Goal: Task Accomplishment & Management: Manage account settings

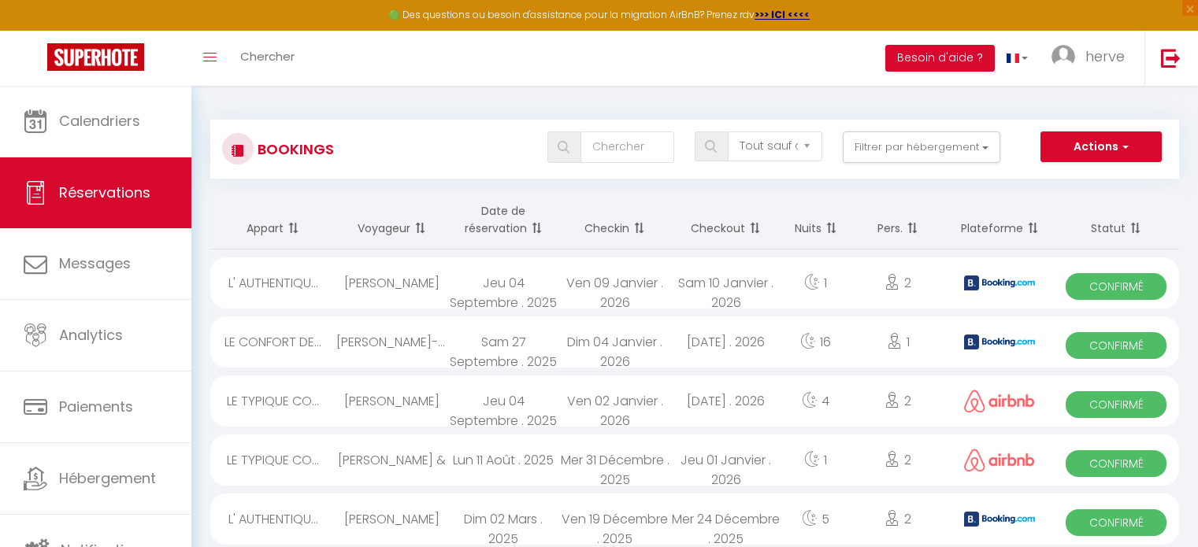
select select "not_cancelled"
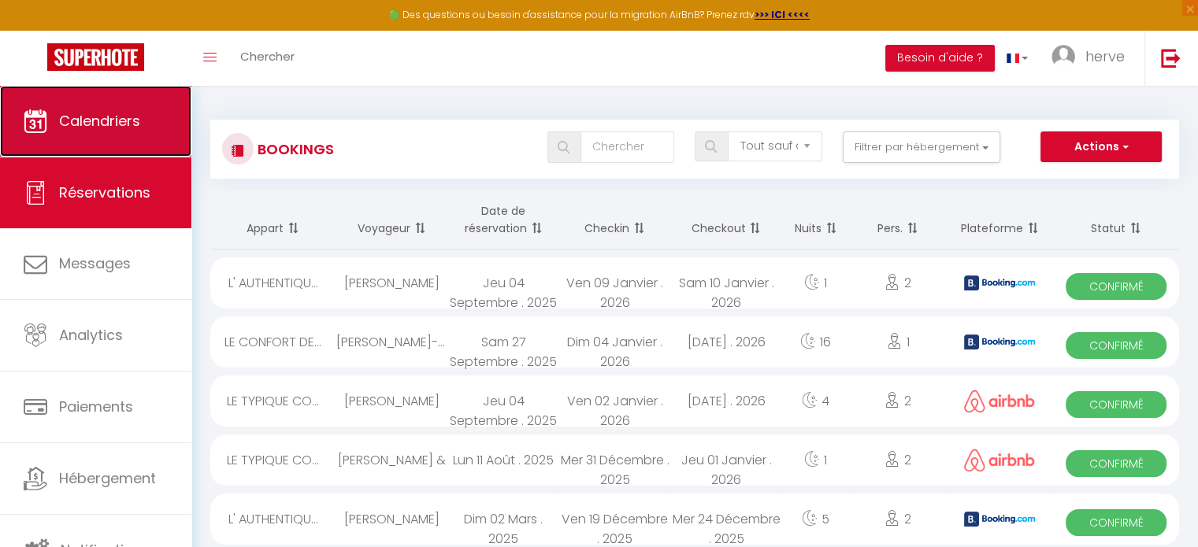
click at [139, 133] on link "Calendriers" at bounding box center [95, 121] width 191 height 71
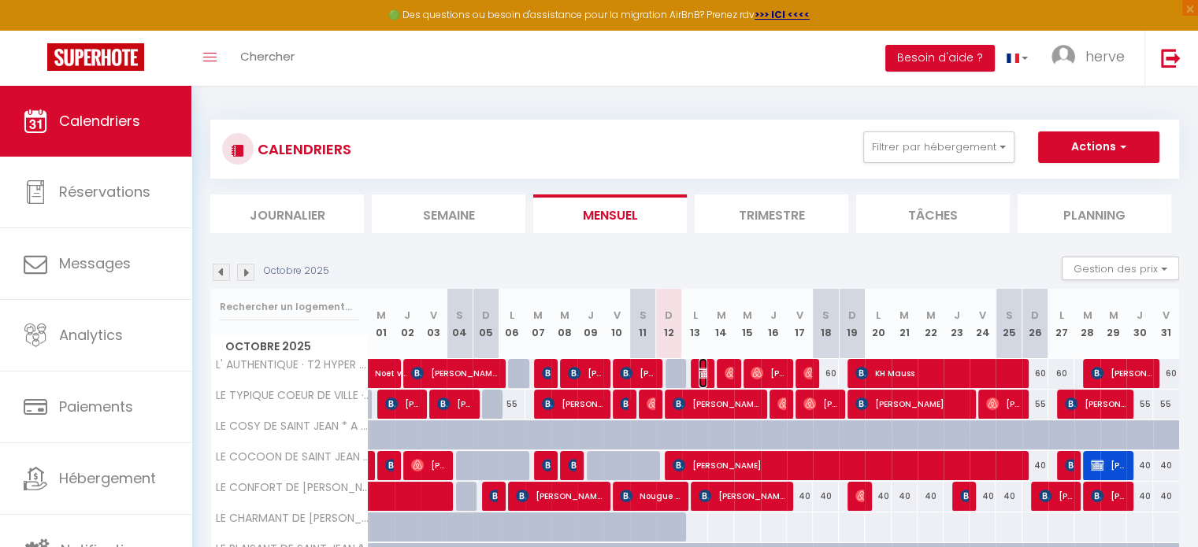
click at [699, 372] on img at bounding box center [705, 373] width 13 height 13
select select "OK"
select select "KO"
select select "0"
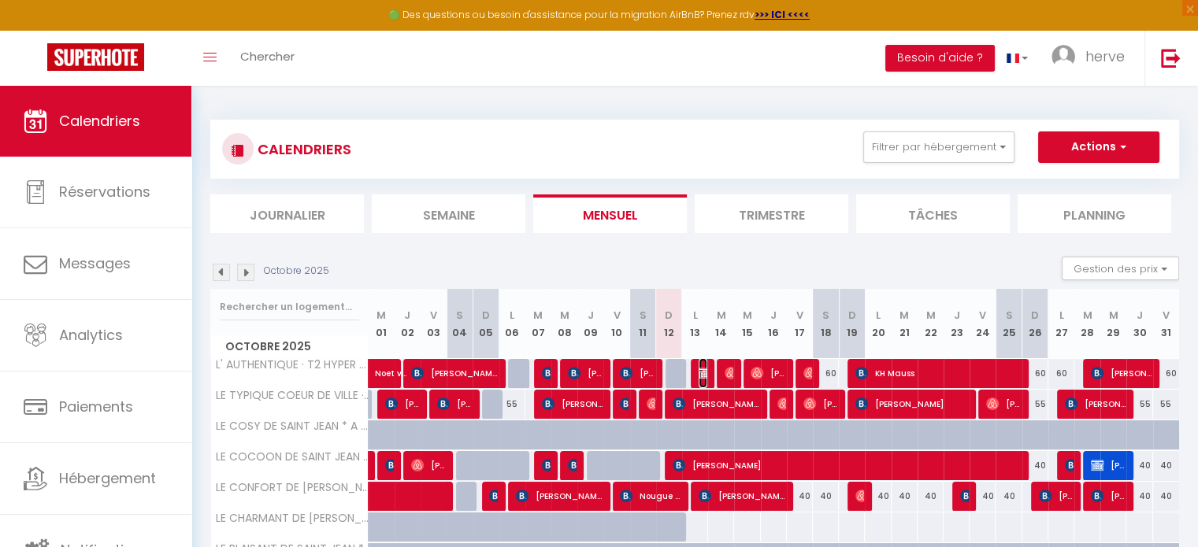
select select "1"
select select
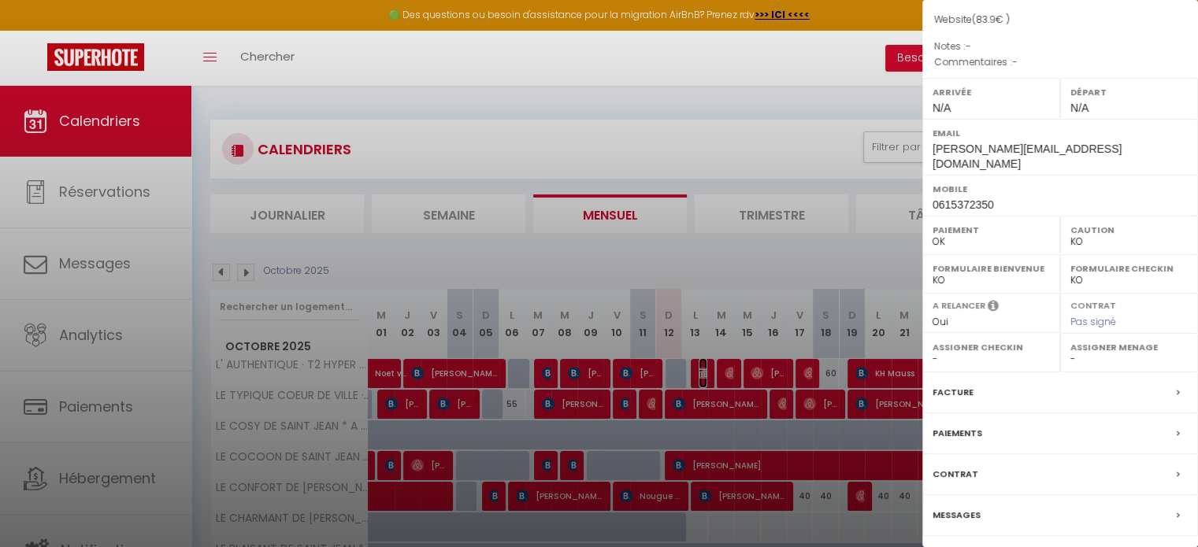
scroll to position [199, 0]
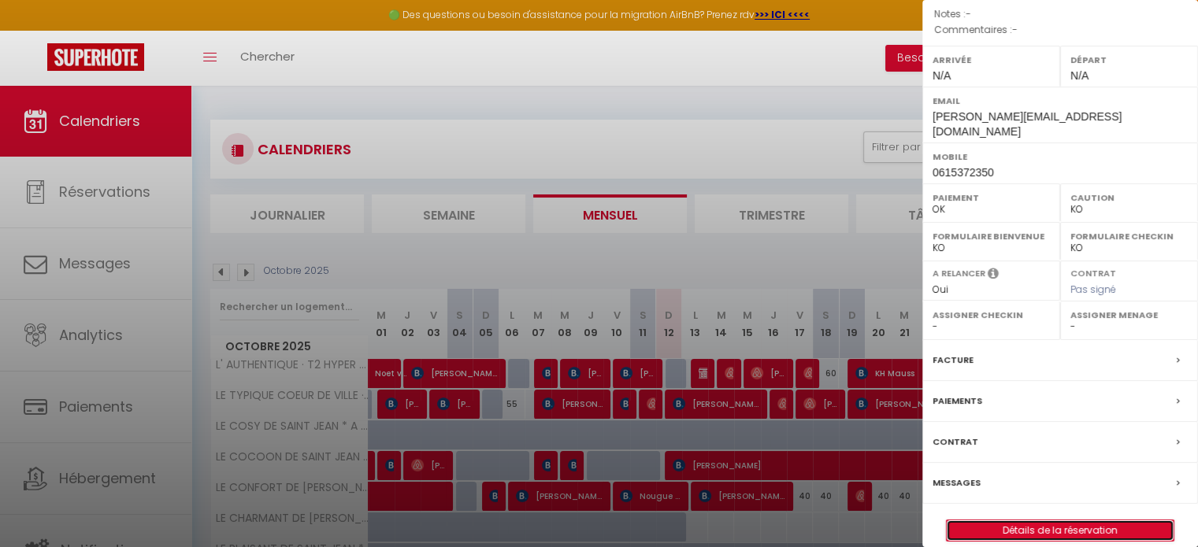
click at [1052, 521] on link "Détails de la réservation" at bounding box center [1060, 531] width 227 height 20
select select
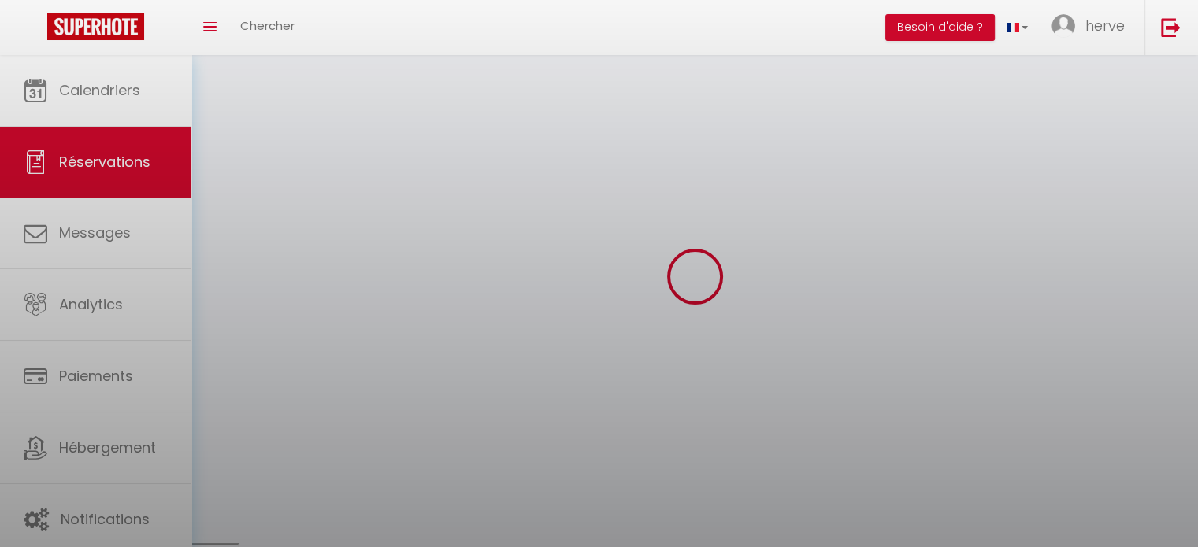
select select
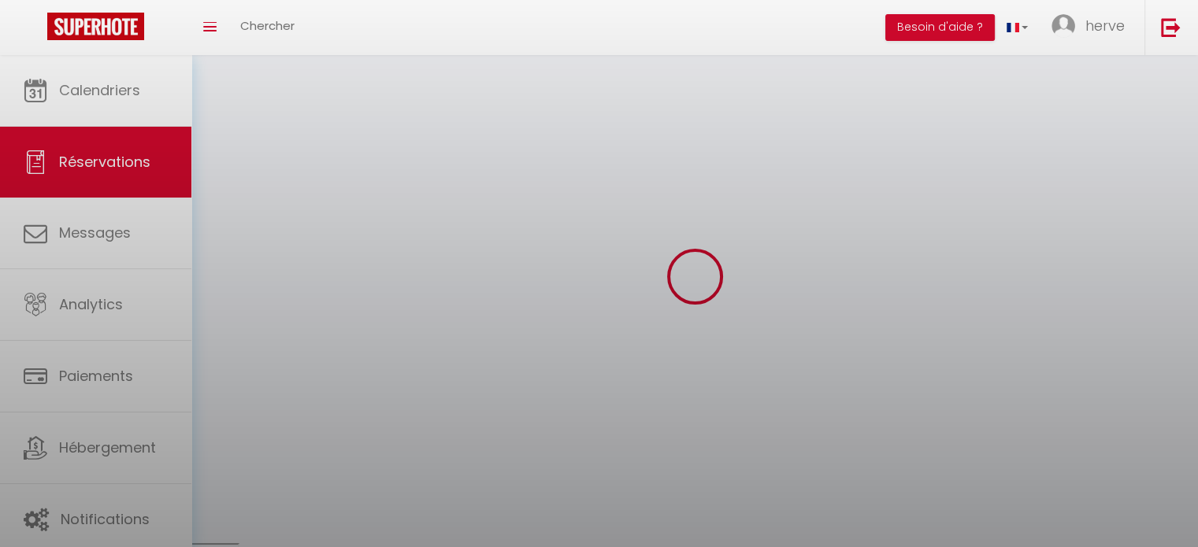
select select
checkbox input "false"
select select
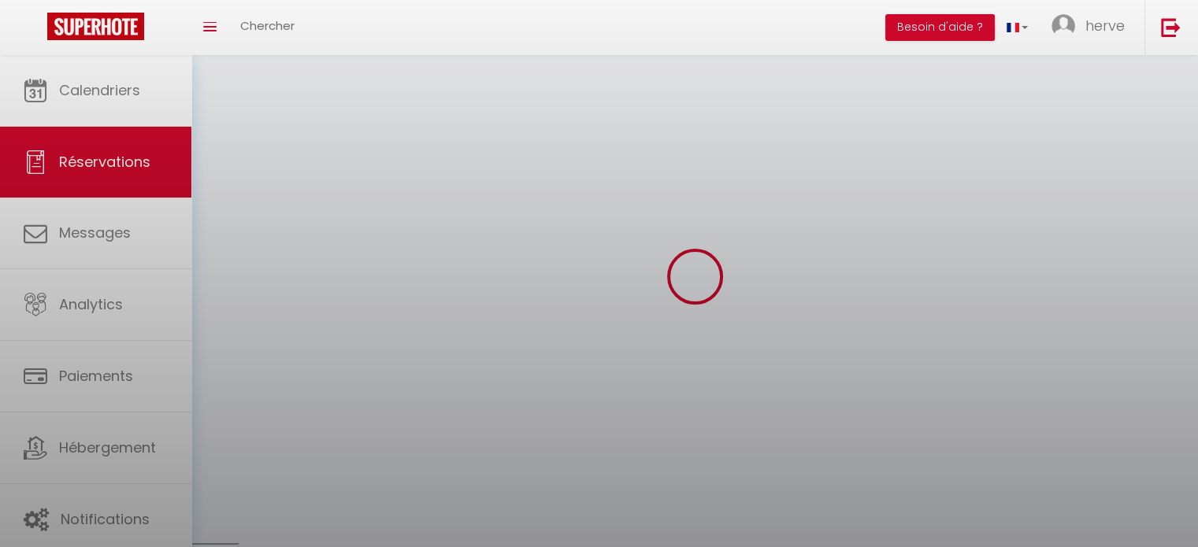
select select
checkbox input "false"
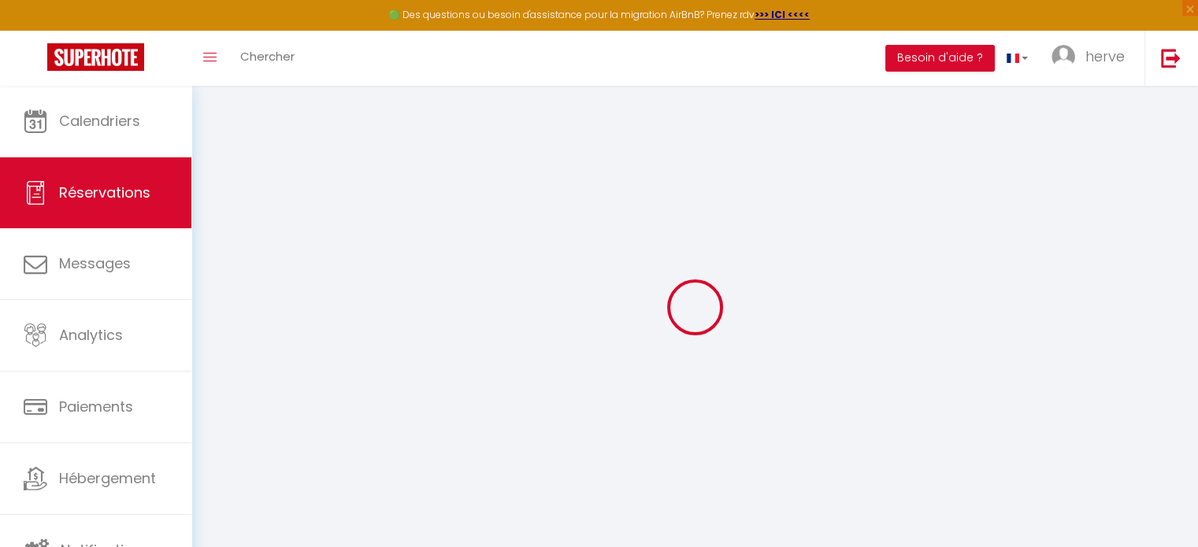
select select
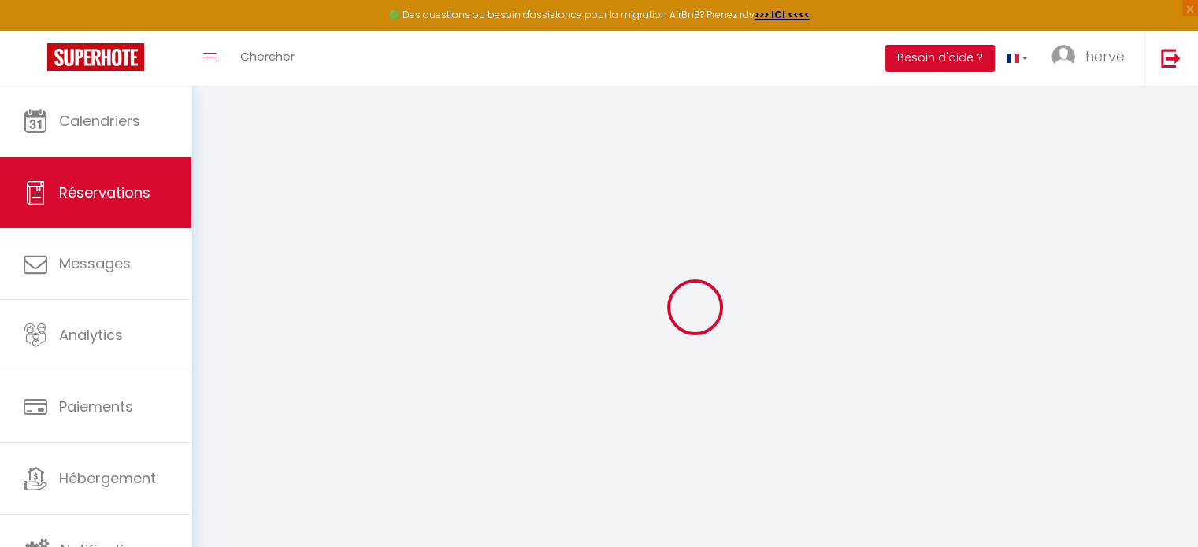
select select
checkbox input "false"
select select
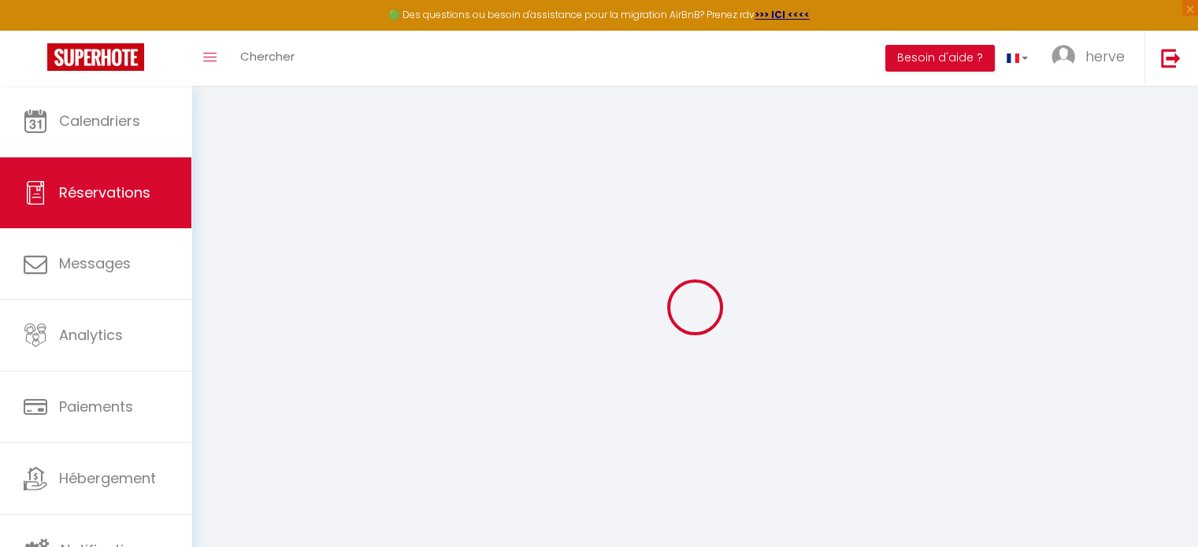
select select
checkbox input "false"
select select
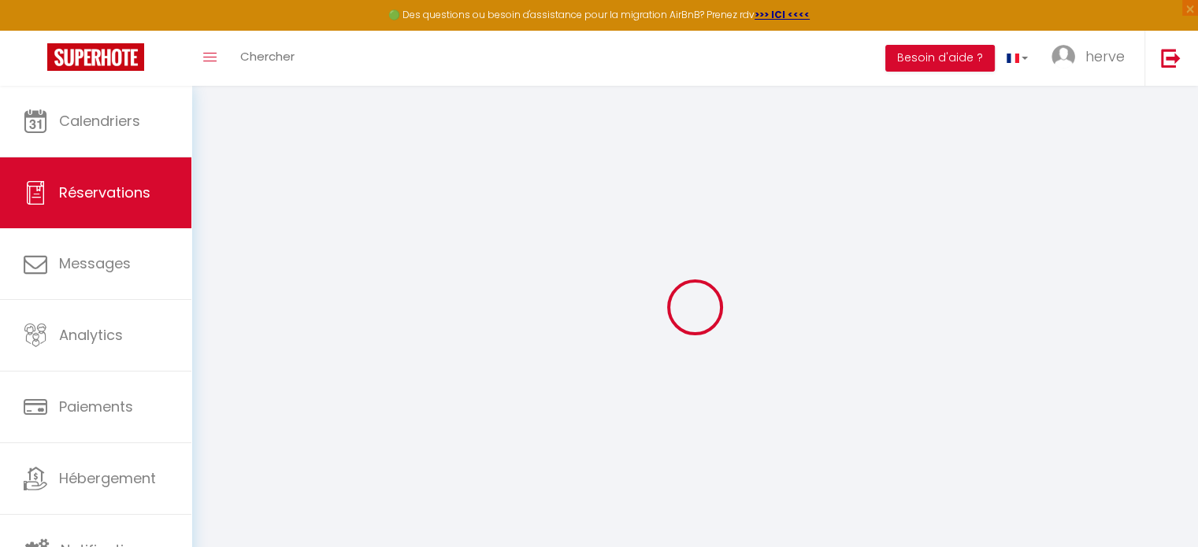
type input "[PERSON_NAME]"
type input "Birckel"
type input "[PERSON_NAME][EMAIL_ADDRESS][DOMAIN_NAME]"
type input "0615372350"
select select "FR"
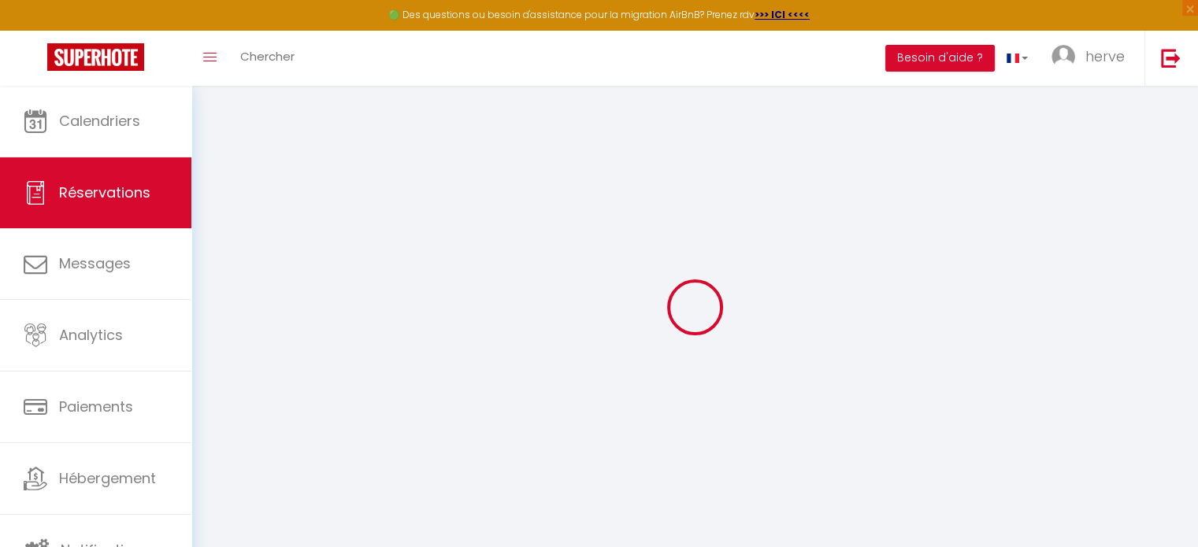
select select "2968"
select select "1"
type input "Lun 13 Octobre 2025"
select select
type input "[DATE]"
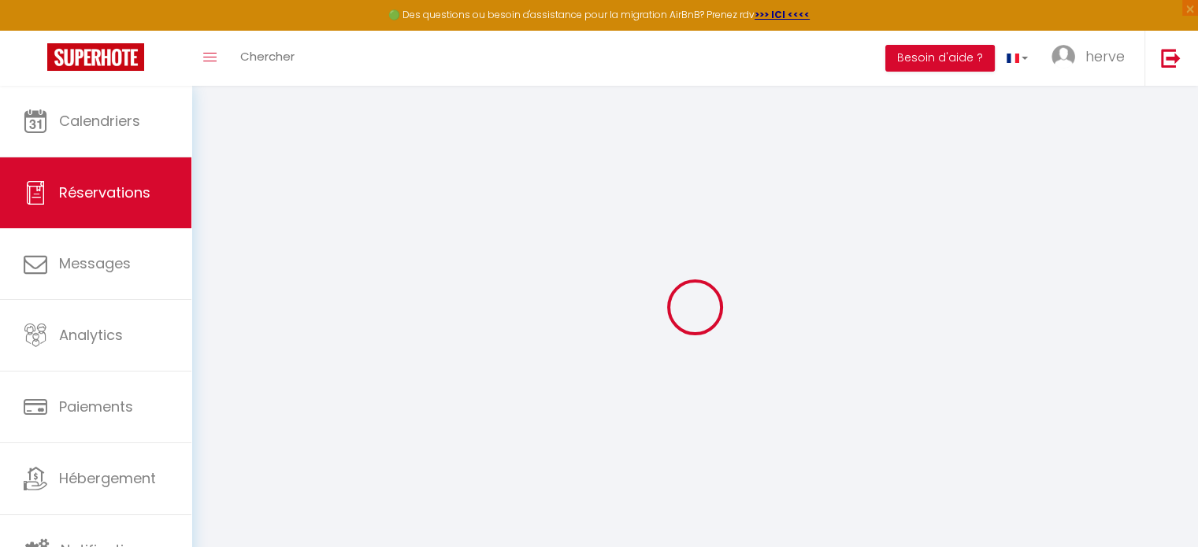
select select
type input "1"
select select "12"
select select "14"
type input "57.75"
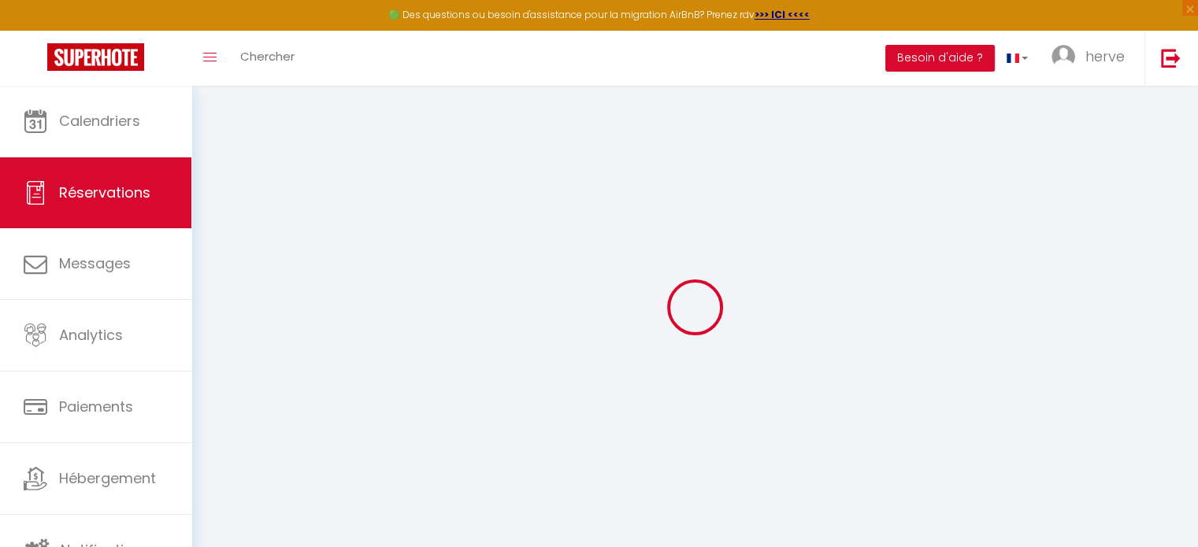
checkbox input "false"
type input "0"
select select "69"
type input "0"
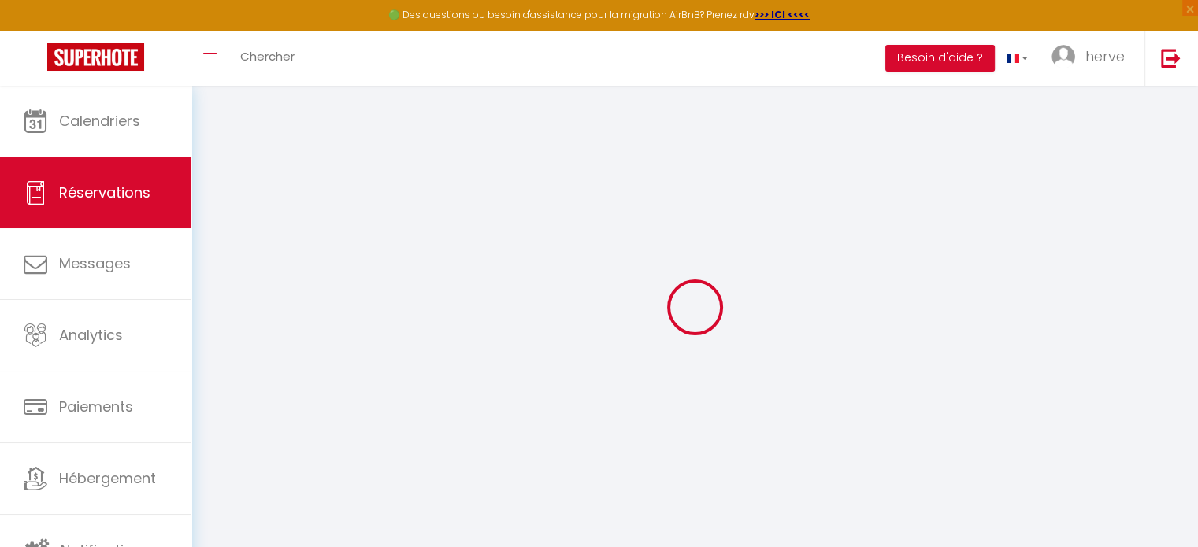
type input "0"
select select
checkbox input "false"
select select
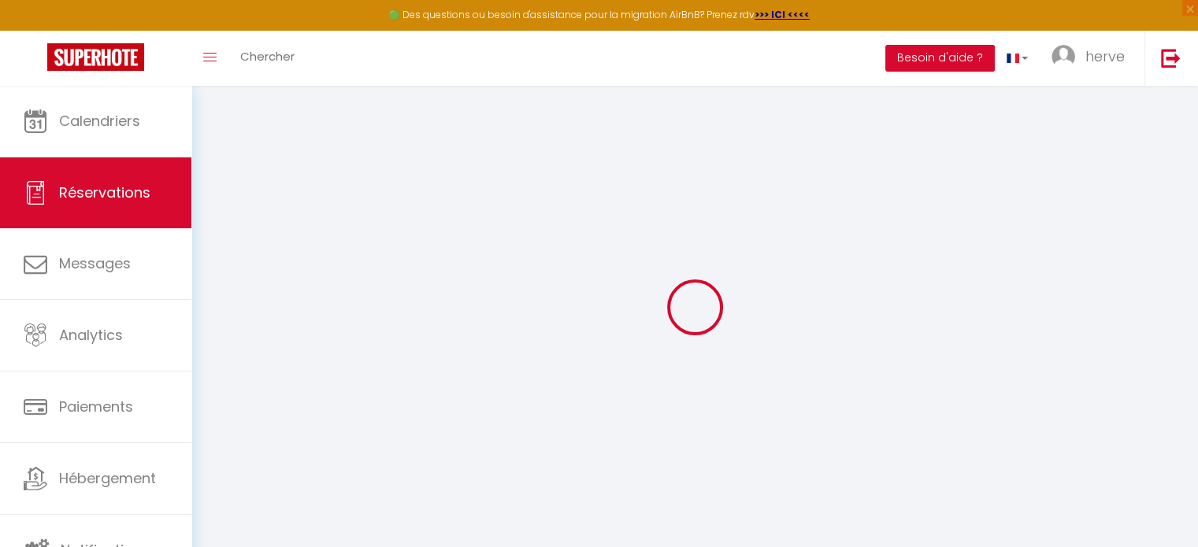
select select
checkbox input "false"
select select
checkbox input "false"
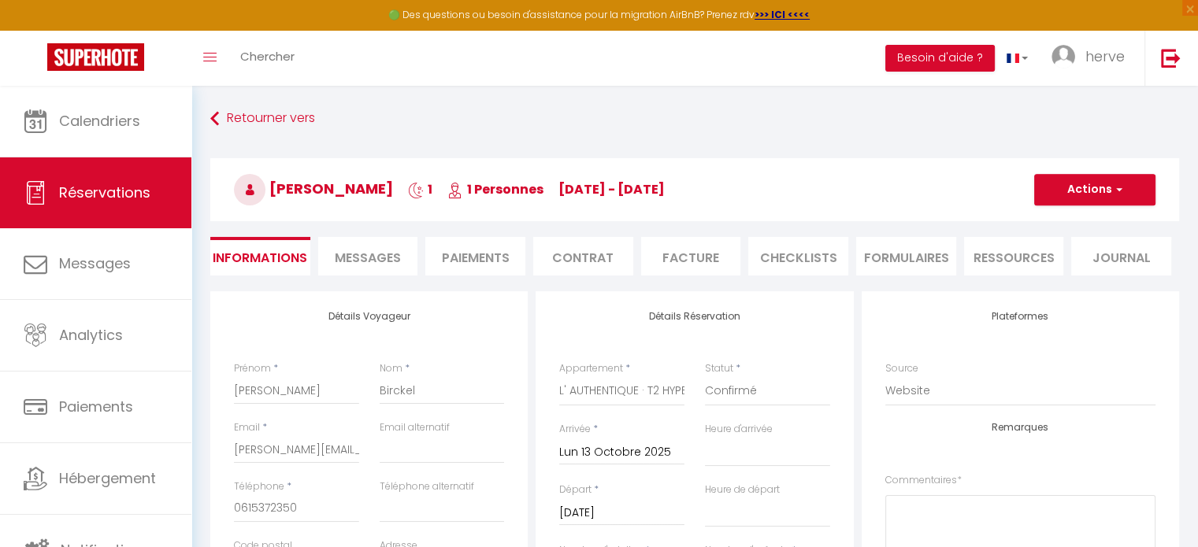
type input "25"
type input "1.15"
select select
checkbox input "false"
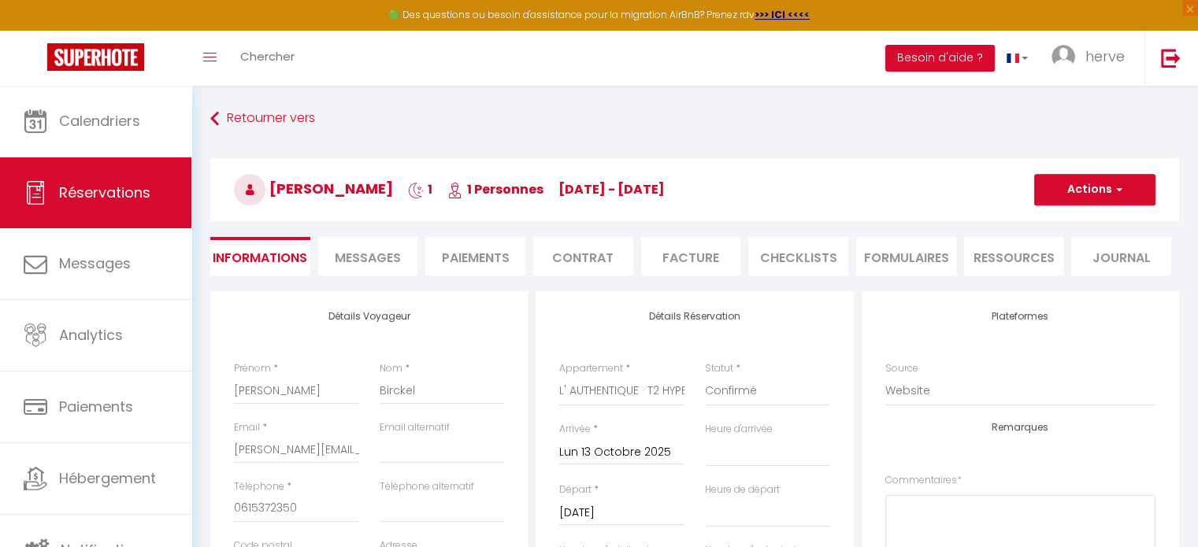
select select
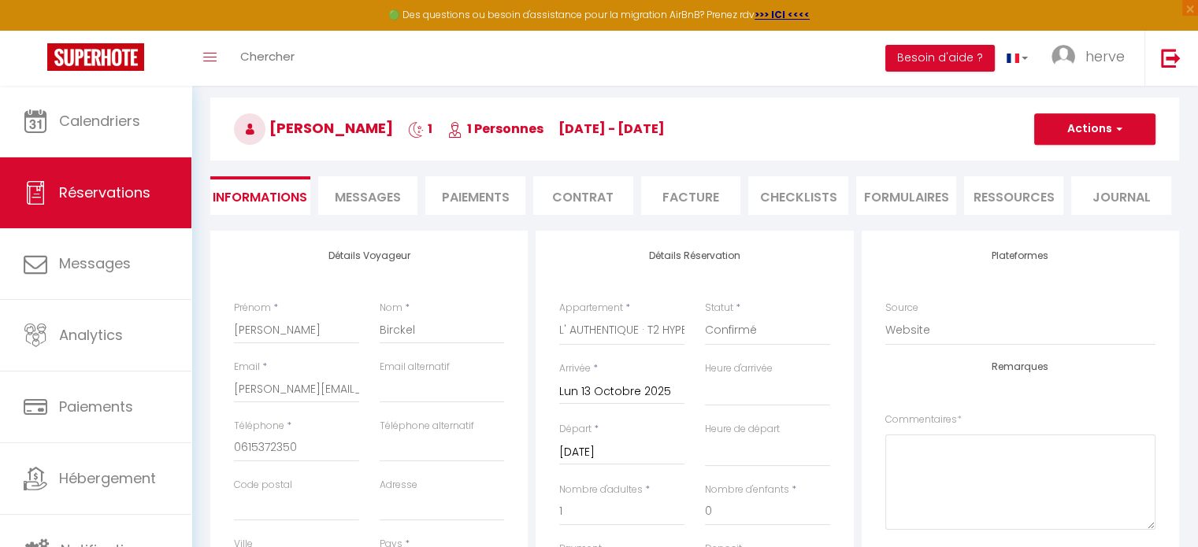
scroll to position [54, 0]
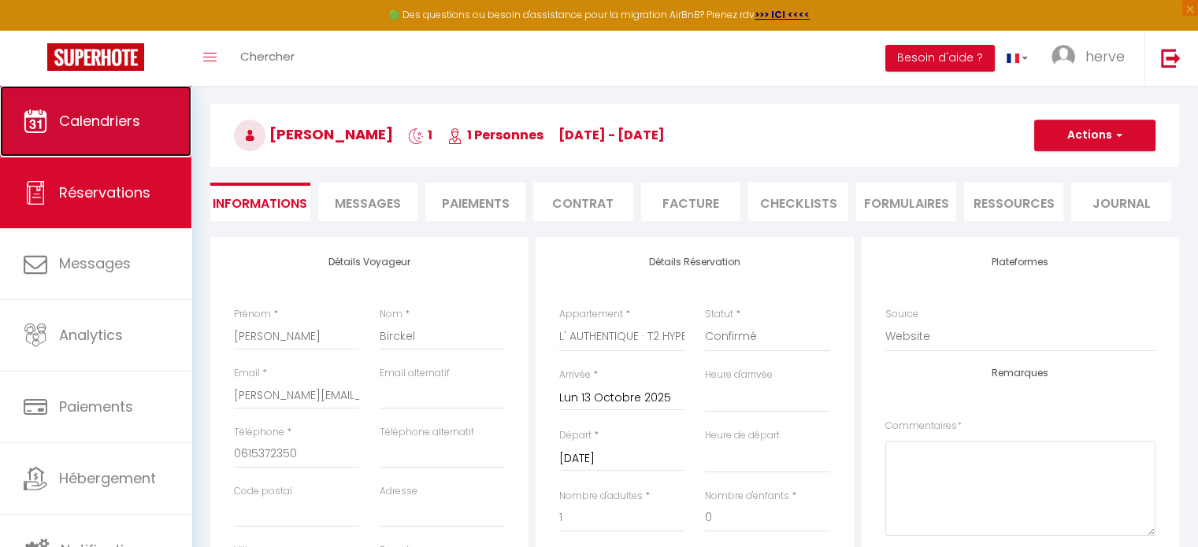
click at [80, 124] on span "Calendriers" at bounding box center [99, 121] width 81 height 20
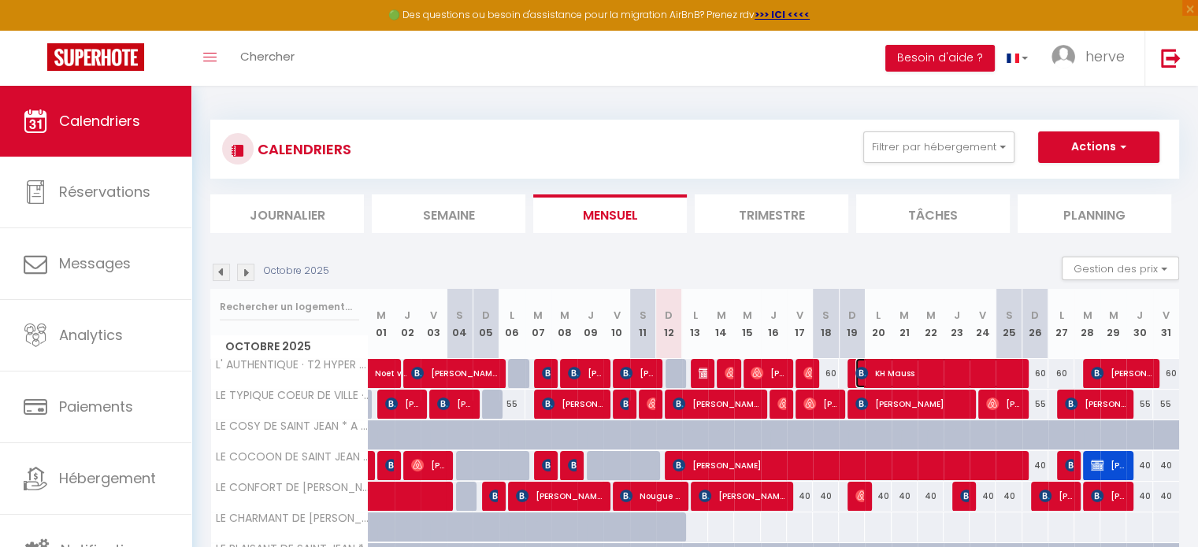
click at [880, 367] on span "KH Mauss" at bounding box center [937, 373] width 165 height 30
select select "KO"
select select "0"
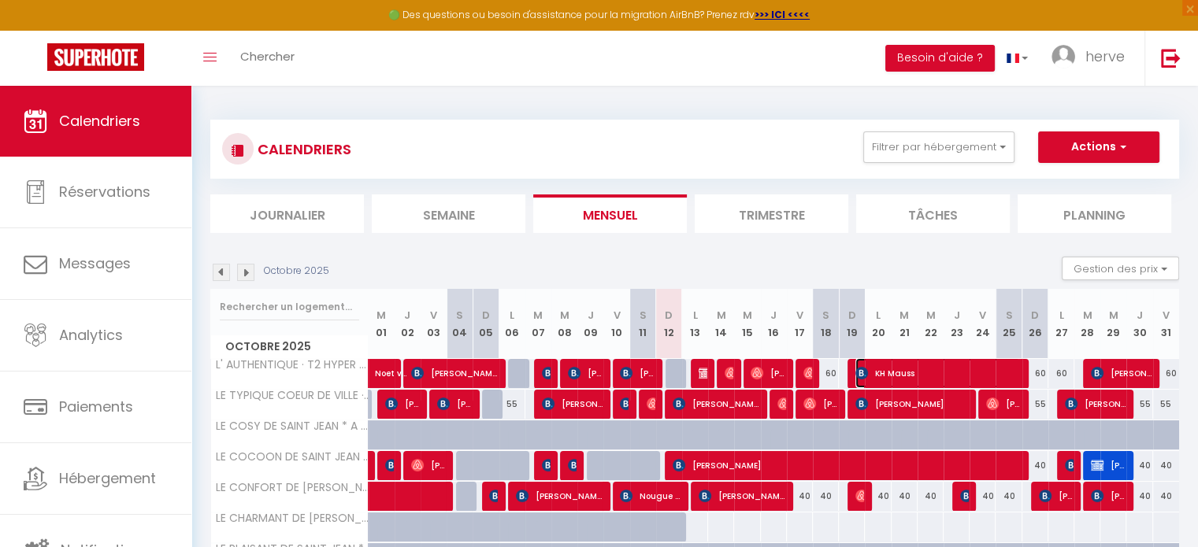
select select "1"
select select
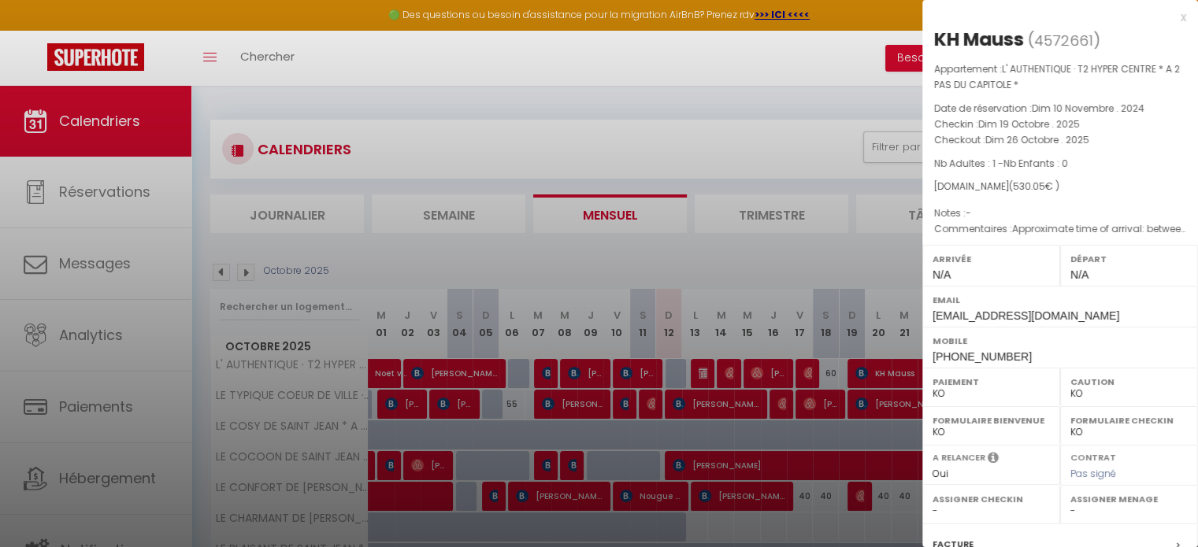
click at [1174, 16] on div "x" at bounding box center [1054, 17] width 264 height 19
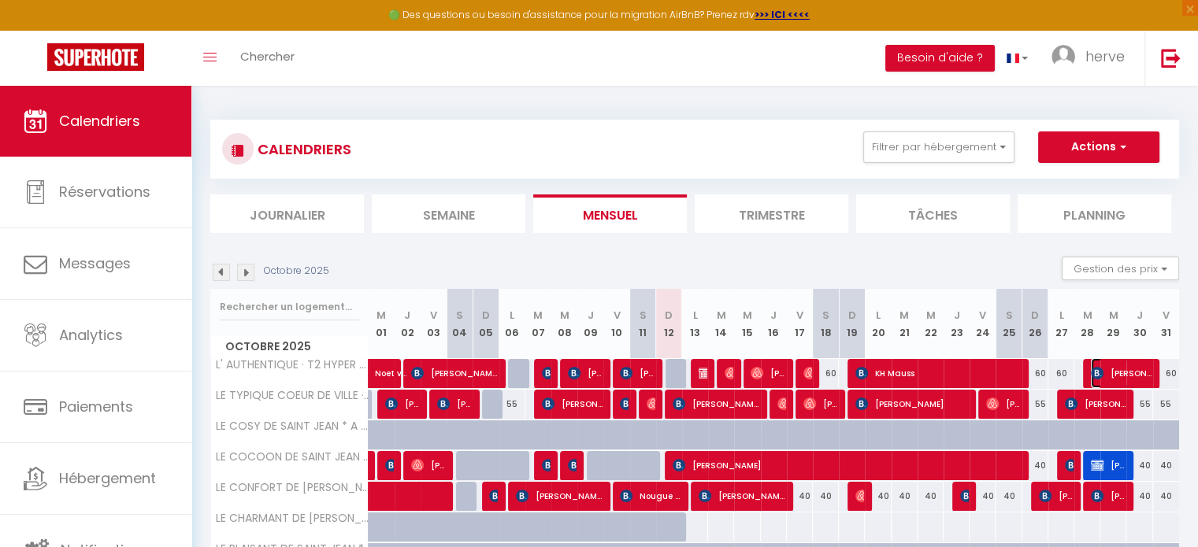
click at [1117, 371] on span "[PERSON_NAME]" at bounding box center [1121, 373] width 61 height 30
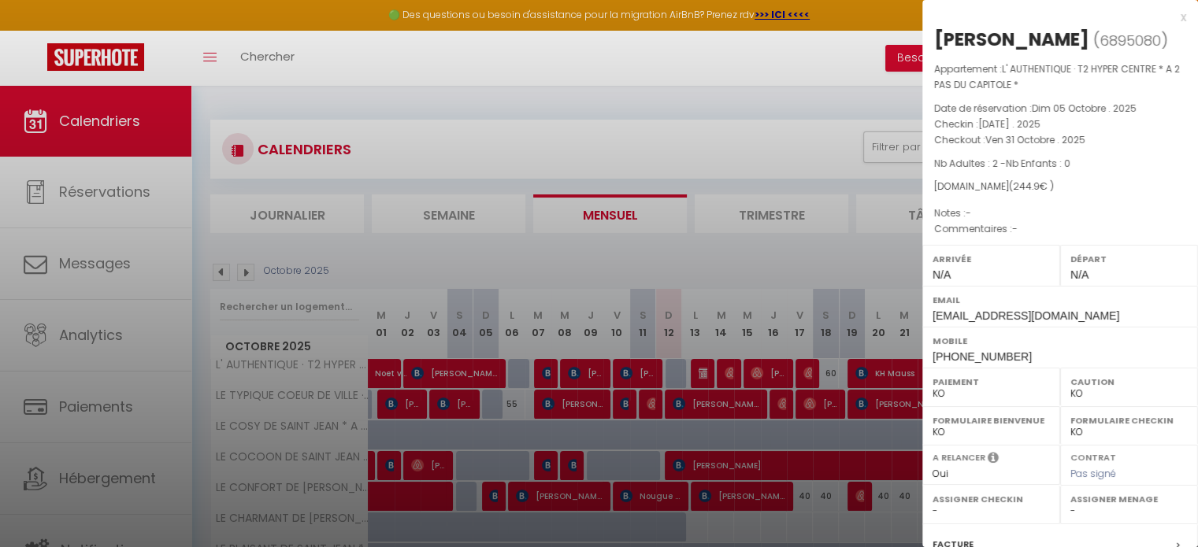
click at [794, 151] on div at bounding box center [599, 273] width 1198 height 547
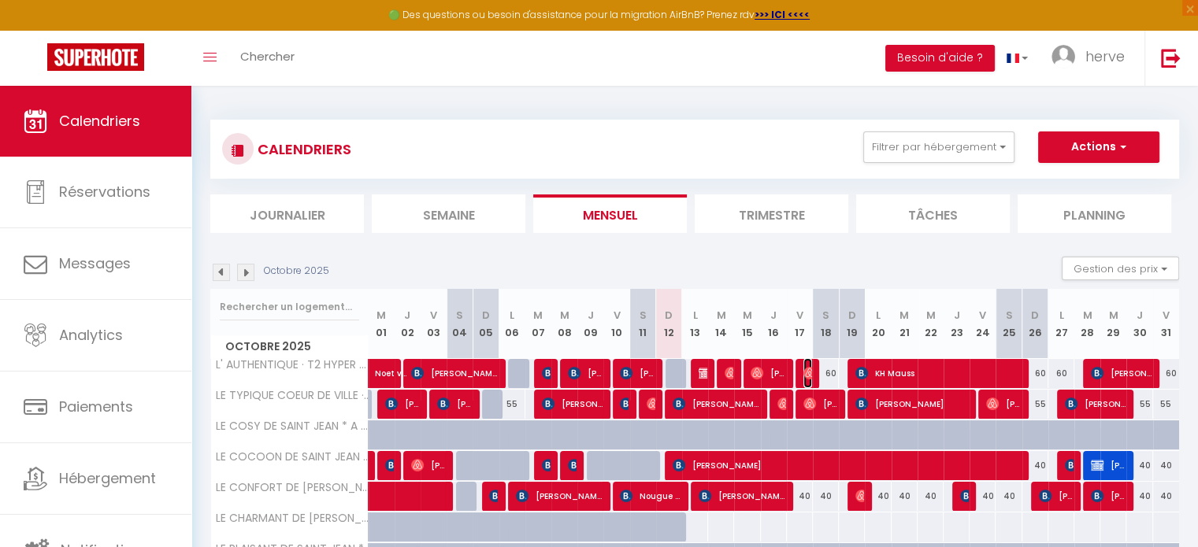
click at [805, 369] on img at bounding box center [809, 373] width 13 height 13
select select "OK"
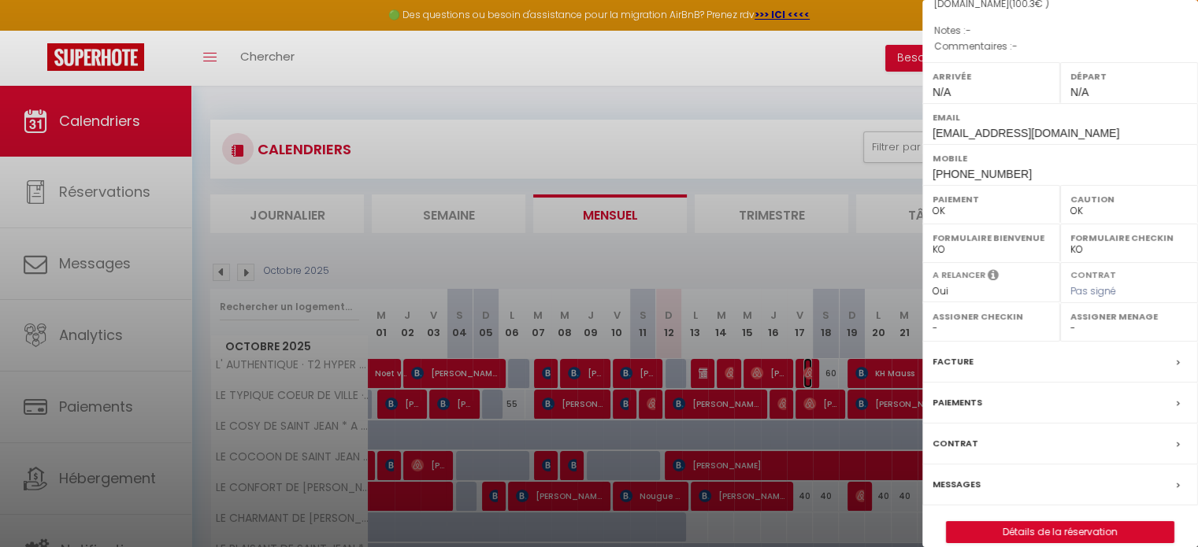
scroll to position [196, 0]
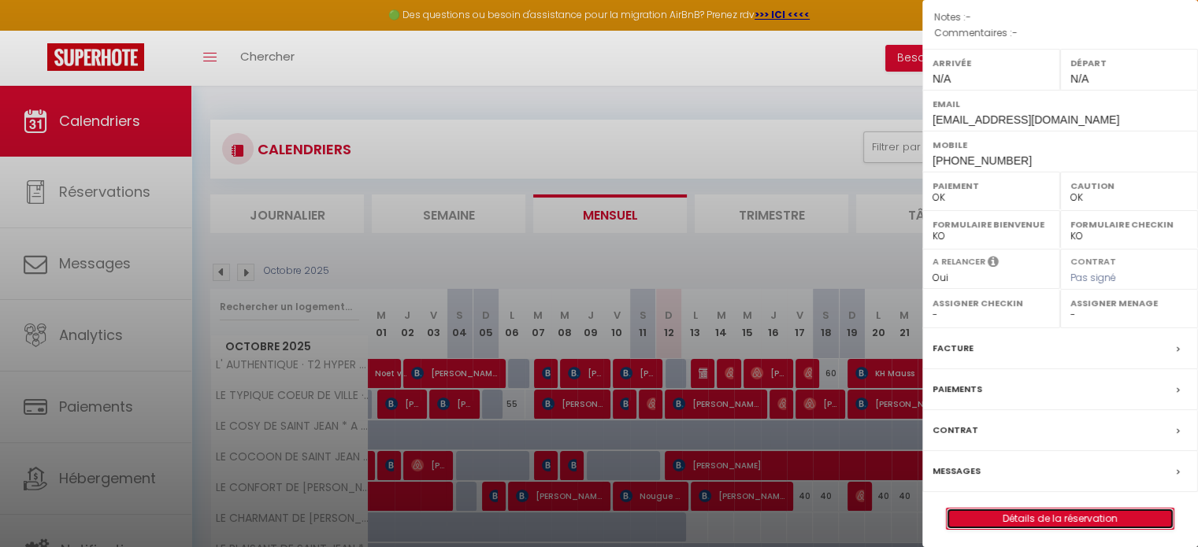
click at [1043, 515] on link "Détails de la réservation" at bounding box center [1060, 519] width 227 height 20
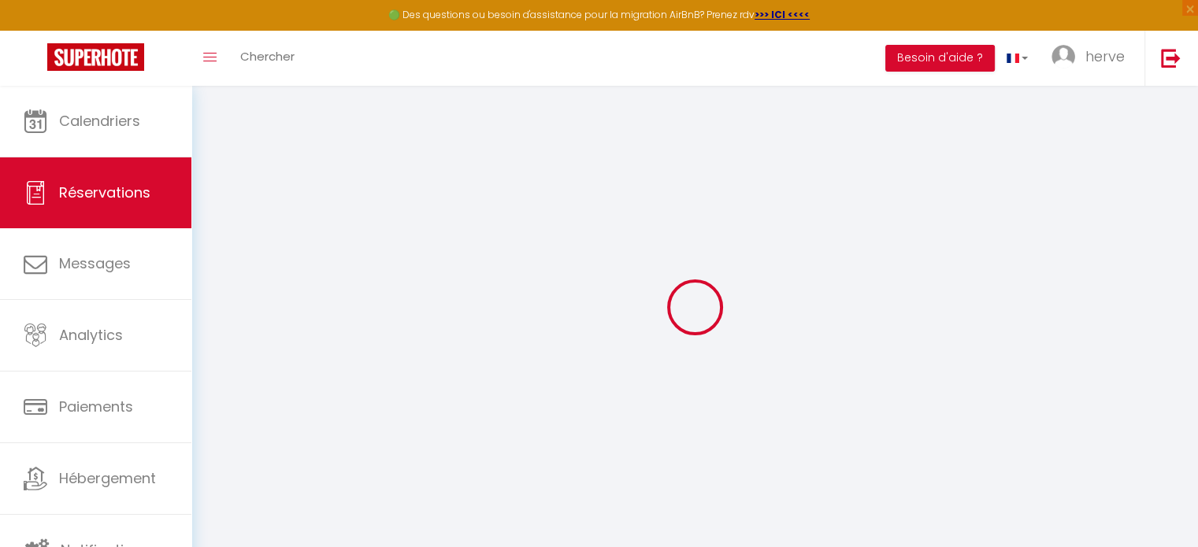
type input "[PERSON_NAME]"
type input "Gauthier"
type input "[EMAIL_ADDRESS][DOMAIN_NAME]"
type input "[PHONE_NUMBER]"
select select
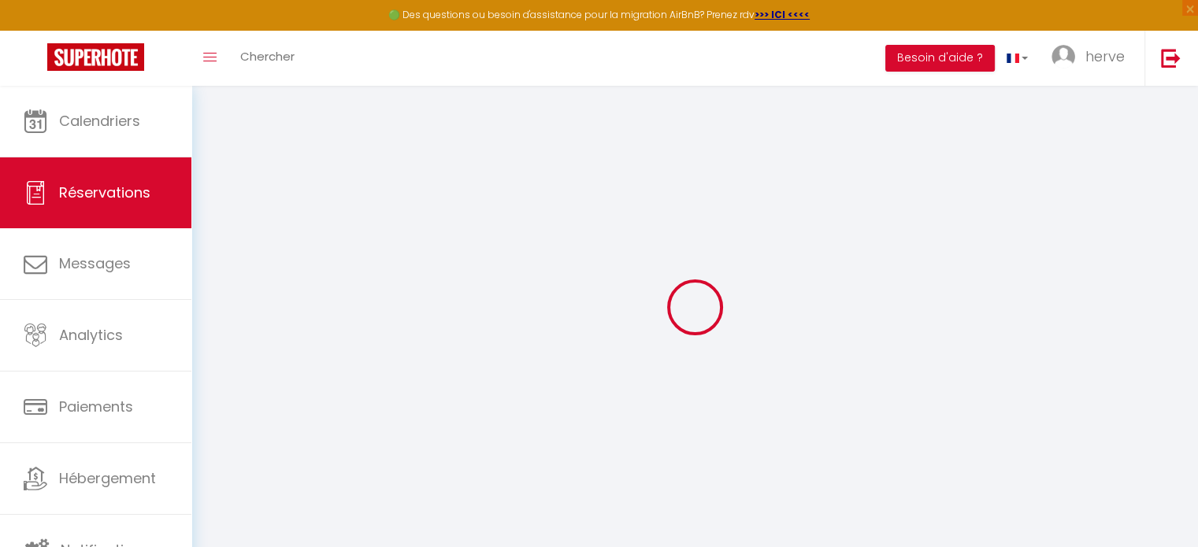
type input "17.64"
select select "2968"
select select "1"
select select
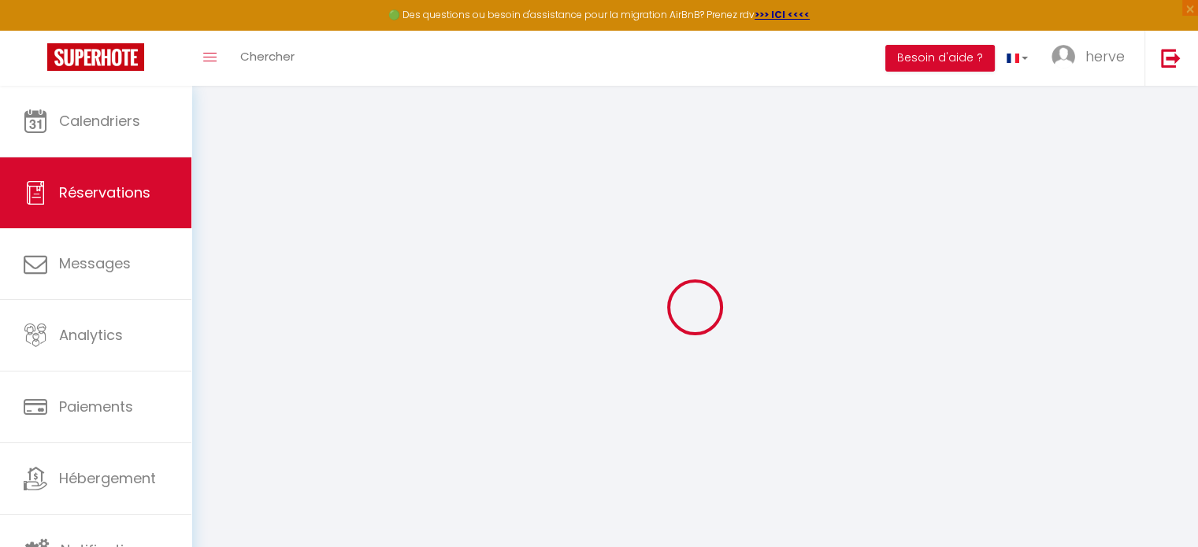
type input "2"
select select "12"
select select
type input "73"
checkbox input "false"
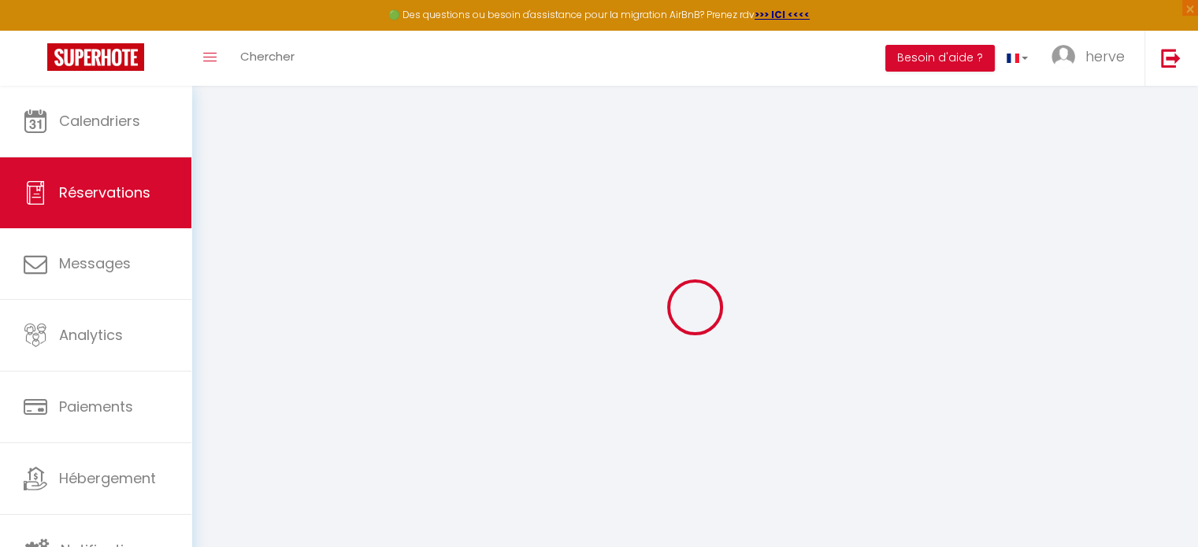
type input "0"
select select "1"
type input "0"
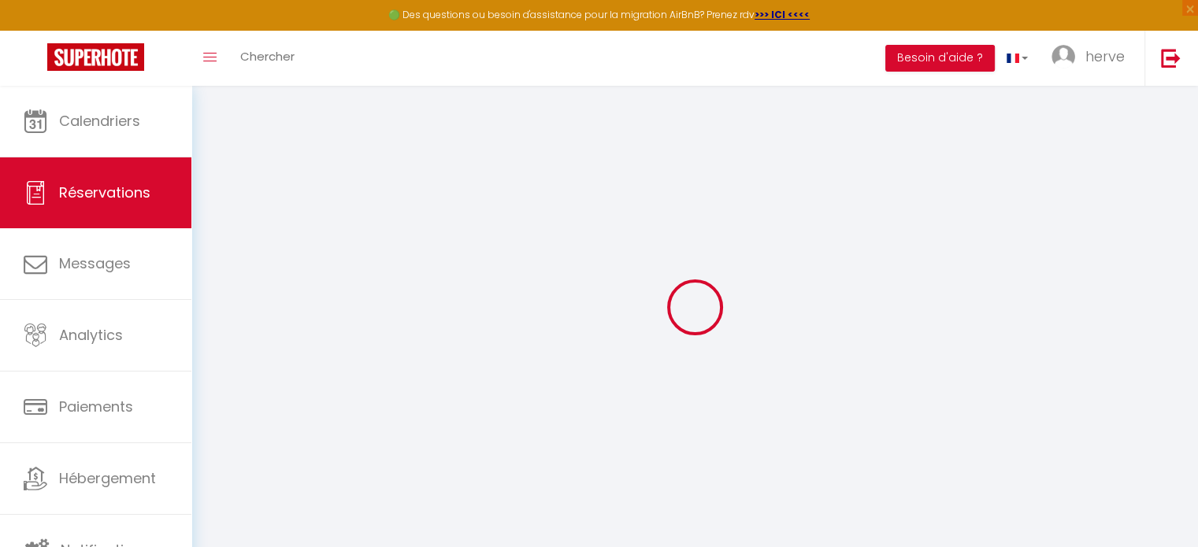
select select
select select "15"
checkbox input "false"
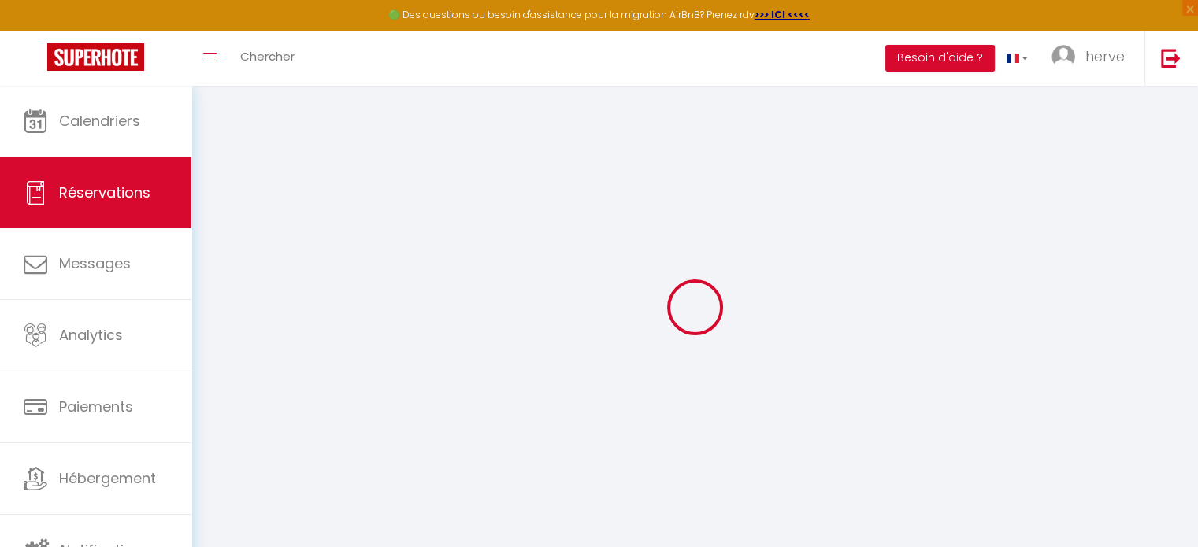
select select
checkbox input "false"
select select
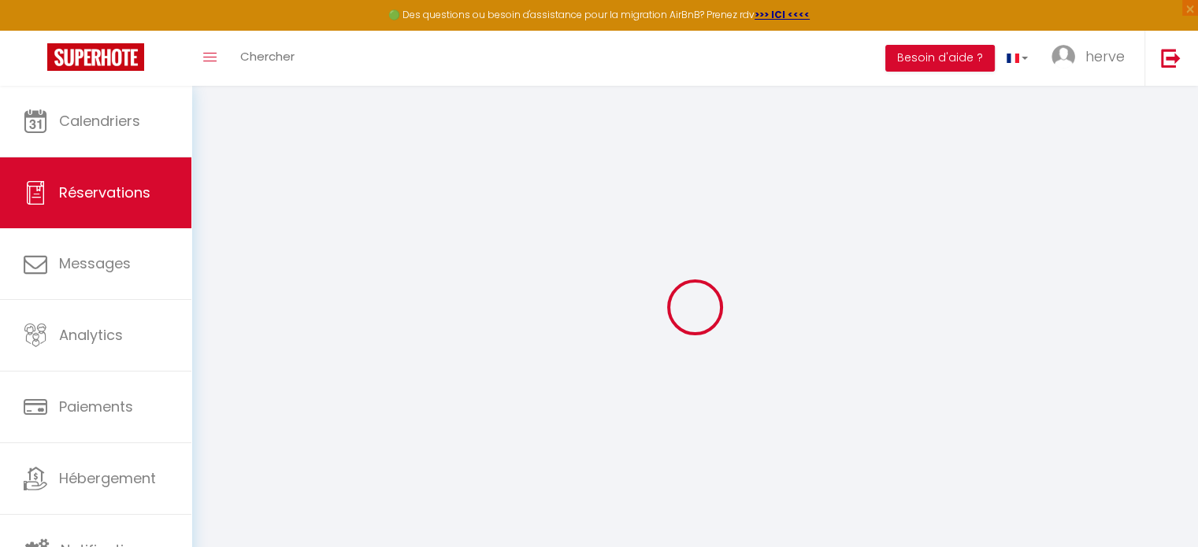
select select
checkbox input "false"
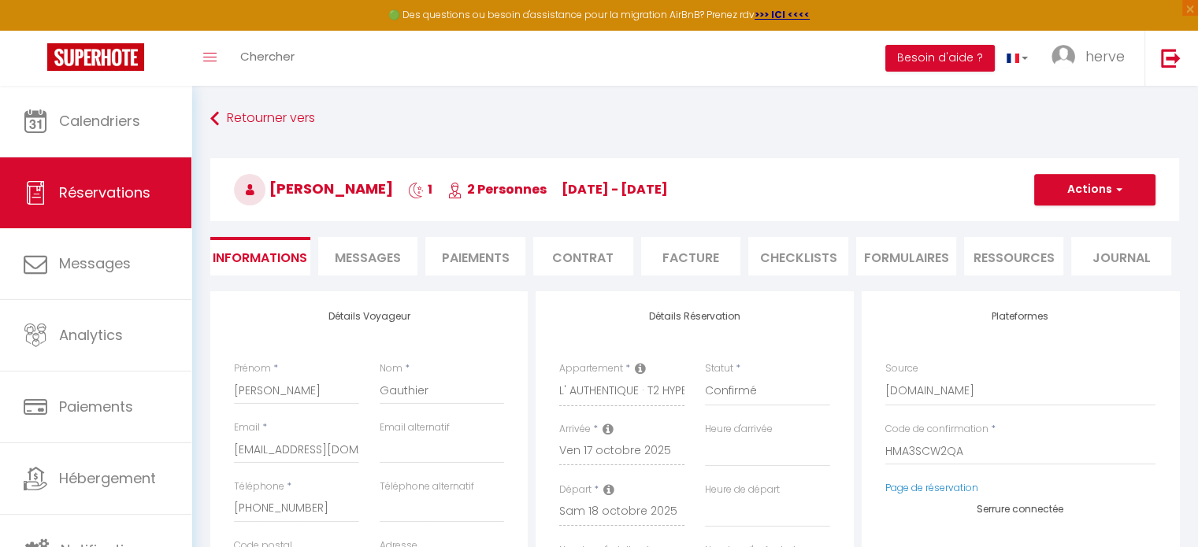
select select
type input "25"
type input "2.3"
select select
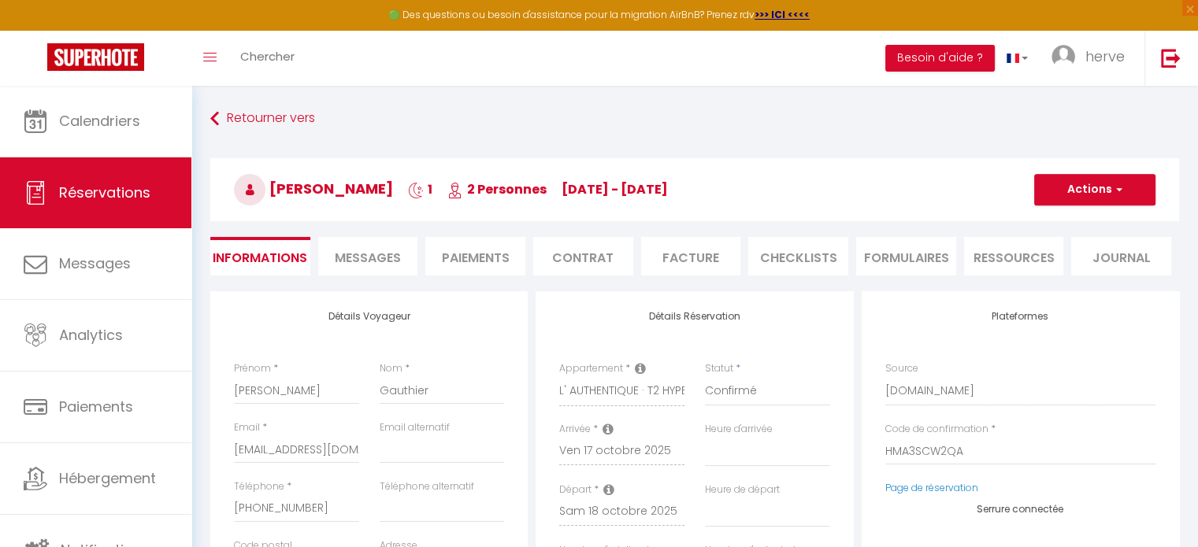
checkbox input "false"
select select
checkbox input "false"
select select
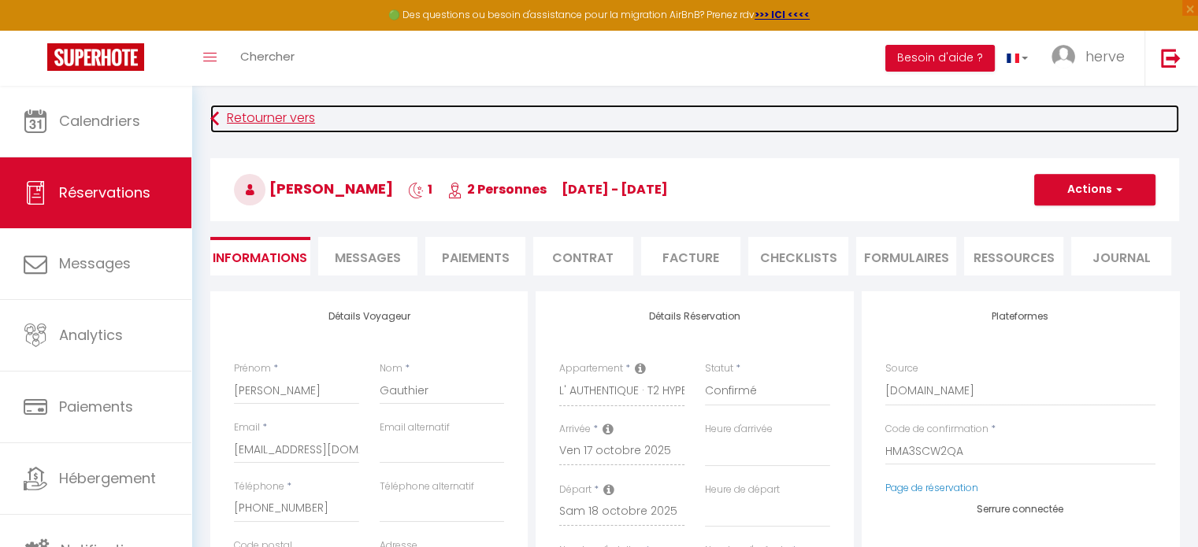
click at [253, 115] on link "Retourner vers" at bounding box center [694, 119] width 969 height 28
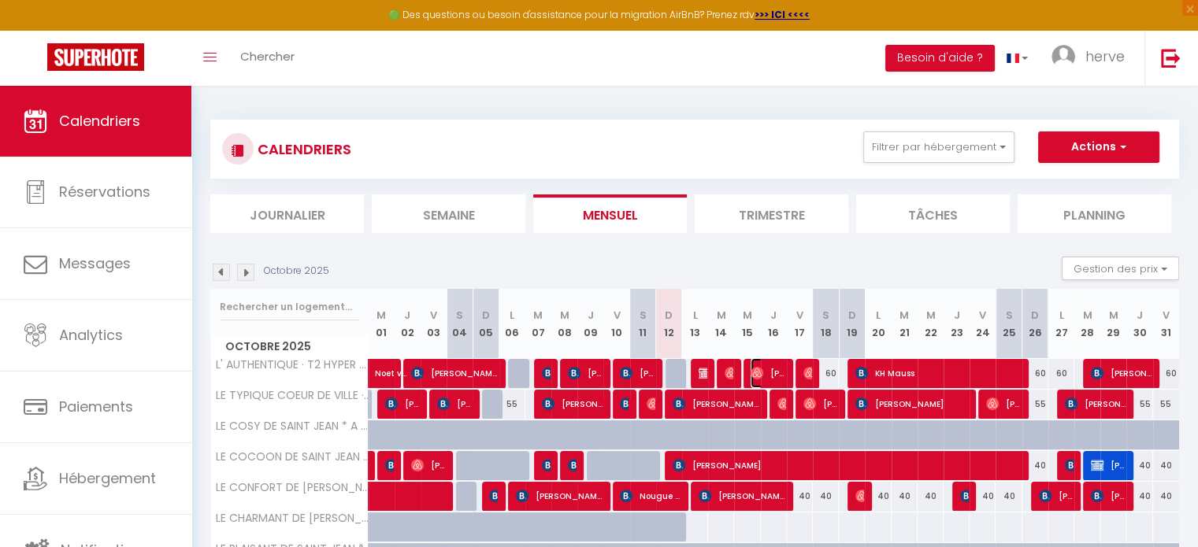
click at [755, 368] on img at bounding box center [757, 373] width 13 height 13
select select "OK"
select select "0"
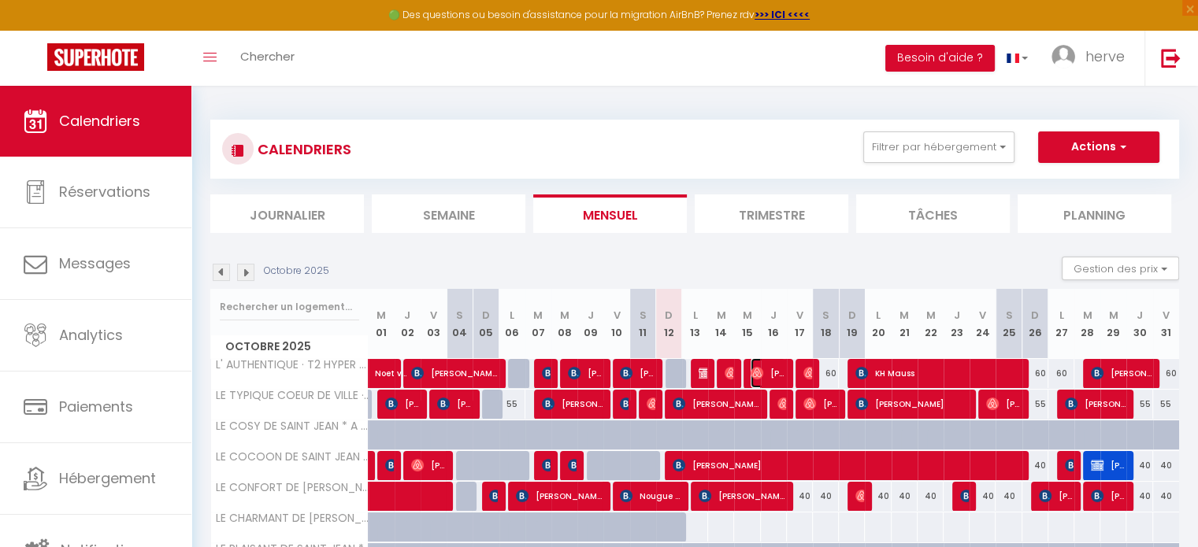
select select "1"
select select
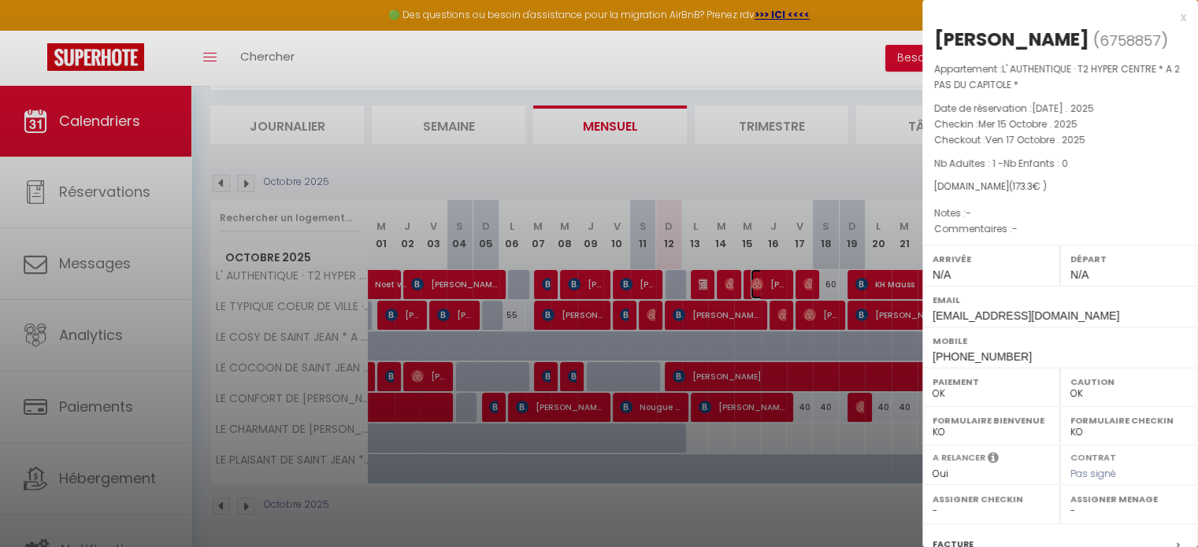
scroll to position [199, 0]
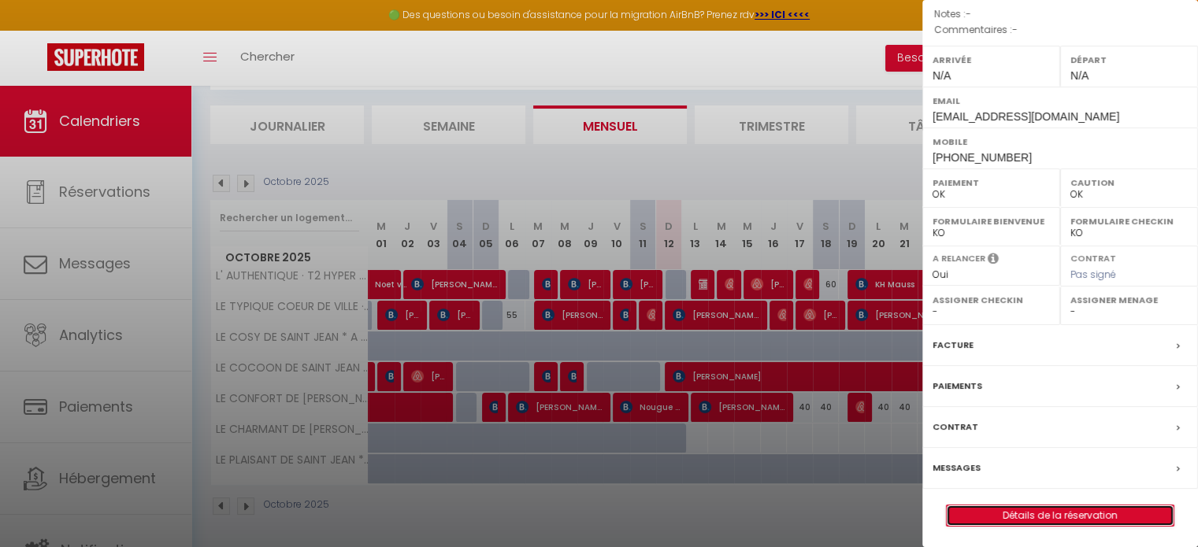
click at [1056, 511] on link "Détails de la réservation" at bounding box center [1060, 516] width 227 height 20
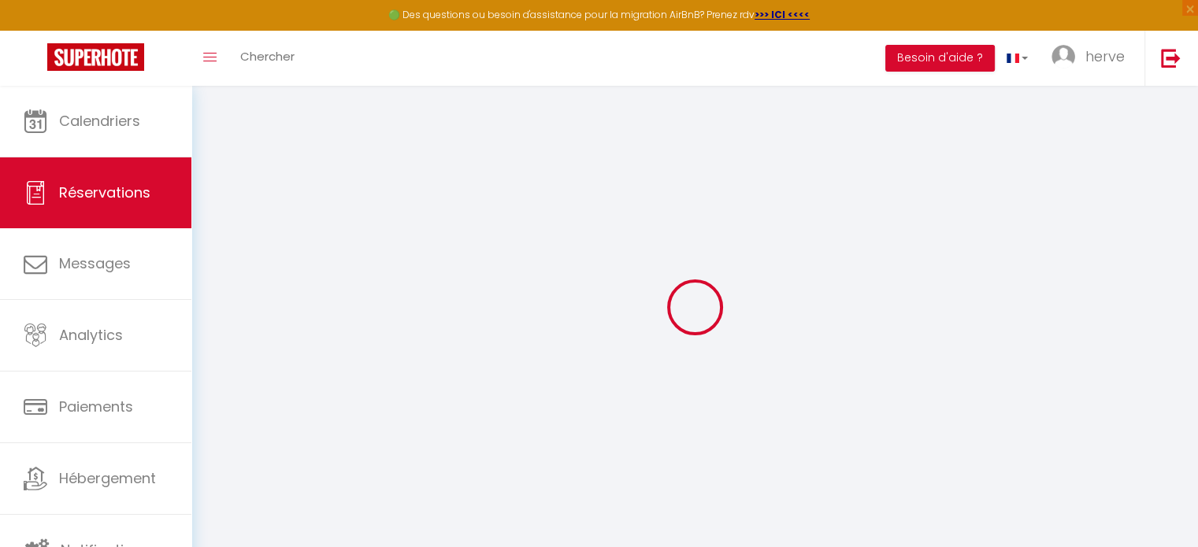
select select
checkbox input "false"
select select
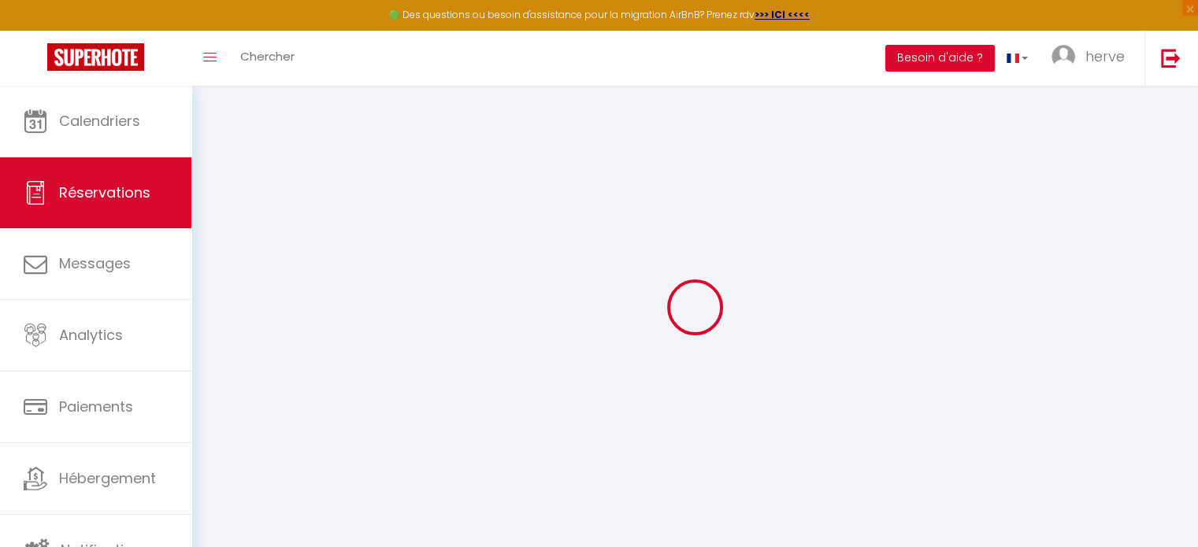
select select
checkbox input "false"
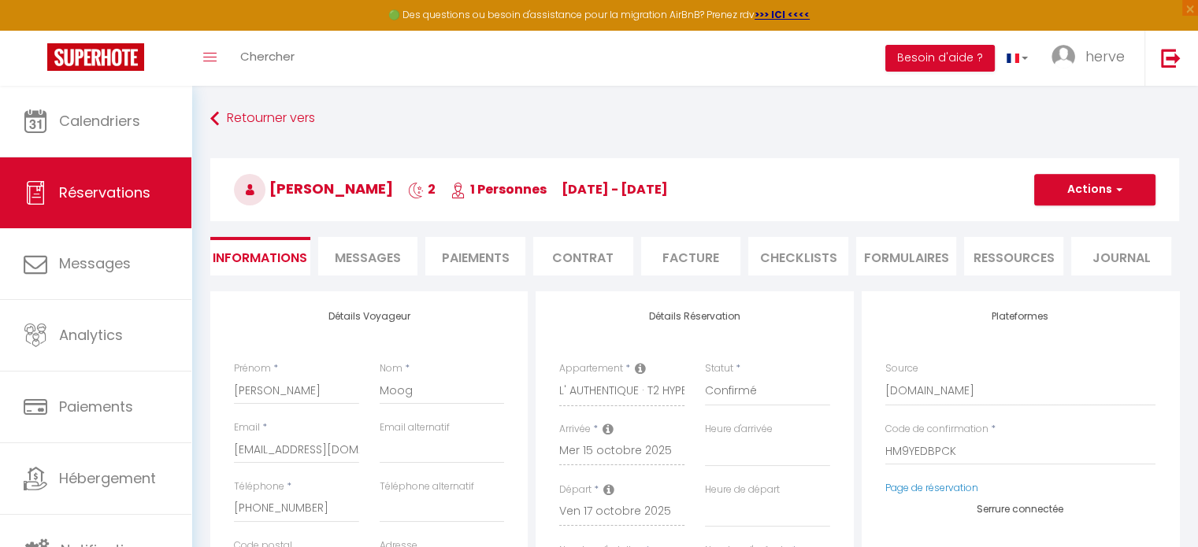
select select
type input "25"
type input "2.3"
select select
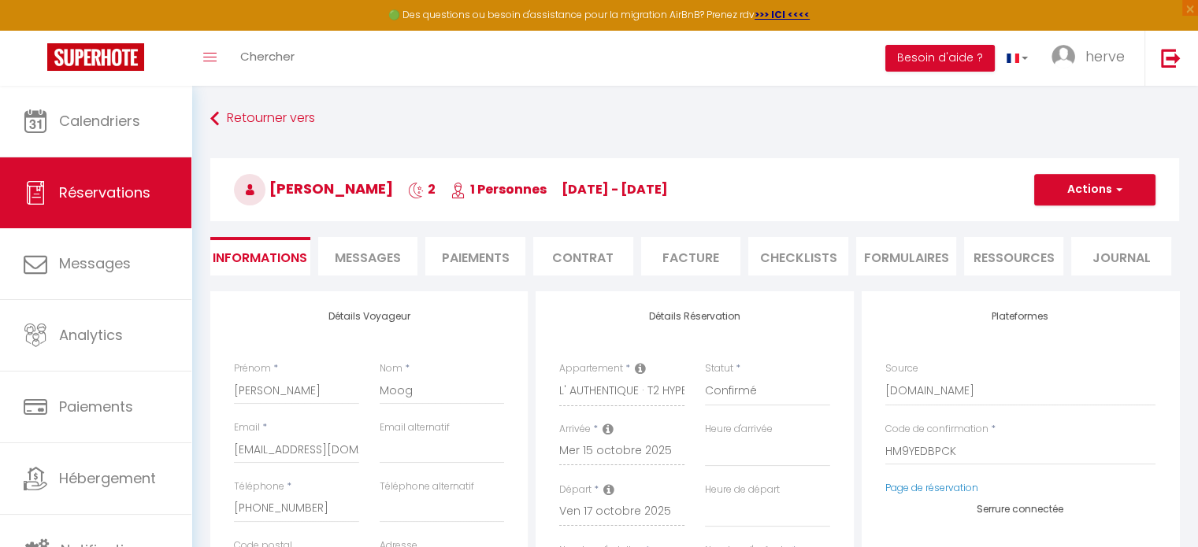
checkbox input "false"
select select
checkbox input "false"
select select
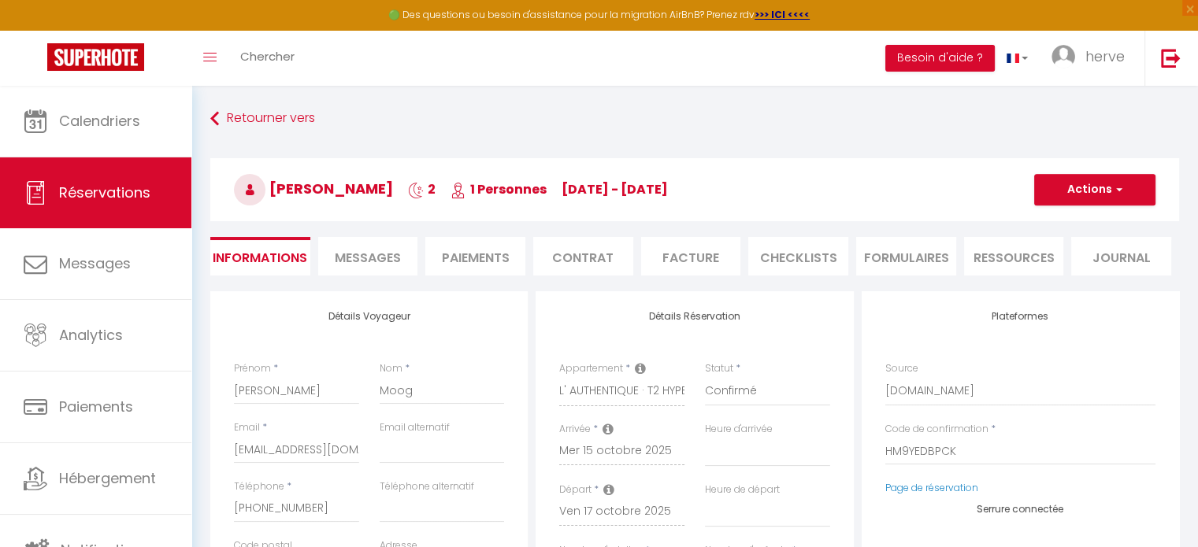
click at [364, 262] on span "Messages" at bounding box center [368, 258] width 66 height 18
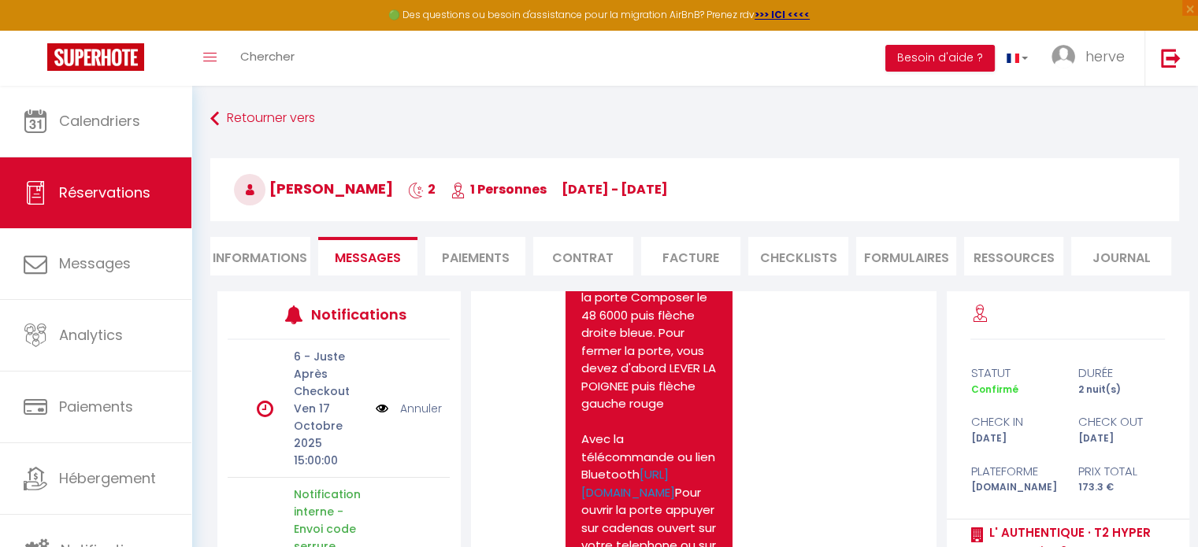
scroll to position [1243, 0]
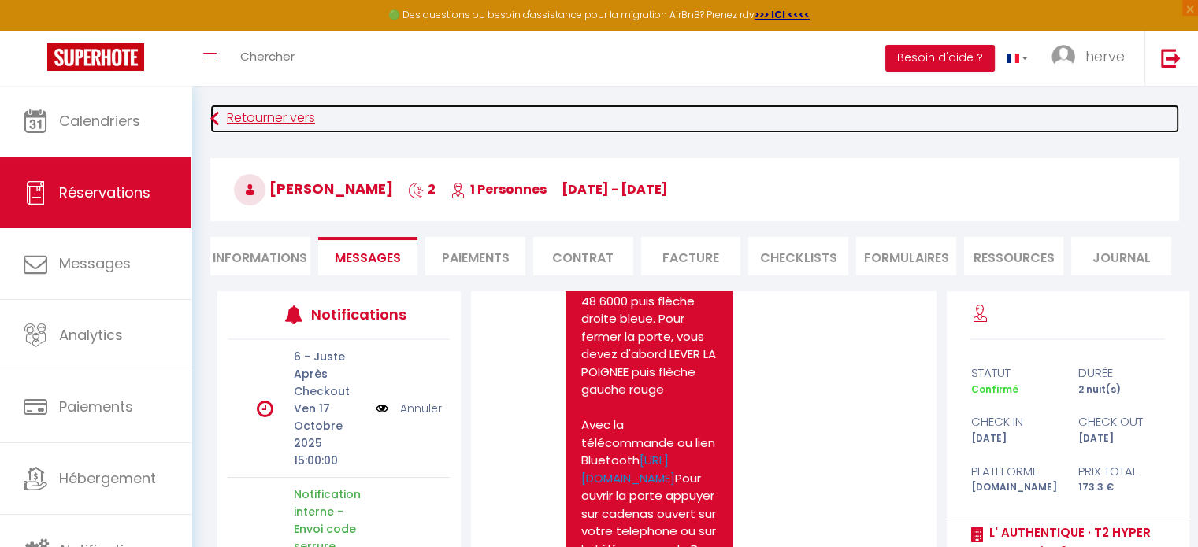
click at [216, 117] on icon at bounding box center [214, 119] width 9 height 28
select select
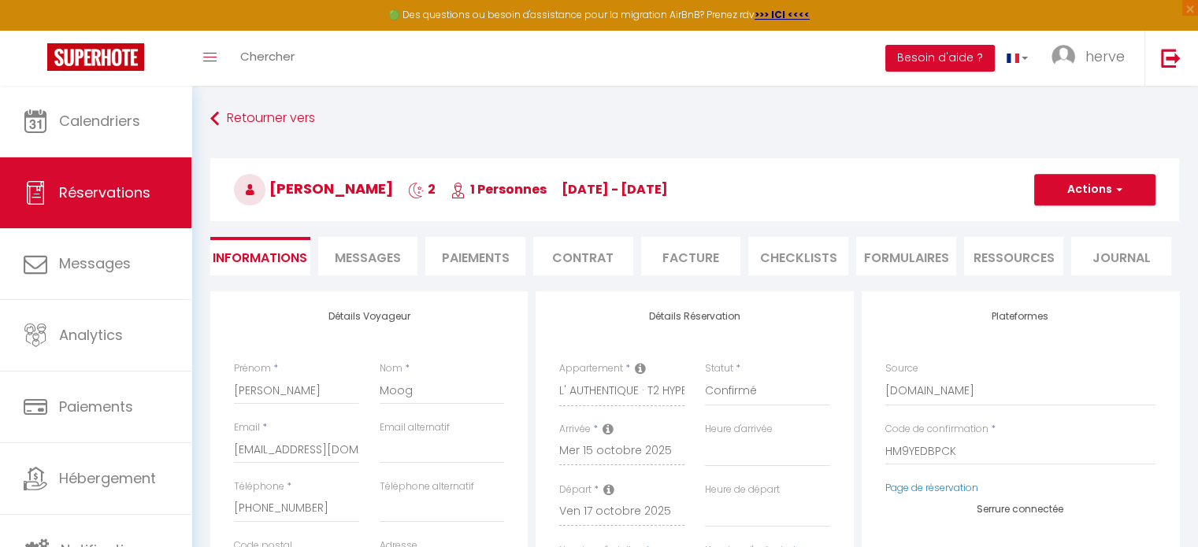
click at [365, 250] on span "Messages" at bounding box center [368, 258] width 66 height 18
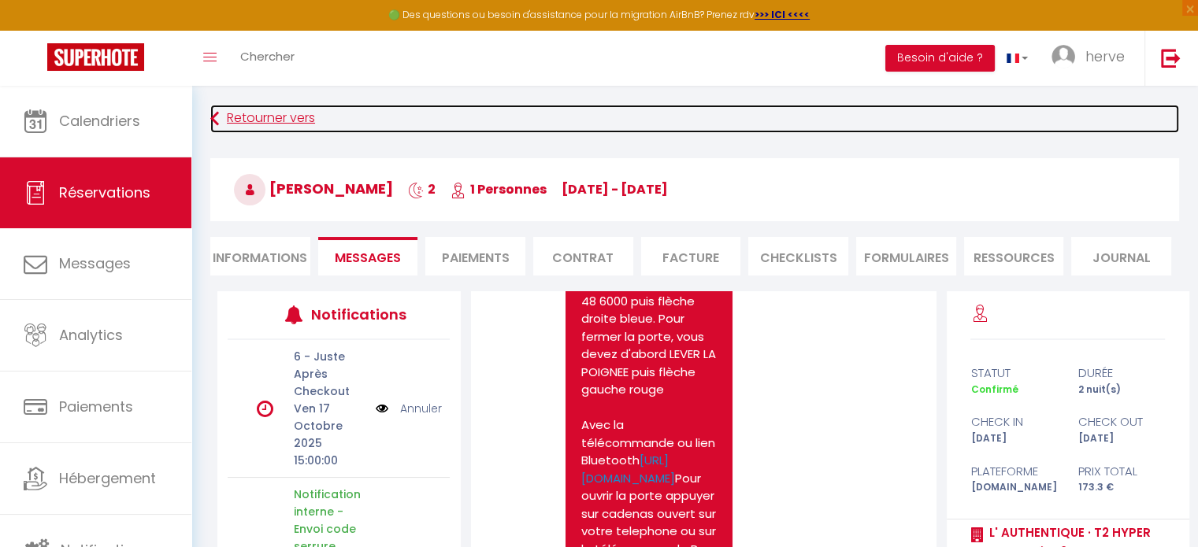
click at [221, 120] on link "Retourner vers" at bounding box center [694, 119] width 969 height 28
select select
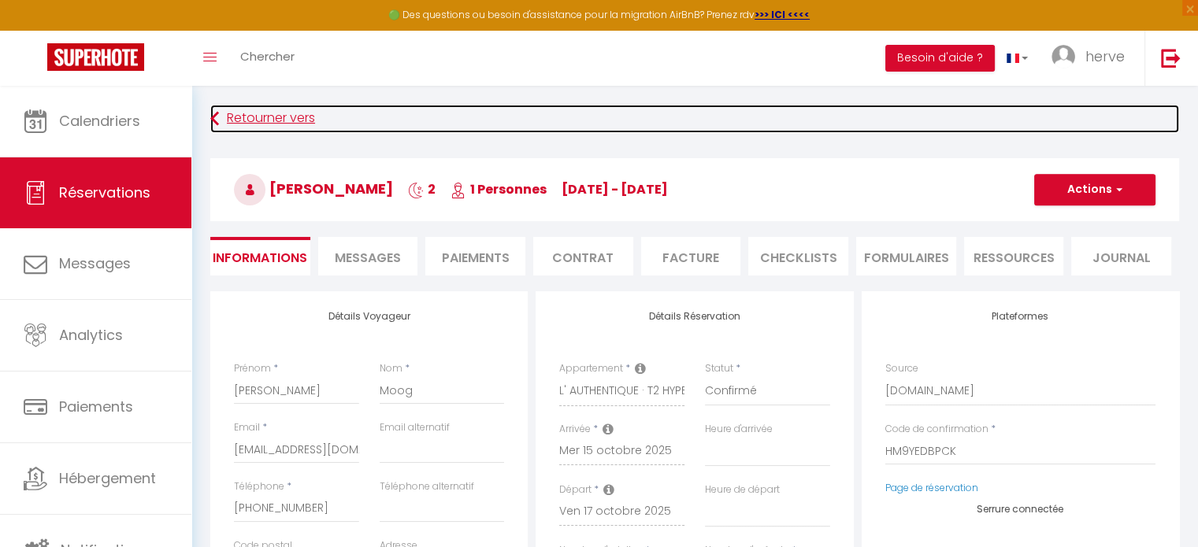
select select
checkbox input "false"
click at [221, 121] on link "Retourner vers" at bounding box center [694, 119] width 969 height 28
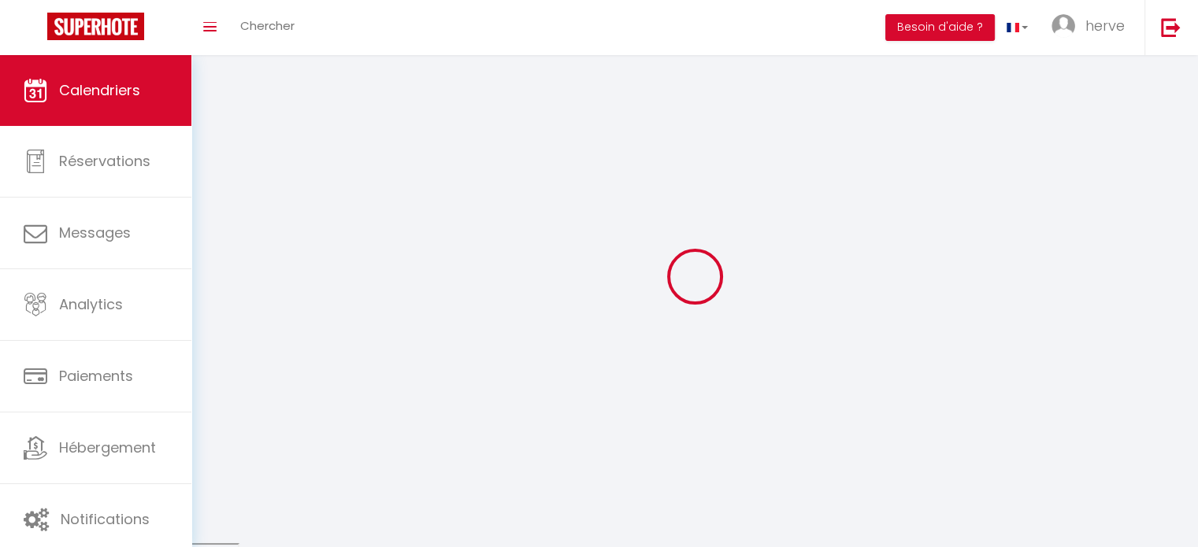
scroll to position [55, 0]
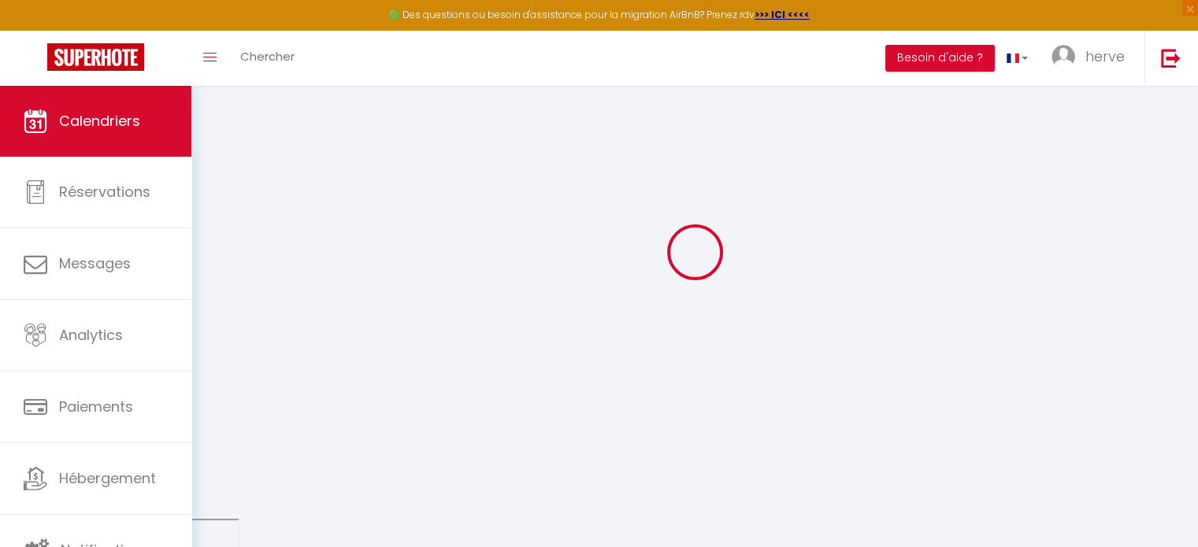
select select
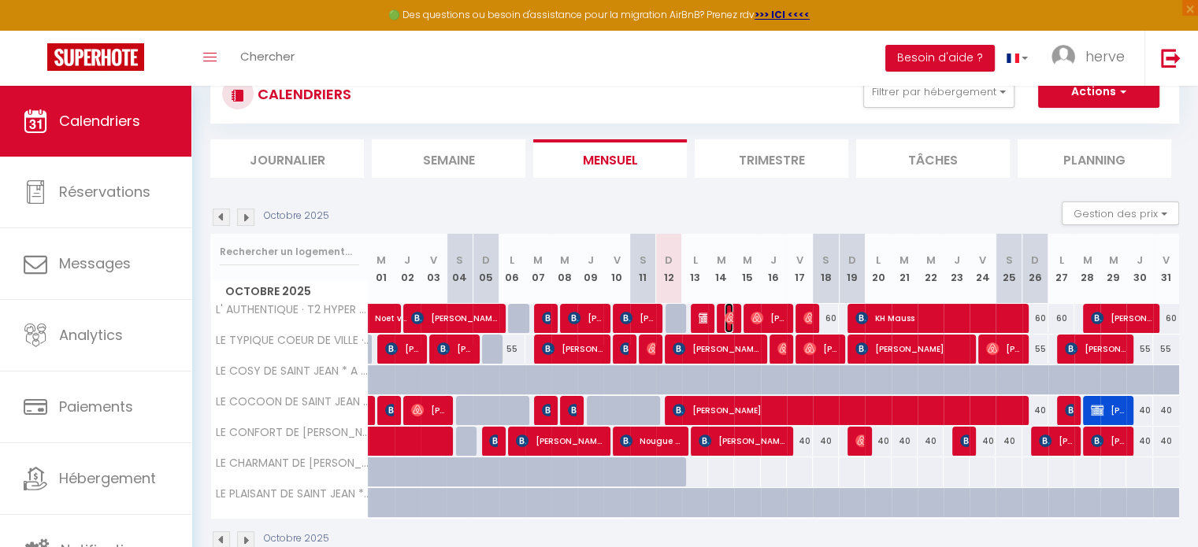
click at [728, 312] on img at bounding box center [731, 318] width 13 height 13
select select "OK"
select select "0"
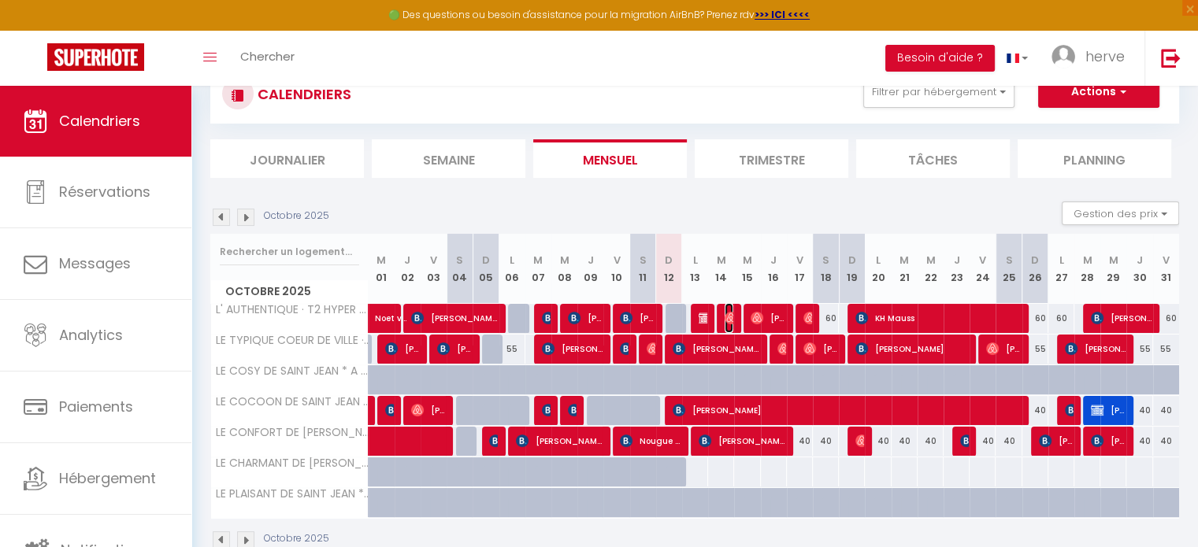
select select "1"
select select
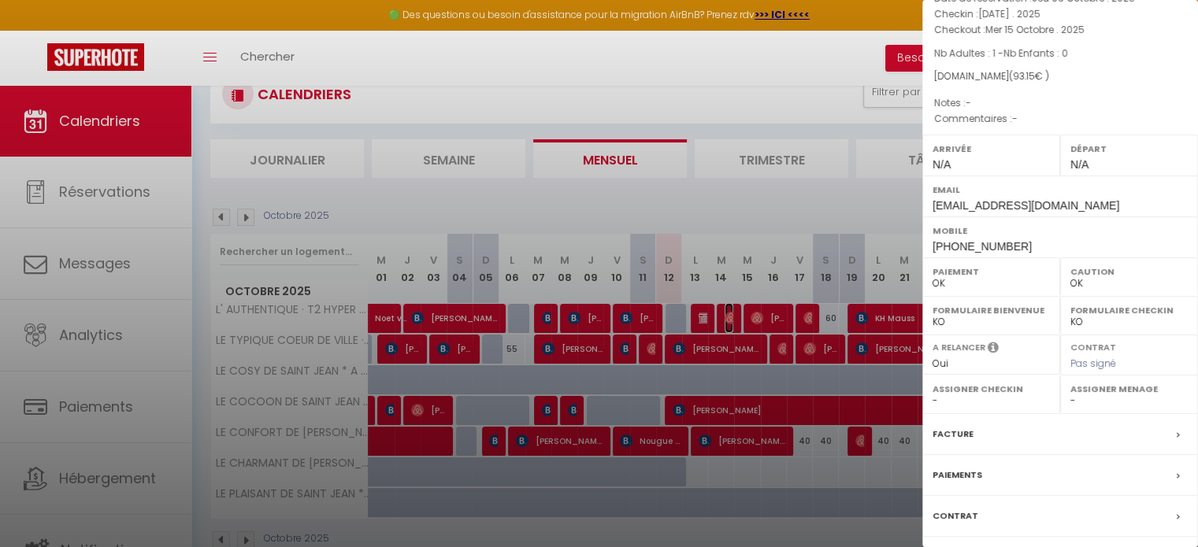
scroll to position [199, 0]
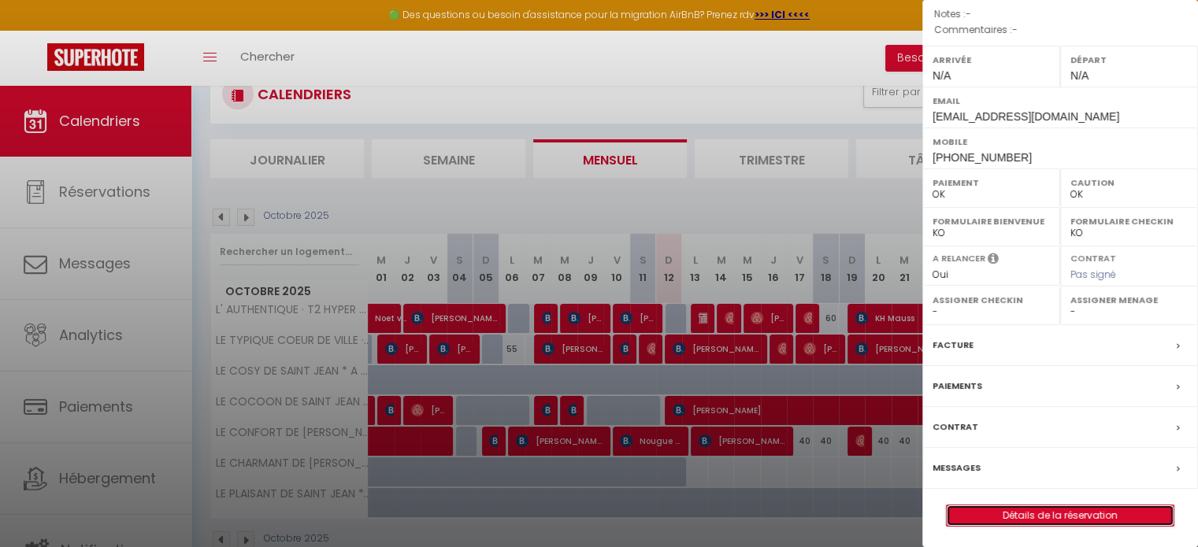
click at [1084, 515] on link "Détails de la réservation" at bounding box center [1060, 516] width 227 height 20
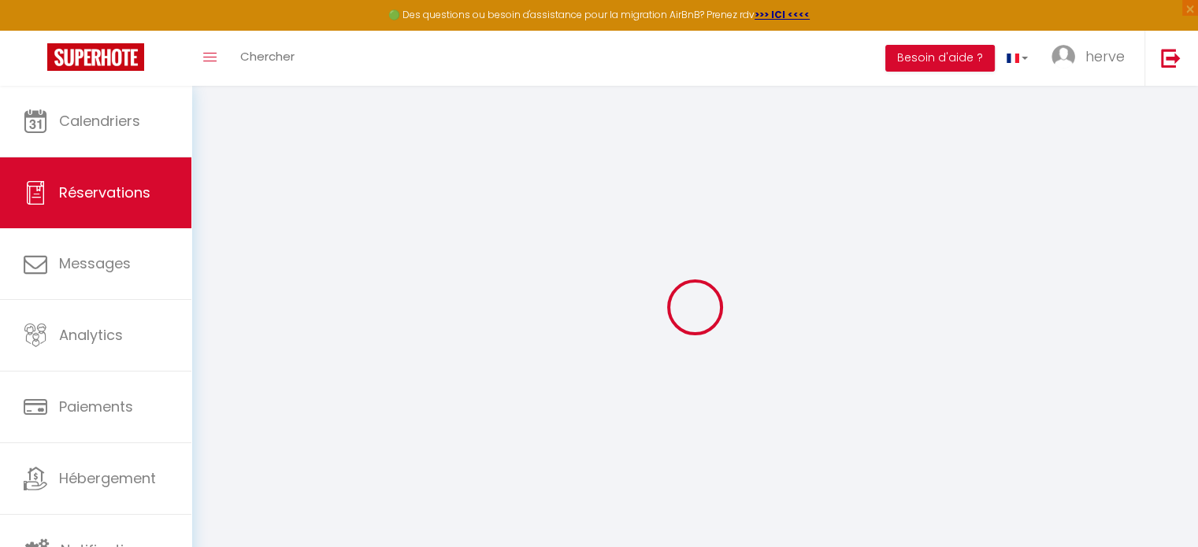
type input "Eloise"
type input "Perot"
type input "[EMAIL_ADDRESS][DOMAIN_NAME]"
type input "[PHONE_NUMBER]"
select select
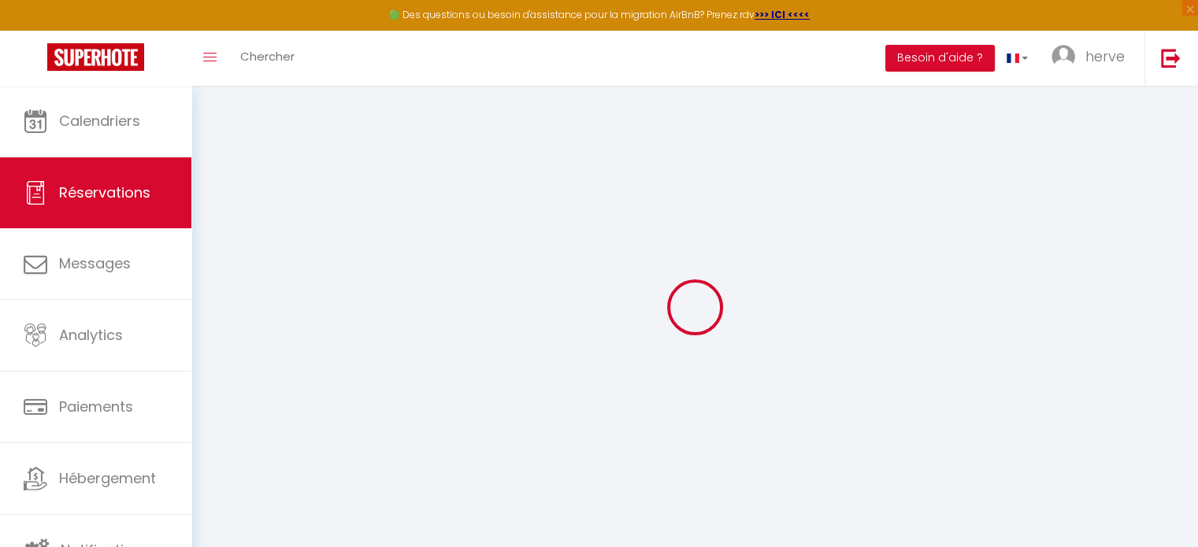
type input "16.560000000000002"
select select "2968"
select select "1"
select select
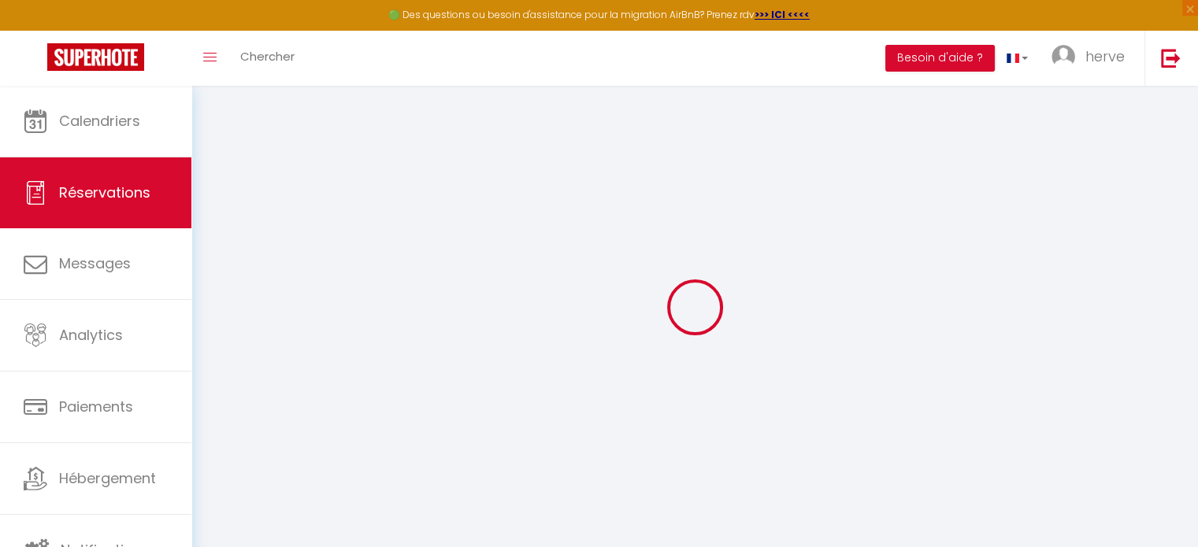
type input "1"
select select "12"
select select
type input "67"
checkbox input "false"
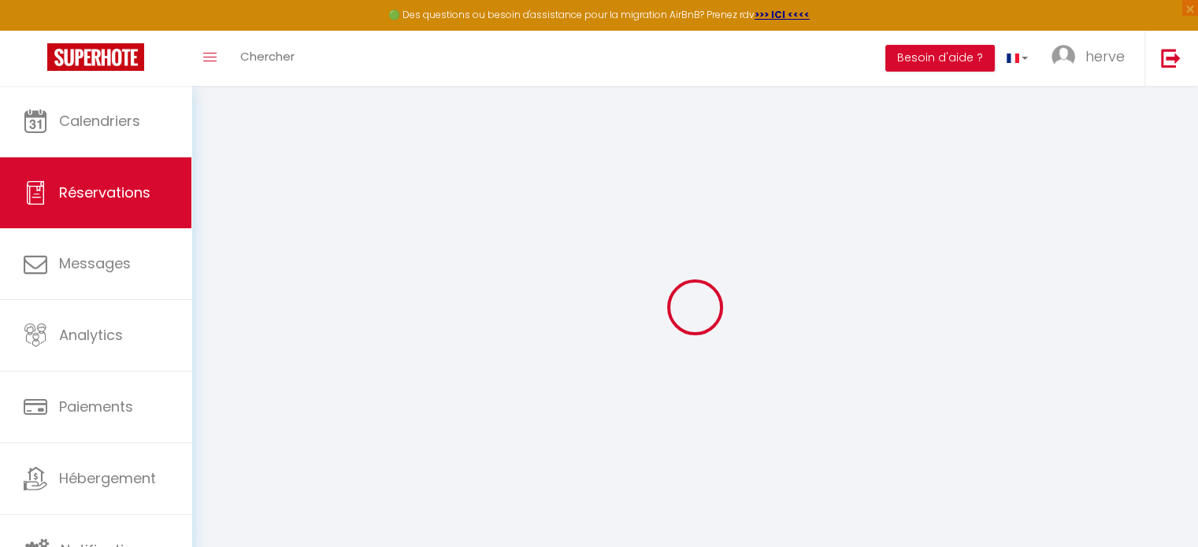
type input "0"
select select "1"
type input "0"
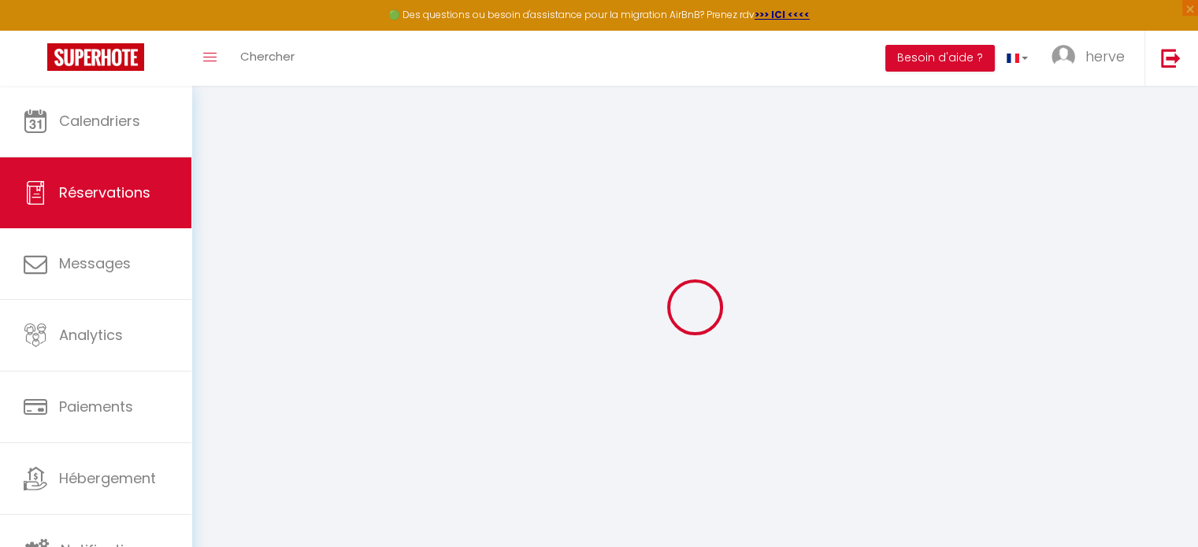
select select
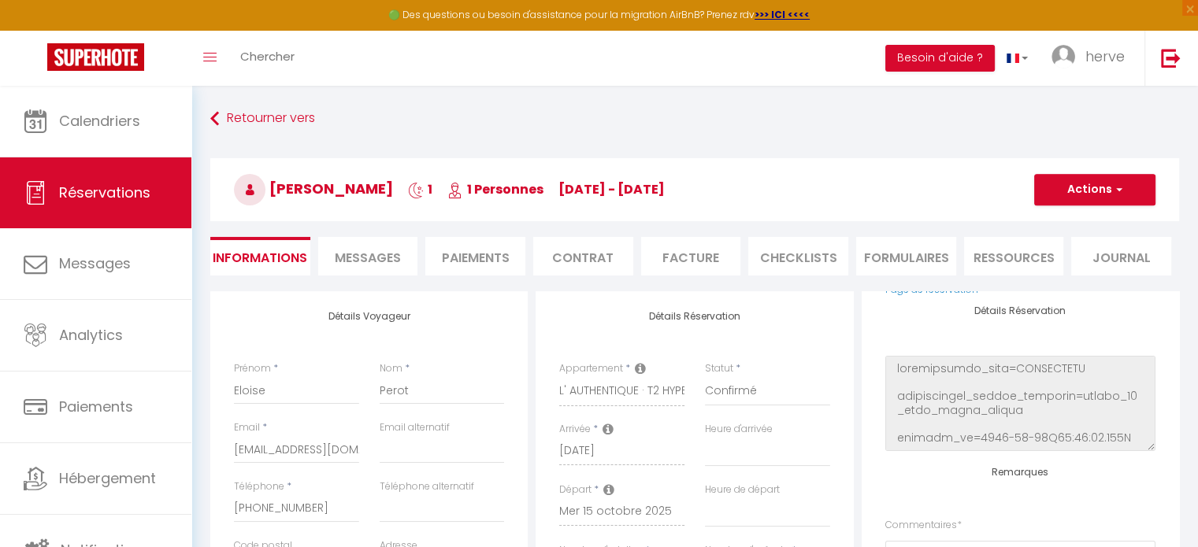
click at [351, 258] on span "Messages" at bounding box center [368, 258] width 66 height 18
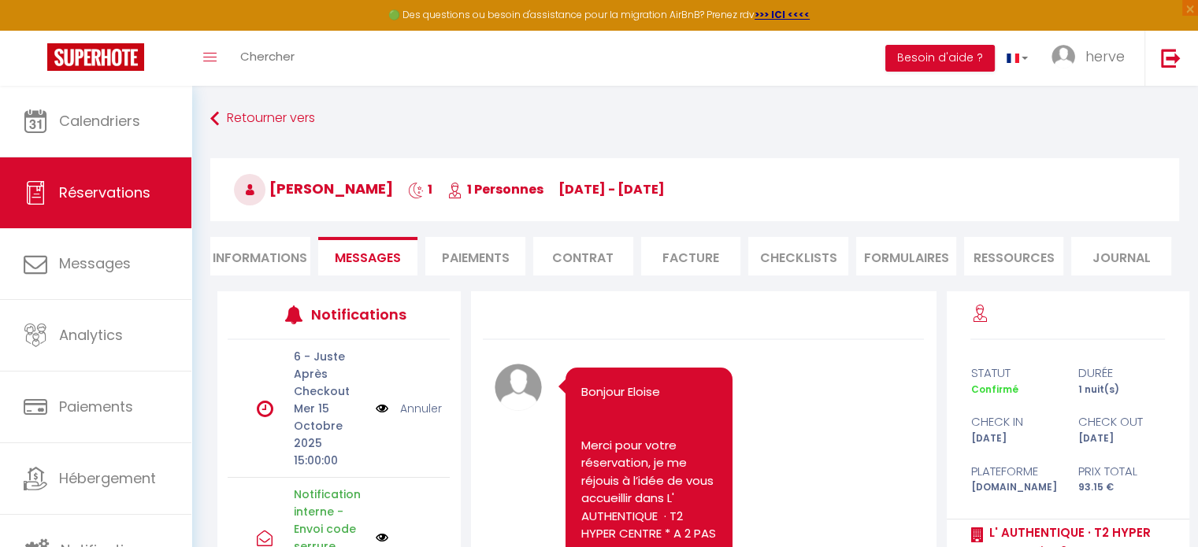
click at [481, 261] on li "Paiements" at bounding box center [475, 256] width 100 height 39
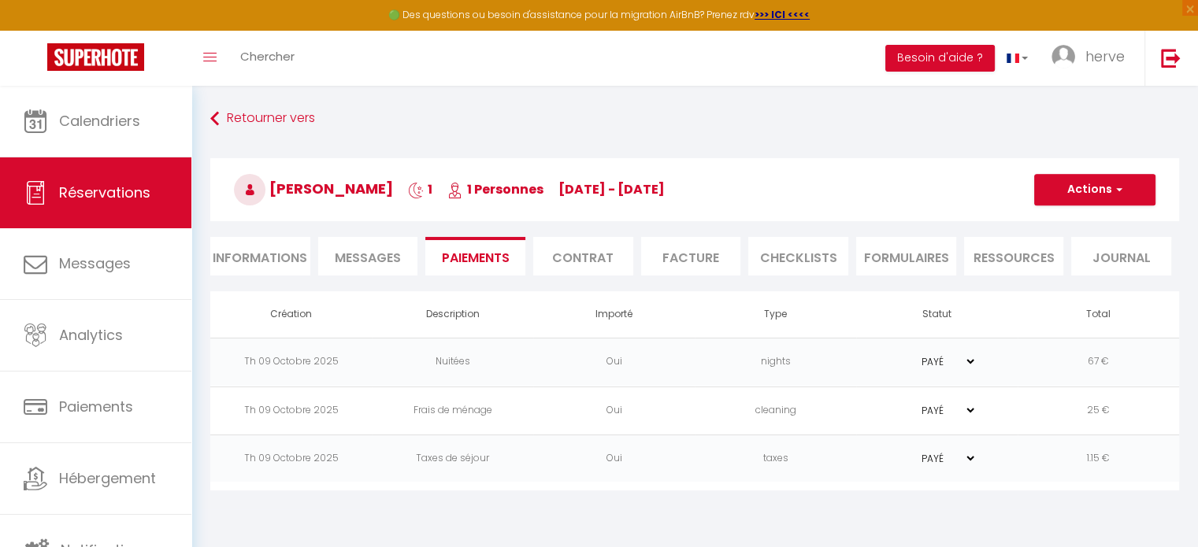
click at [600, 261] on li "Contrat" at bounding box center [583, 256] width 100 height 39
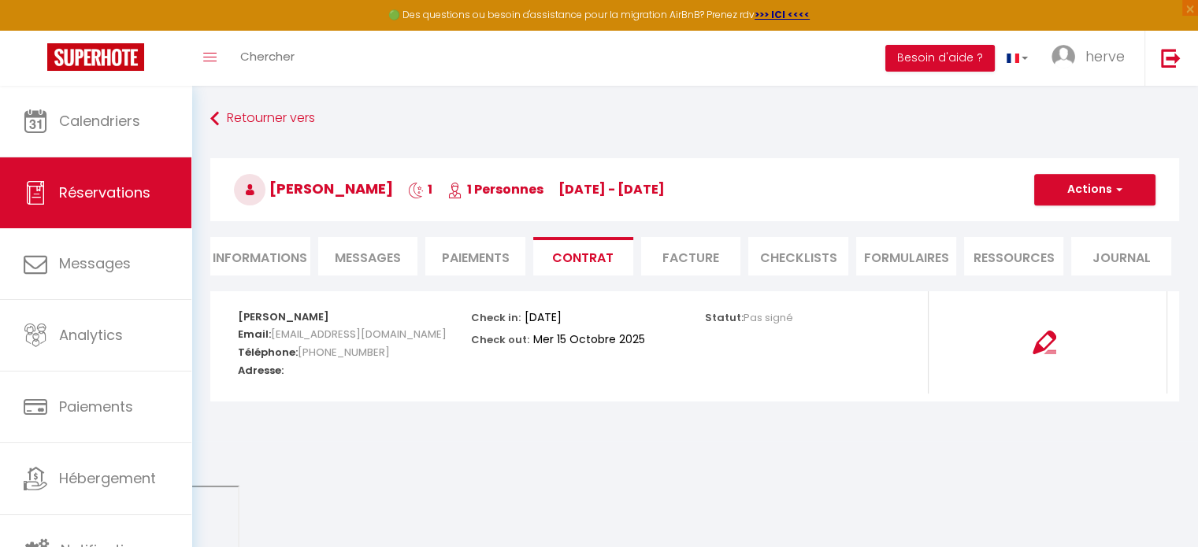
click at [710, 259] on li "Facture" at bounding box center [691, 256] width 100 height 39
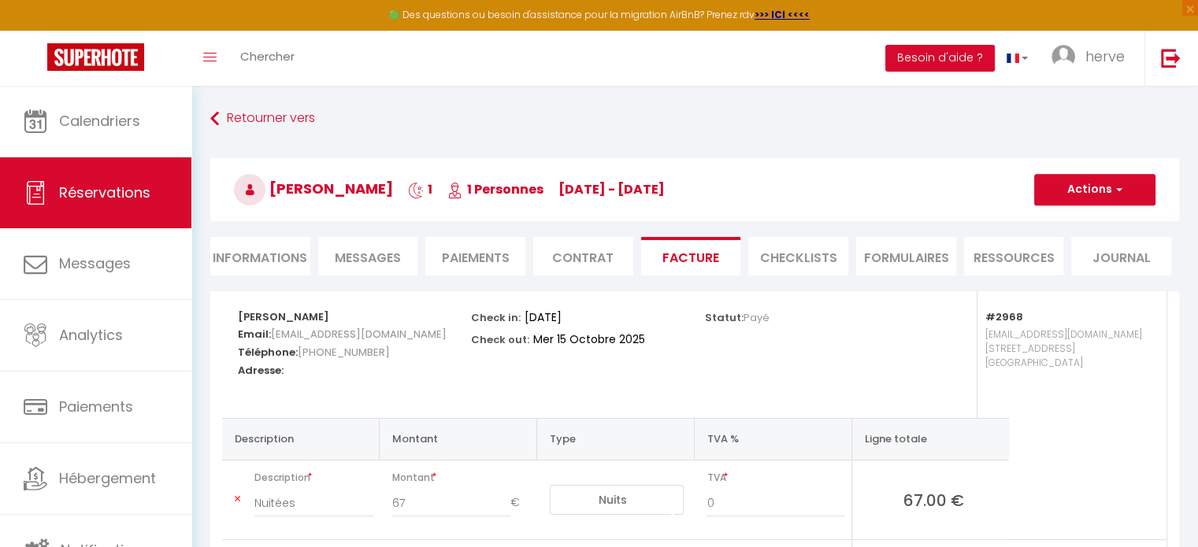
click at [816, 264] on li "CHECKLISTS" at bounding box center [798, 256] width 100 height 39
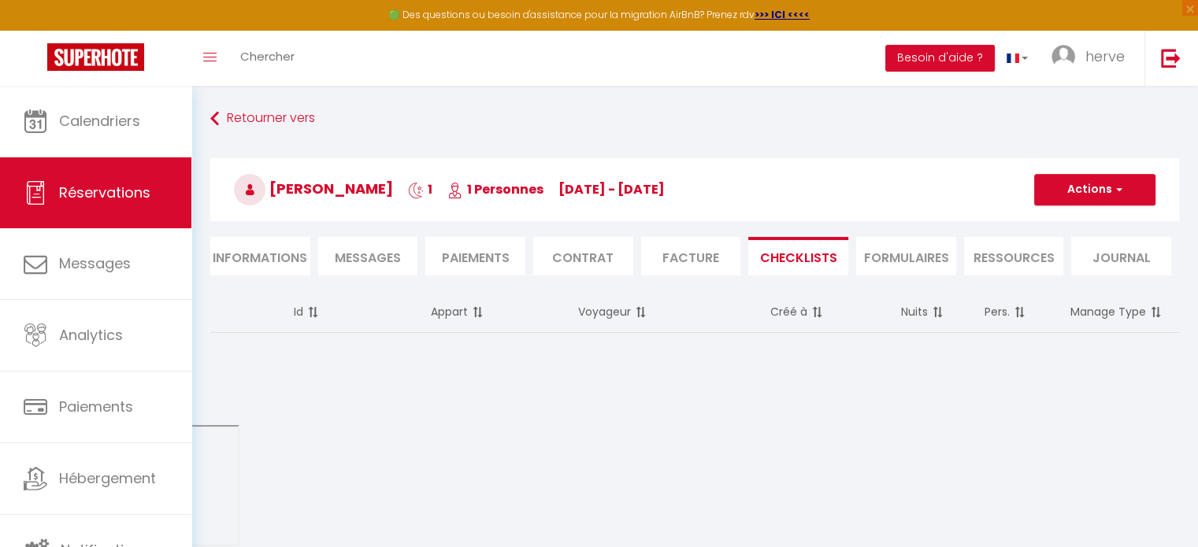
click at [911, 270] on li "FORMULAIRES" at bounding box center [906, 256] width 100 height 39
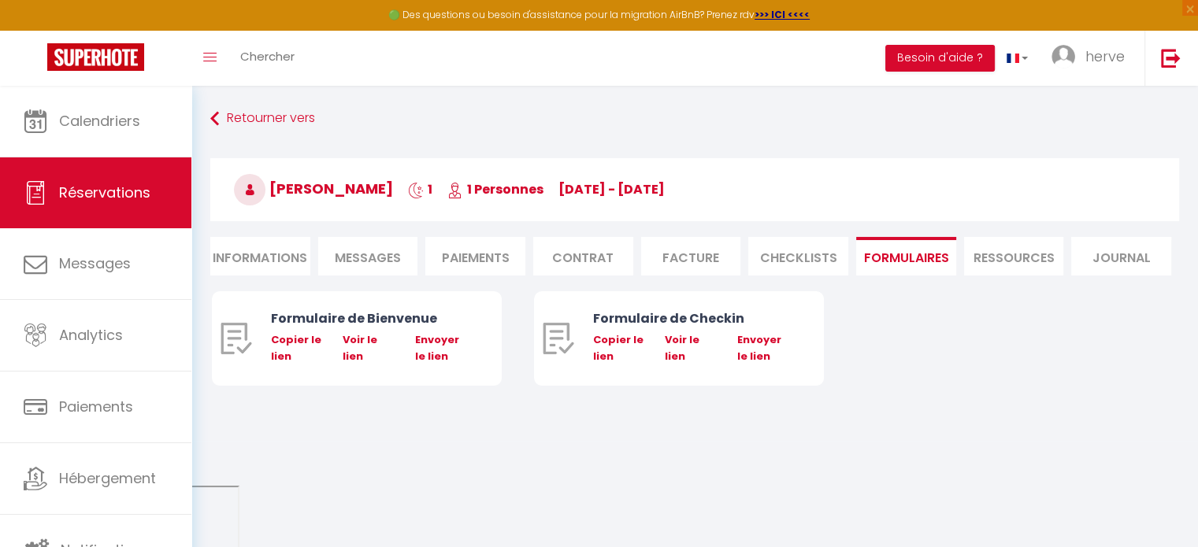
click at [1039, 269] on li "Ressources" at bounding box center [1014, 256] width 100 height 39
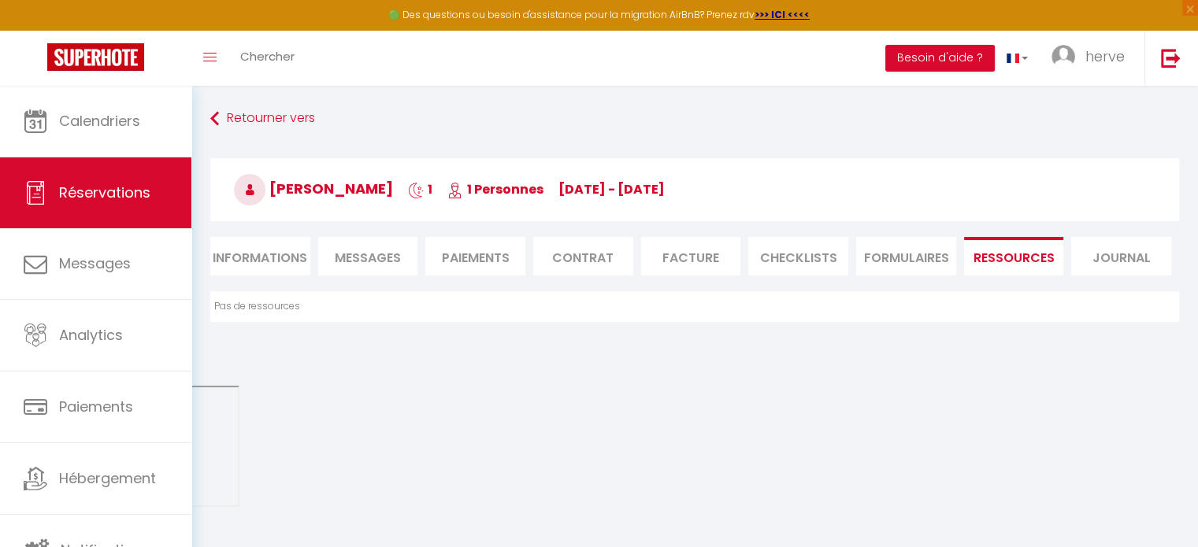
click at [1152, 264] on li "Journal" at bounding box center [1121, 256] width 100 height 39
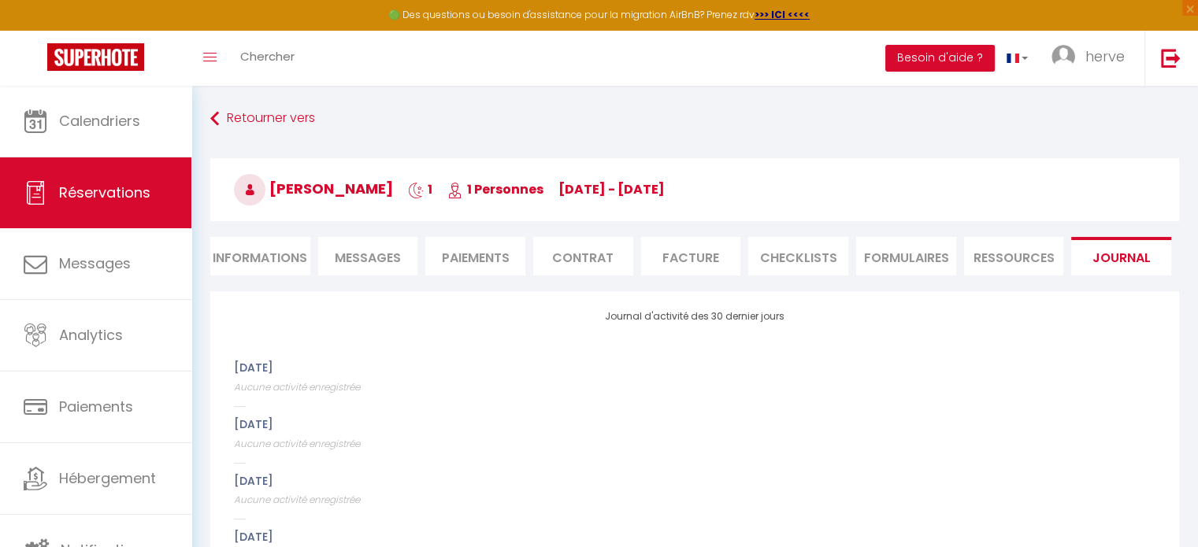
click at [265, 250] on li "Informations" at bounding box center [260, 256] width 100 height 39
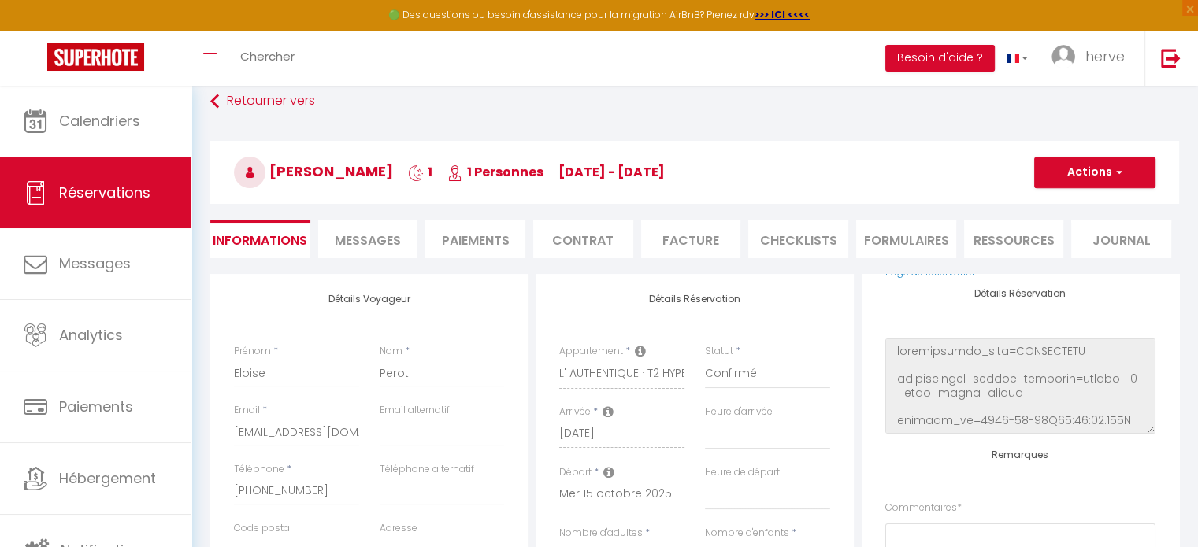
scroll to position [16, 0]
click at [1111, 176] on button "Actions" at bounding box center [1094, 174] width 121 height 32
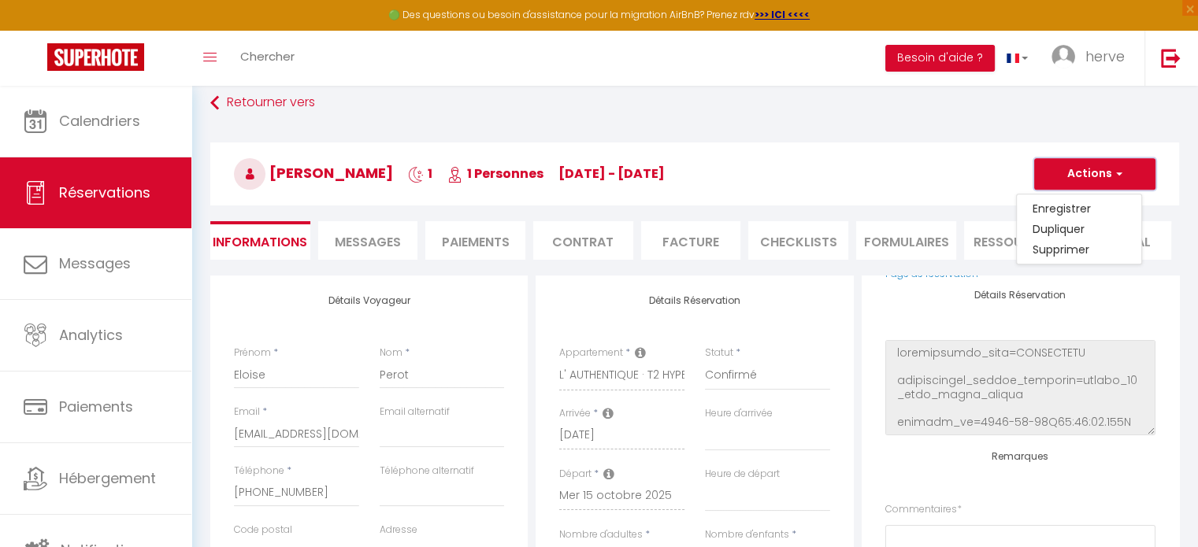
click at [1111, 176] on button "Actions" at bounding box center [1094, 174] width 121 height 32
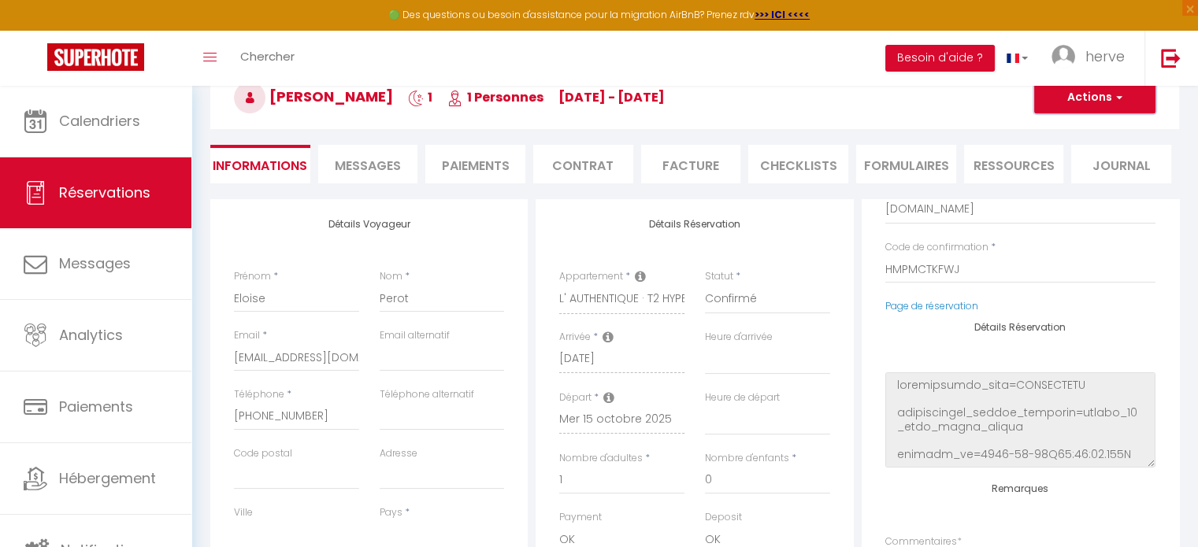
scroll to position [91, 0]
click at [362, 153] on li "Messages" at bounding box center [368, 164] width 100 height 39
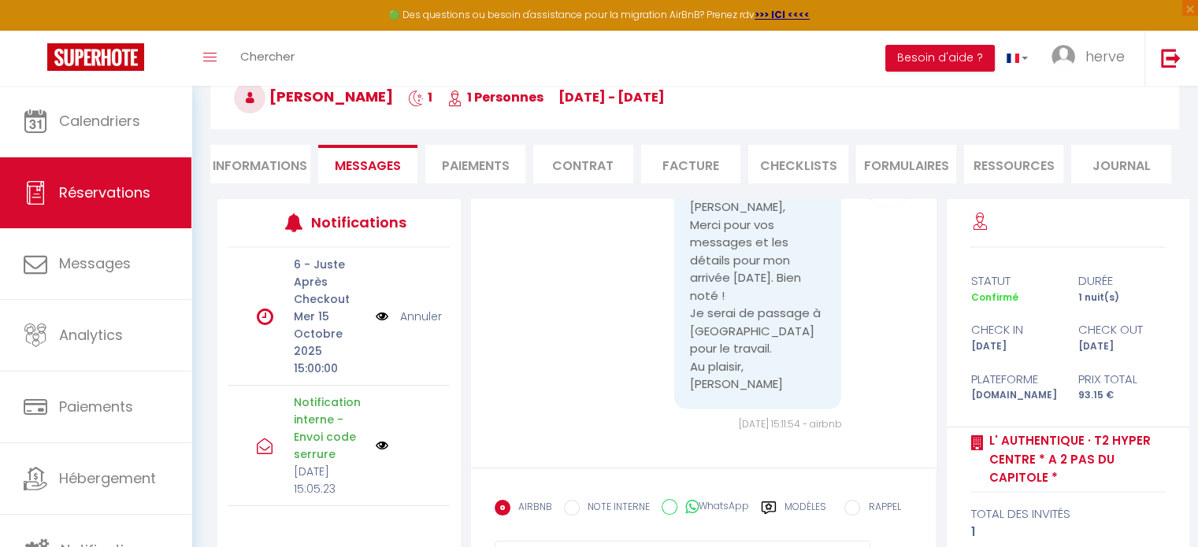
scroll to position [170, 0]
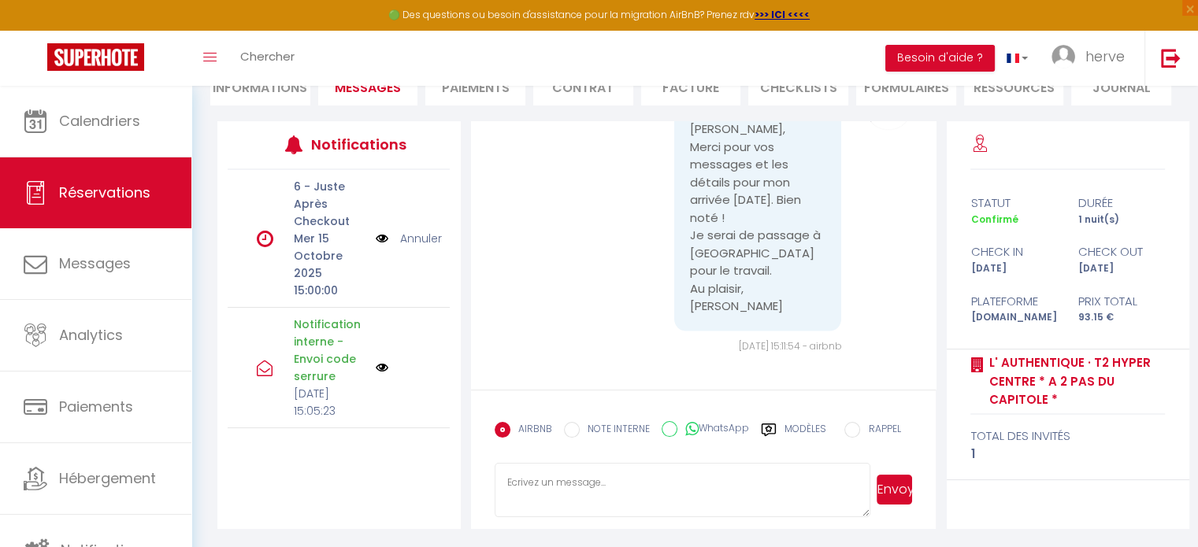
click at [564, 484] on textarea at bounding box center [683, 490] width 377 height 55
click at [900, 499] on button "Envoyer" at bounding box center [894, 490] width 35 height 30
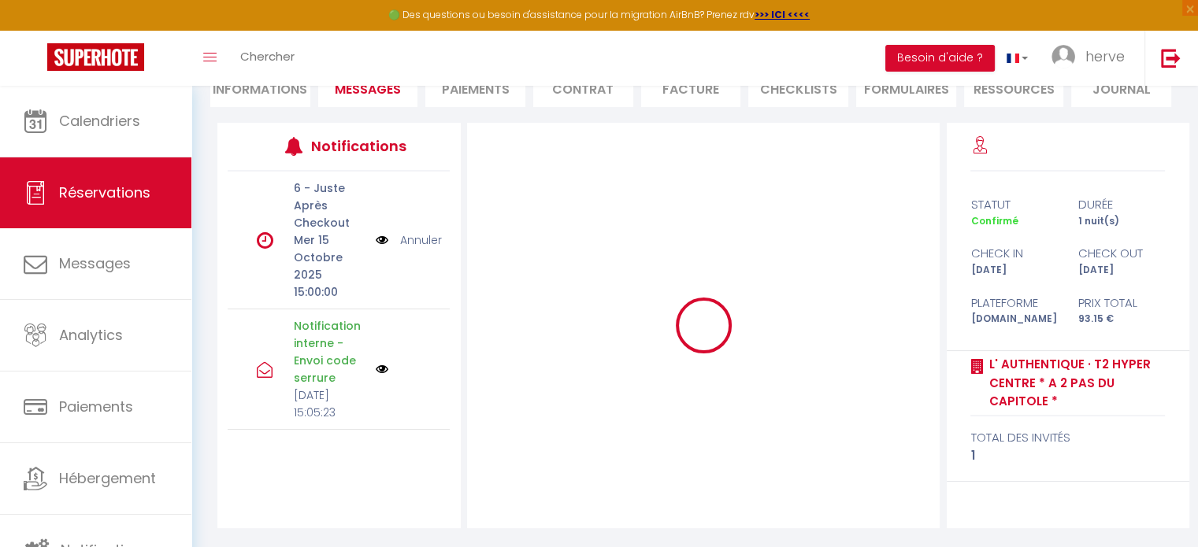
scroll to position [0, 0]
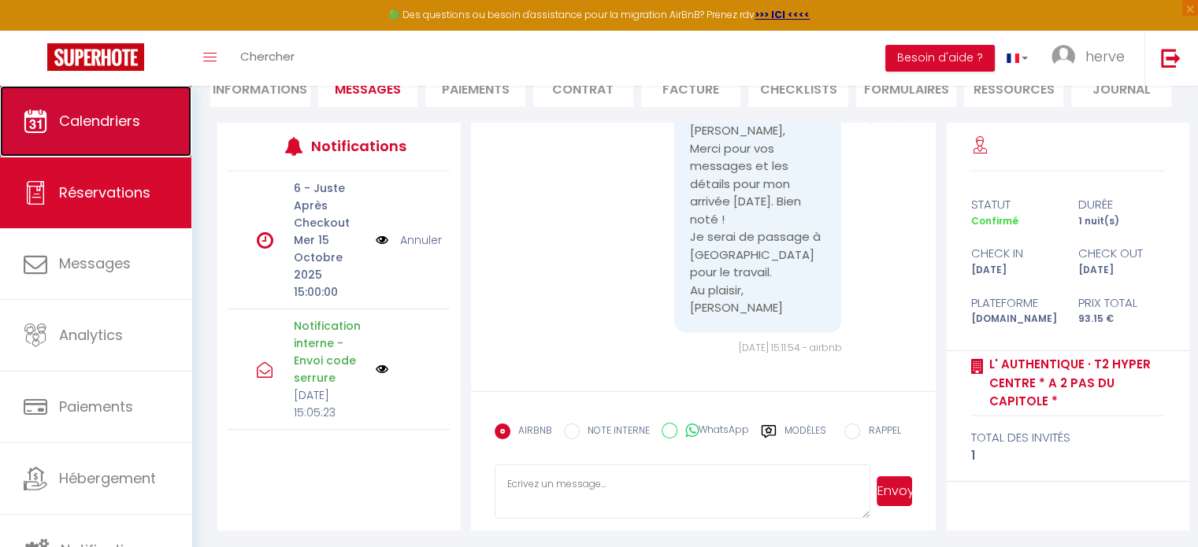
click at [98, 127] on span "Calendriers" at bounding box center [99, 121] width 81 height 20
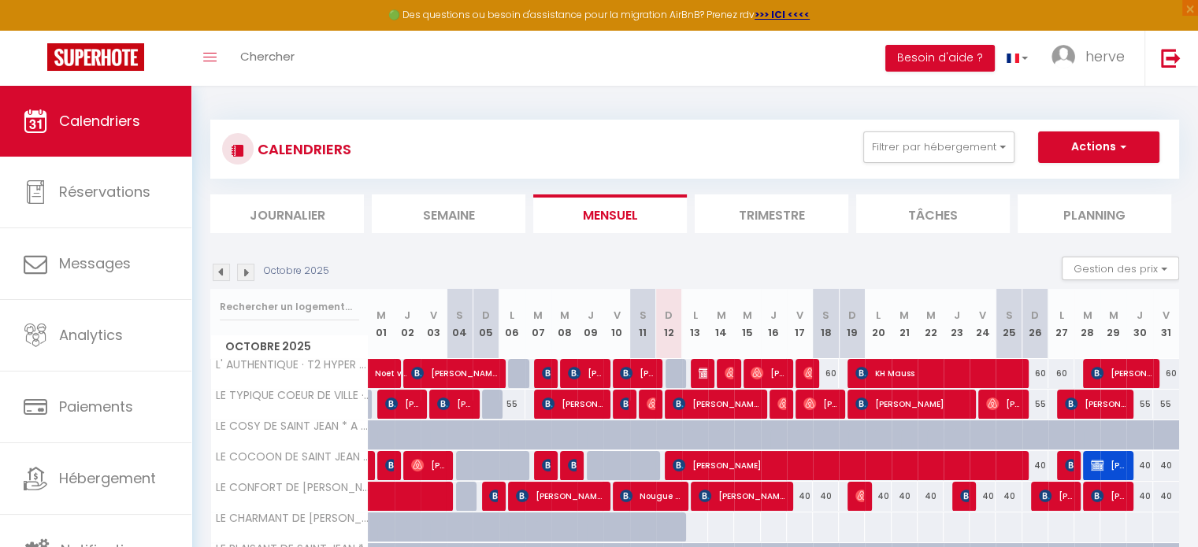
click at [697, 373] on div at bounding box center [704, 374] width 26 height 30
click at [703, 374] on img at bounding box center [705, 373] width 13 height 13
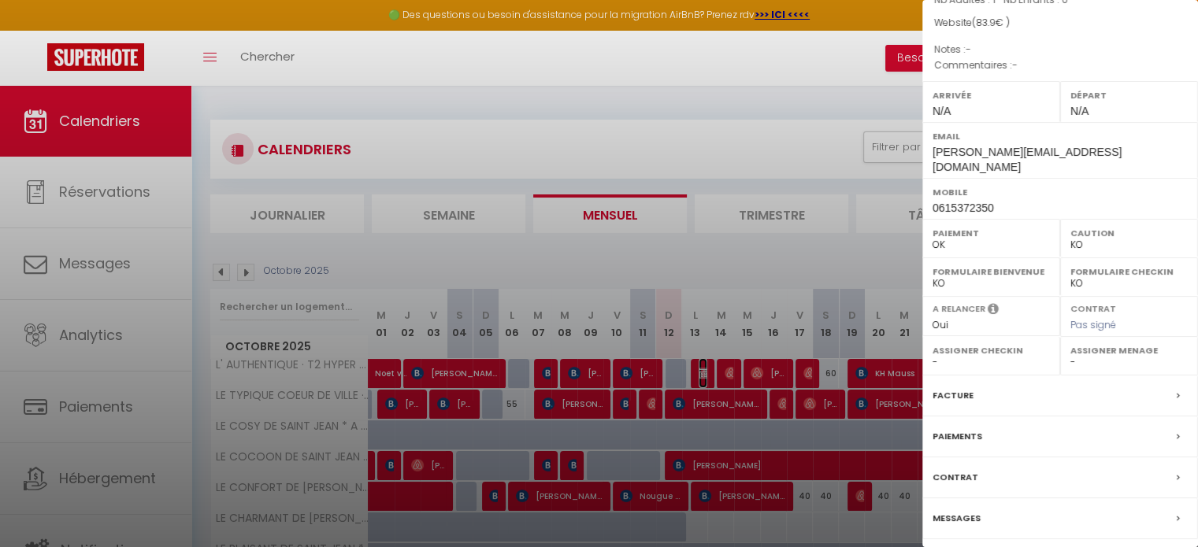
scroll to position [161, 0]
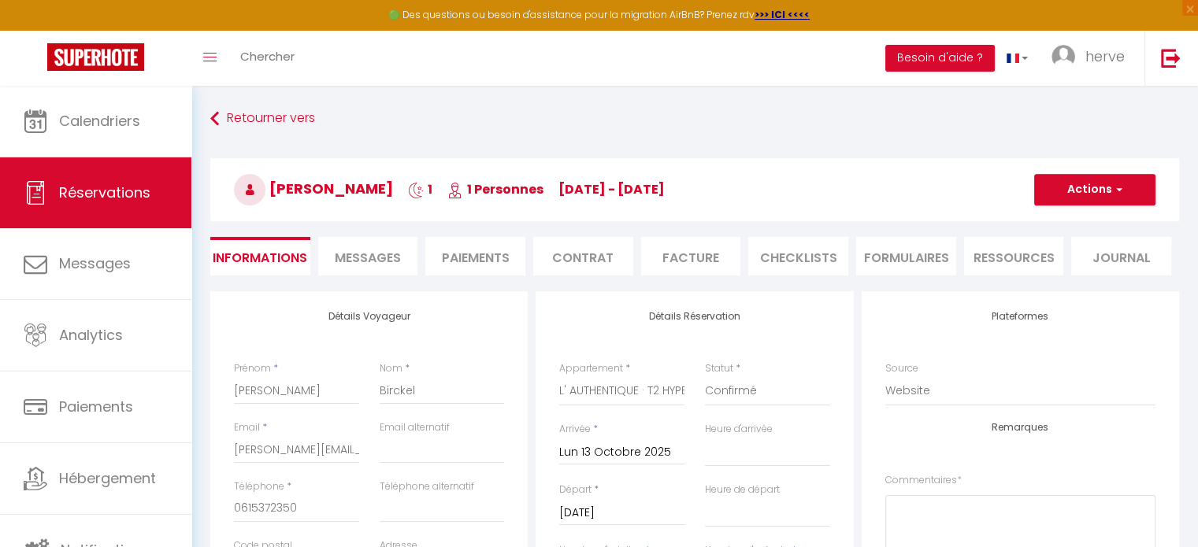
click at [379, 264] on span "Messages" at bounding box center [368, 258] width 66 height 18
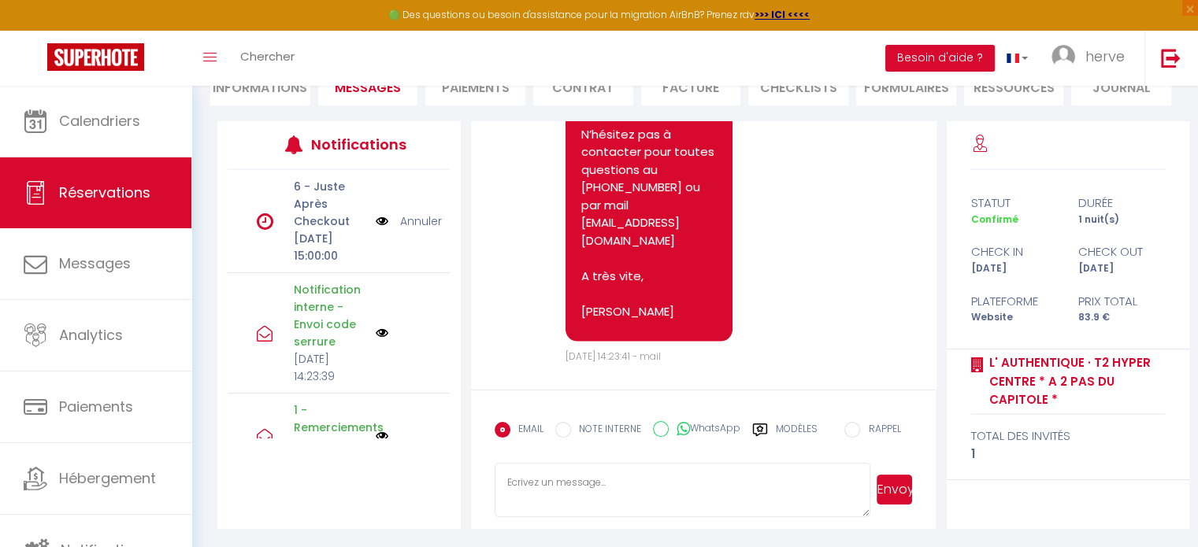
scroll to position [3451, 0]
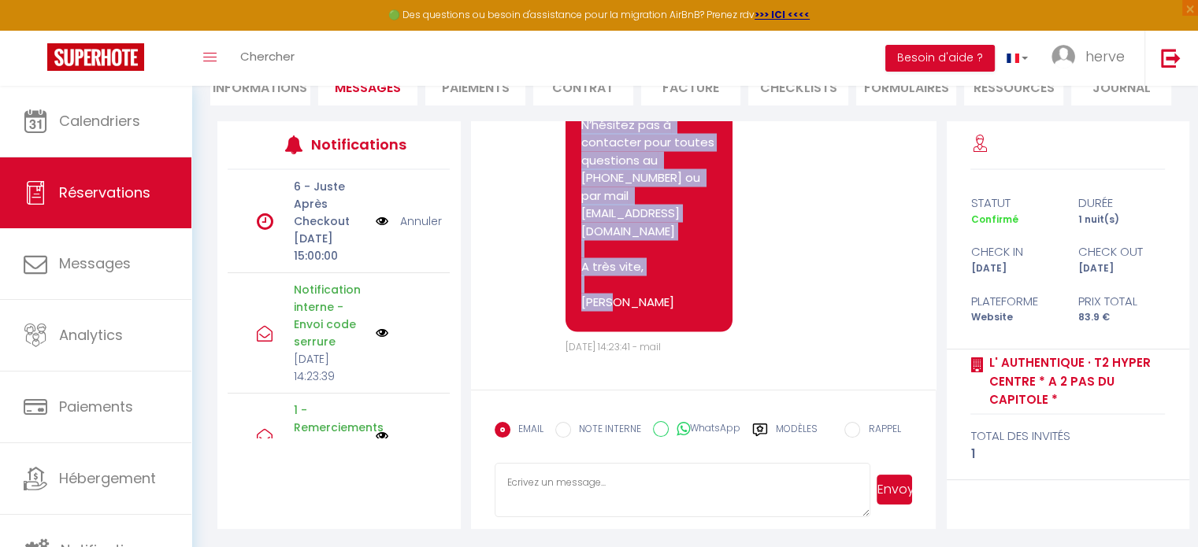
drag, startPoint x: 582, startPoint y: 232, endPoint x: 694, endPoint y: 315, distance: 139.1
copy p "Loremip Dolor Sitam cons adipi elitseddoei, tempor inci ut laboreetd ma aliquae…"
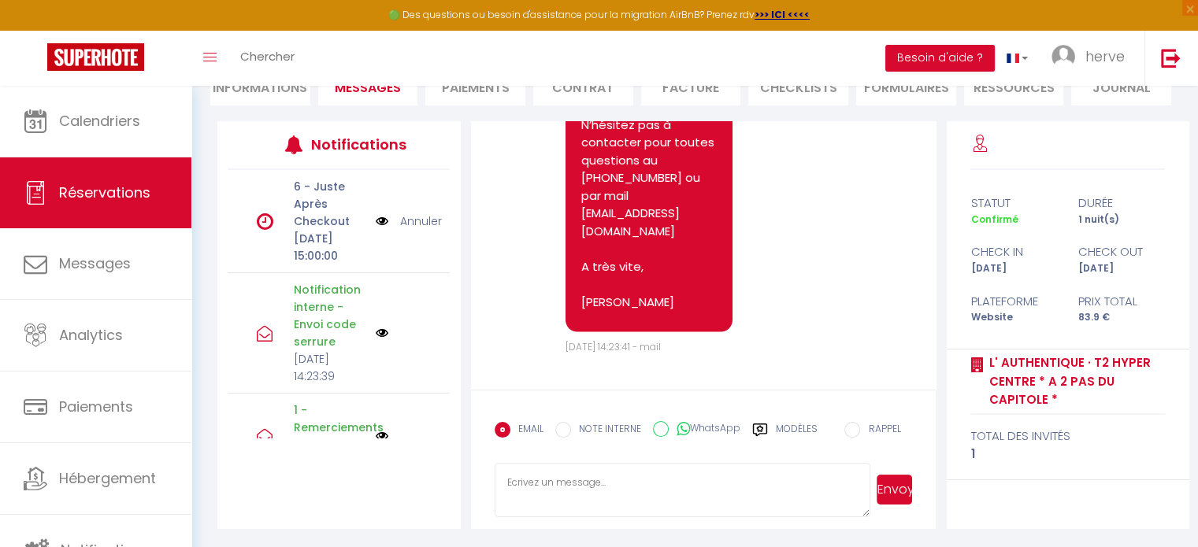
click at [520, 490] on textarea at bounding box center [683, 490] width 377 height 55
paste textarea "Loremip Dolor Sitam cons adipi elitseddoei, tempor inci ut laboreetd ma aliquae…"
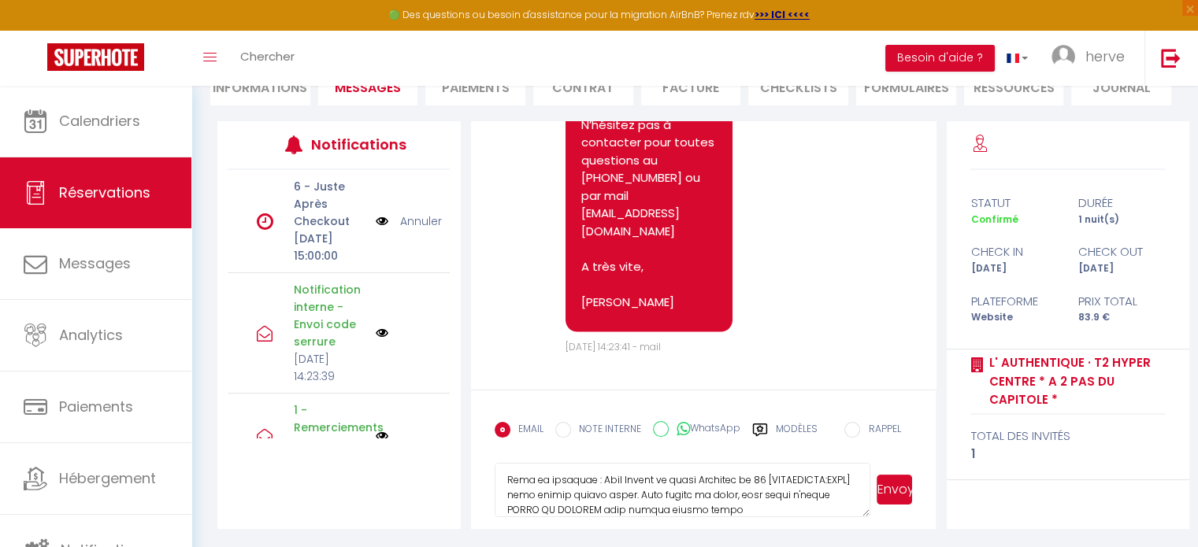
scroll to position [447, 0]
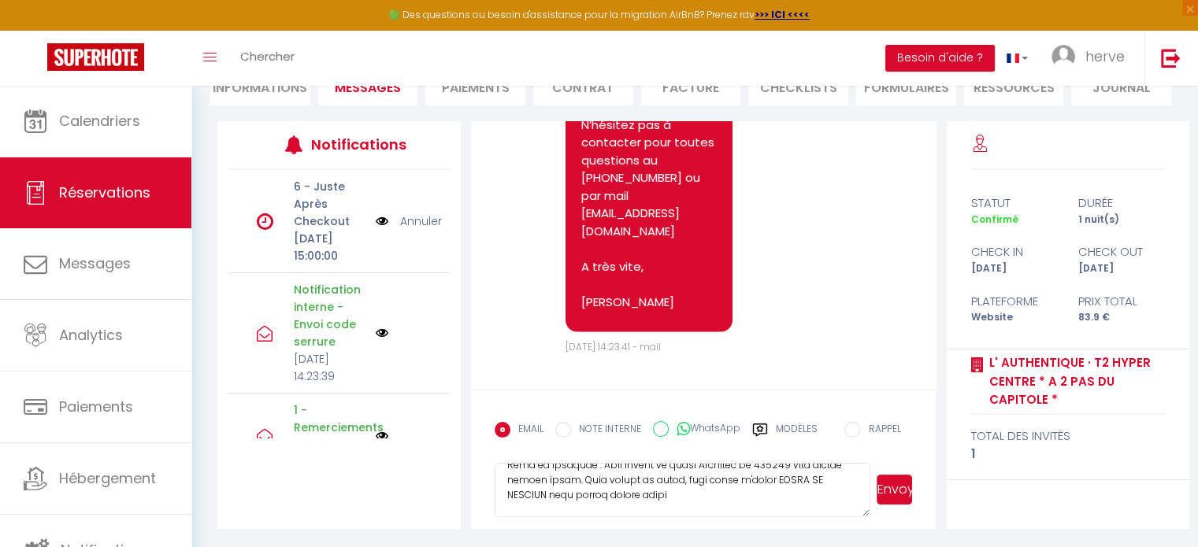
click at [885, 491] on button "Envoyer" at bounding box center [894, 490] width 35 height 30
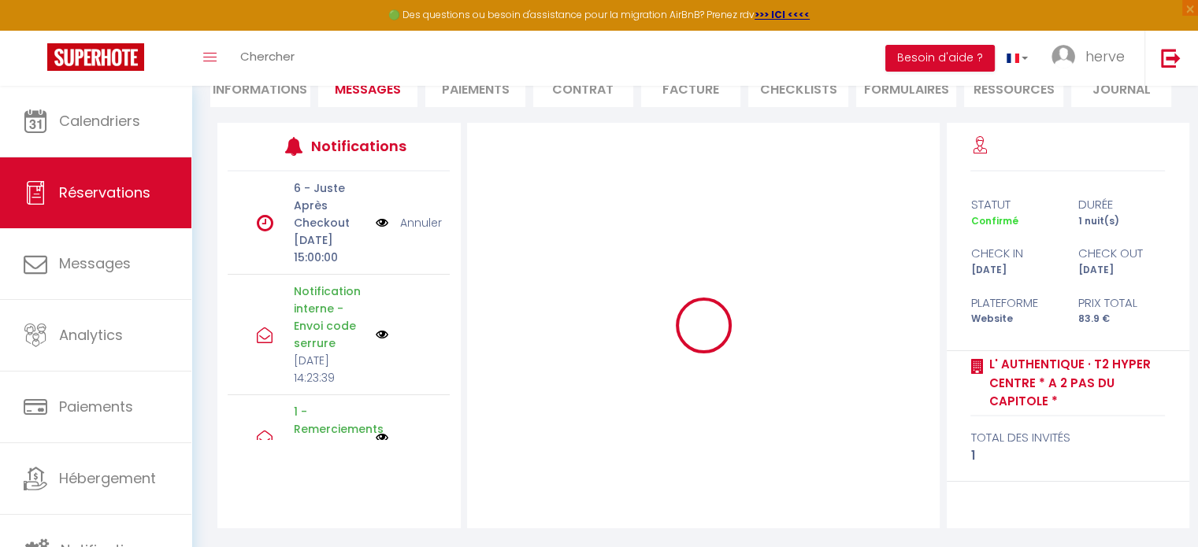
scroll to position [0, 0]
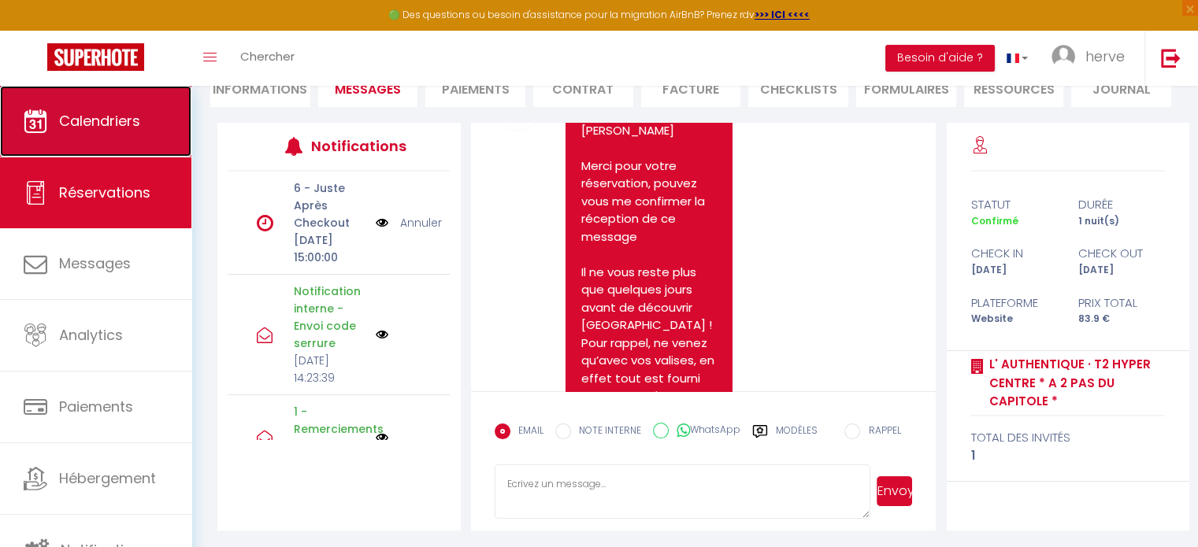
click at [84, 121] on span "Calendriers" at bounding box center [99, 121] width 81 height 20
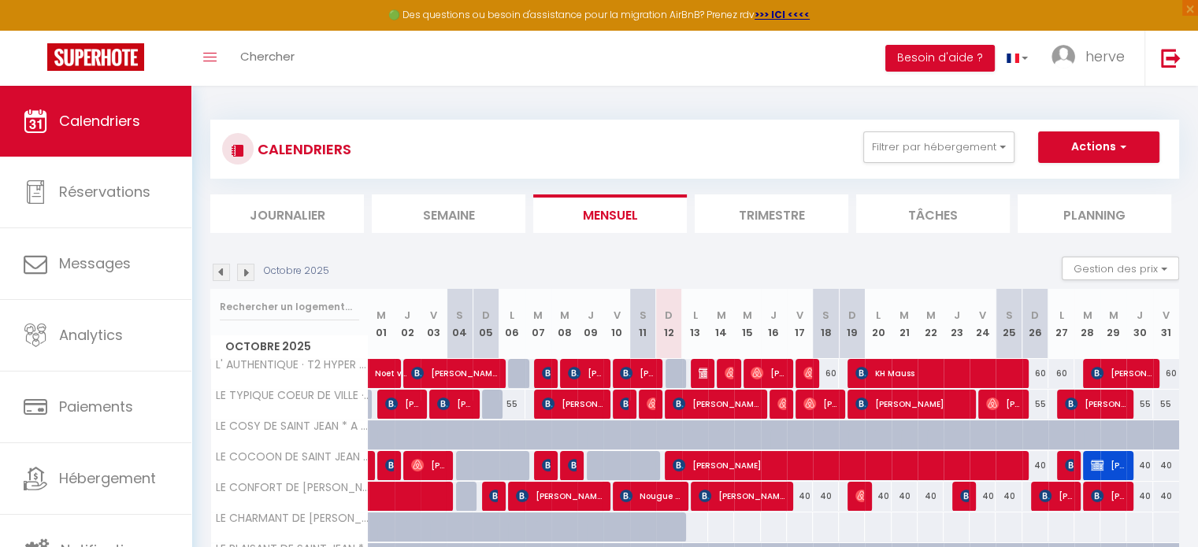
click at [246, 276] on img at bounding box center [245, 272] width 17 height 17
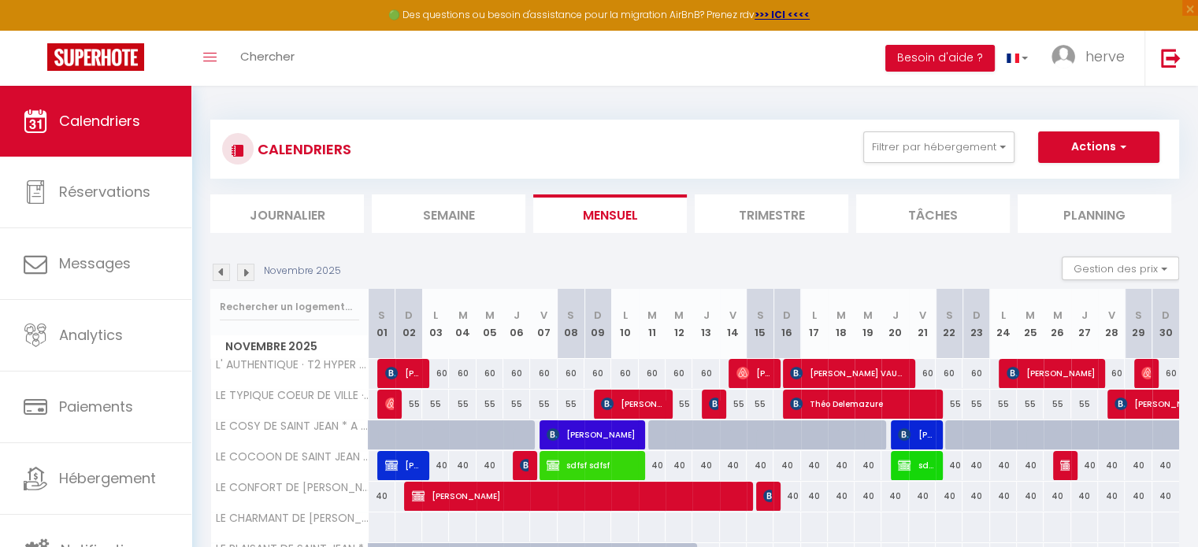
click at [245, 276] on img at bounding box center [245, 272] width 17 height 17
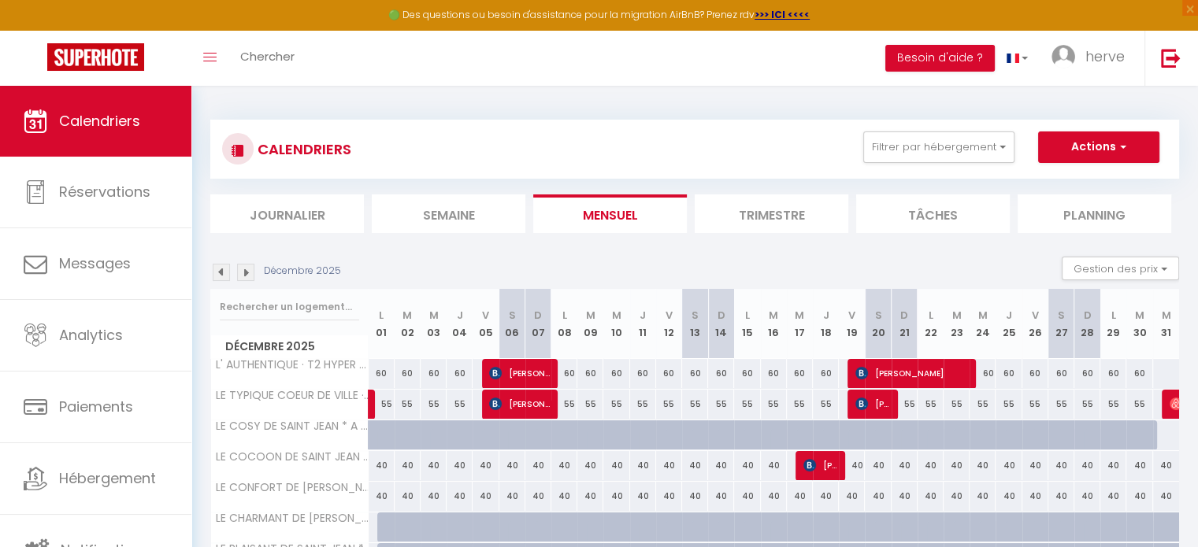
click at [245, 275] on img at bounding box center [245, 272] width 17 height 17
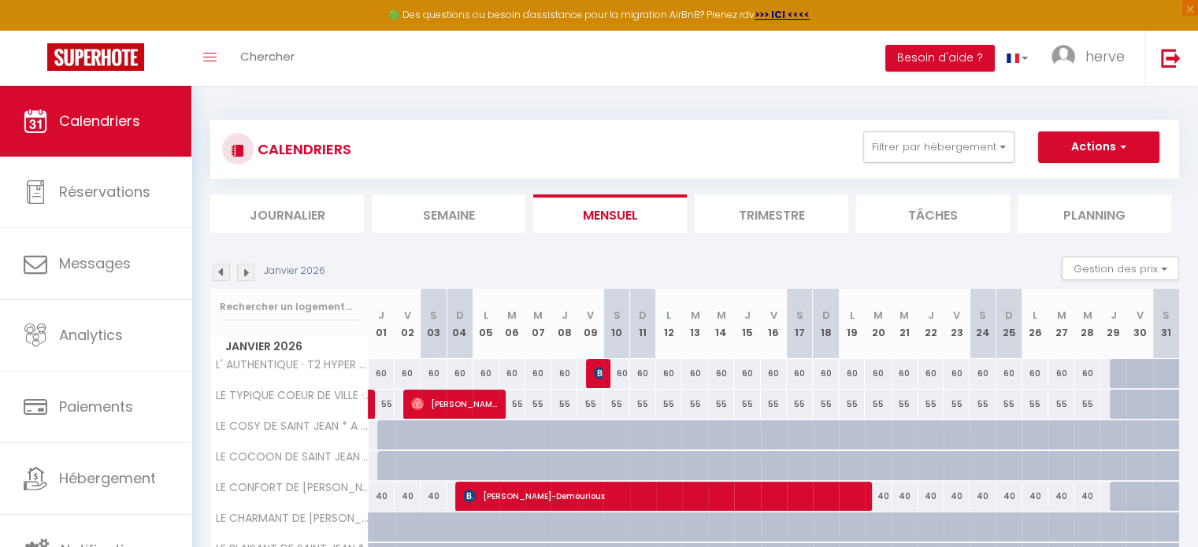
click at [244, 275] on img at bounding box center [245, 272] width 17 height 17
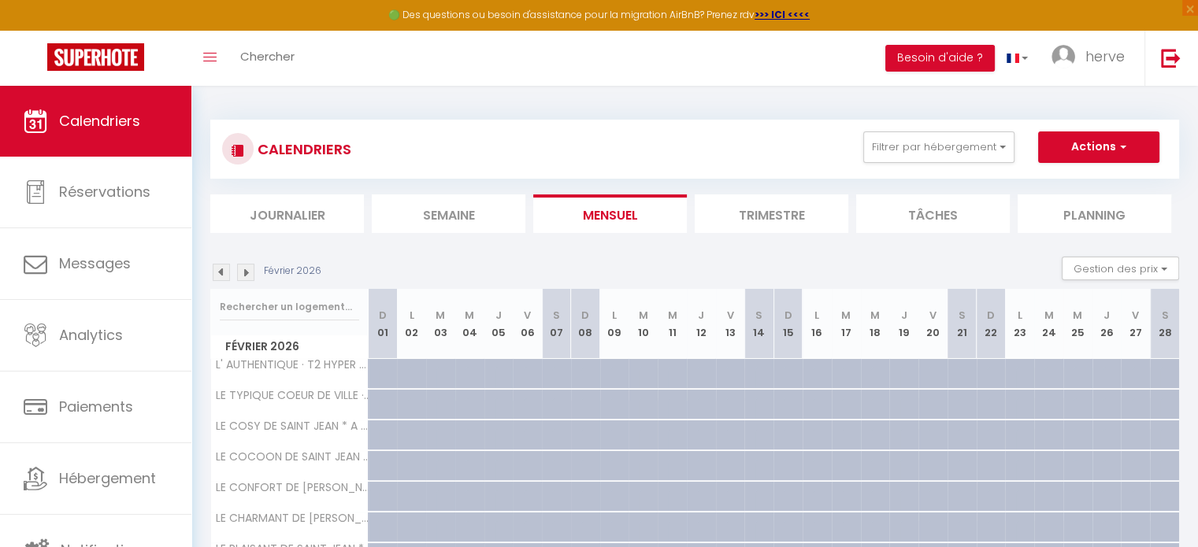
click at [244, 275] on img at bounding box center [245, 272] width 17 height 17
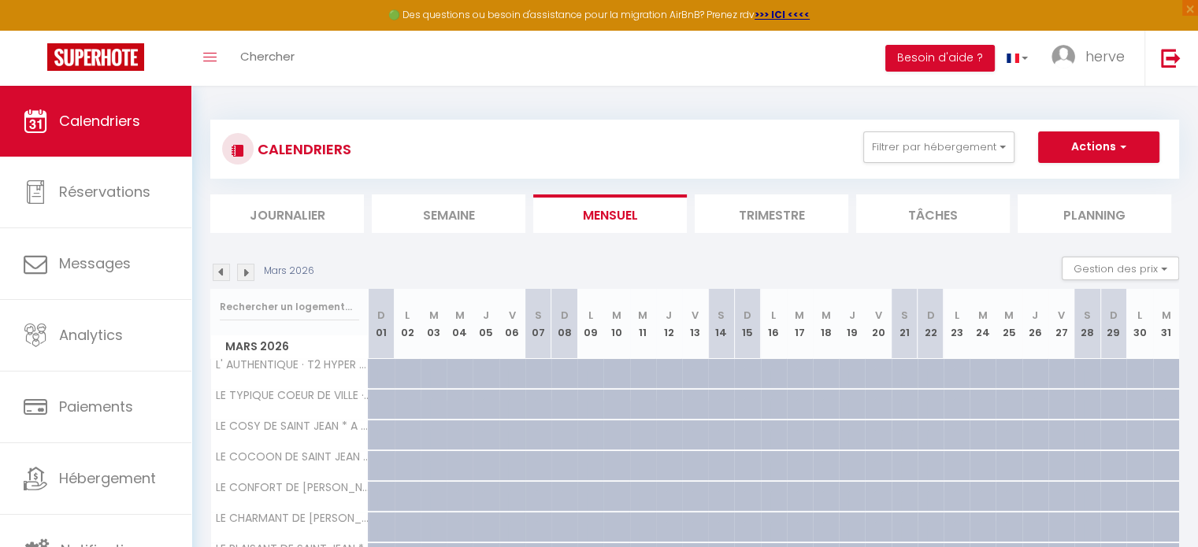
scroll to position [89, 0]
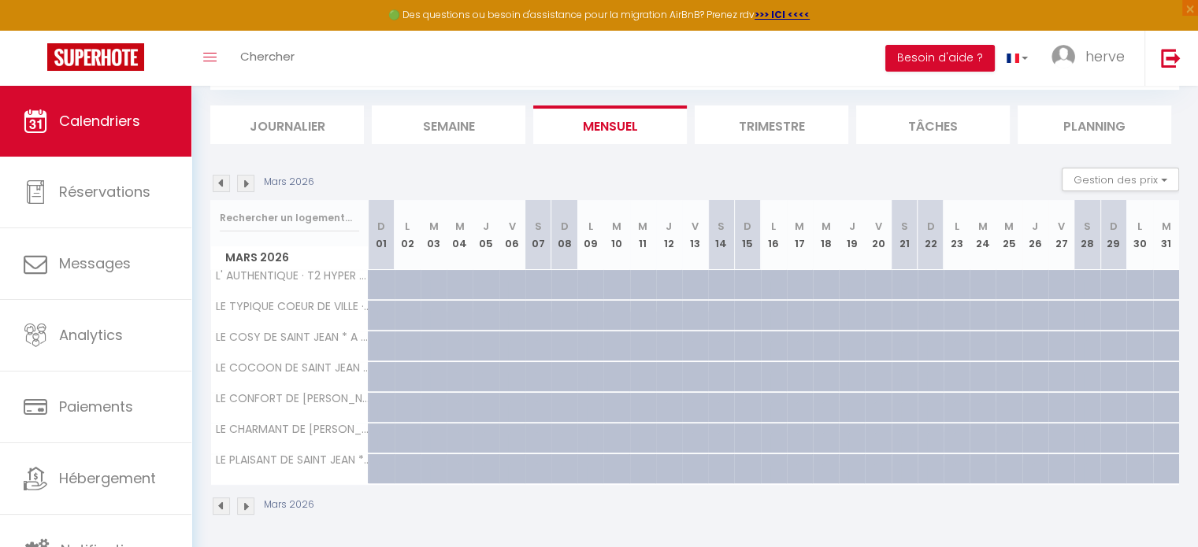
click at [221, 179] on img at bounding box center [221, 183] width 17 height 17
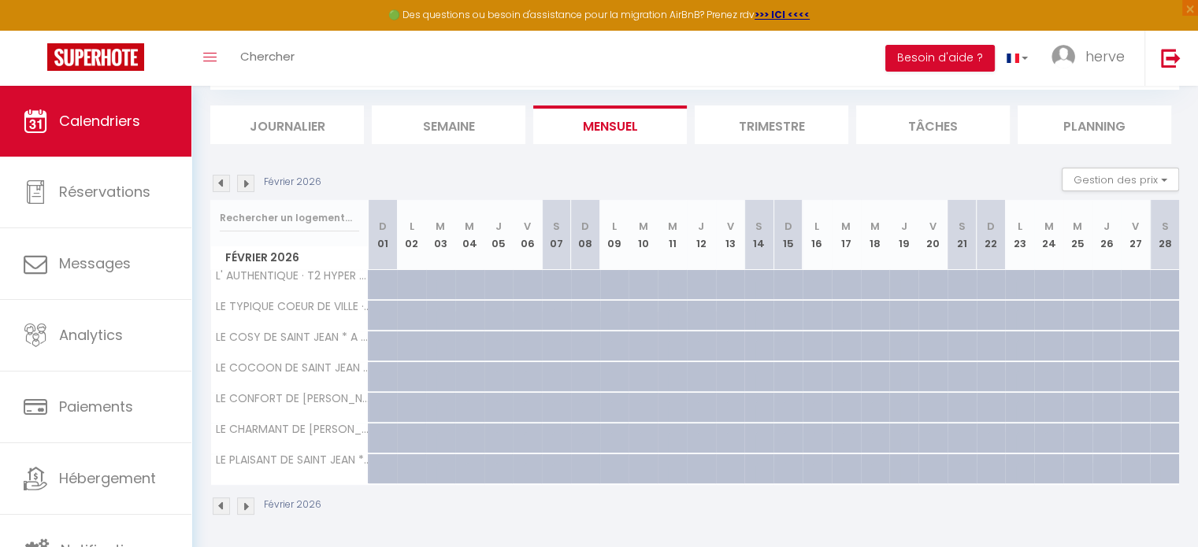
click at [221, 179] on img at bounding box center [221, 183] width 17 height 17
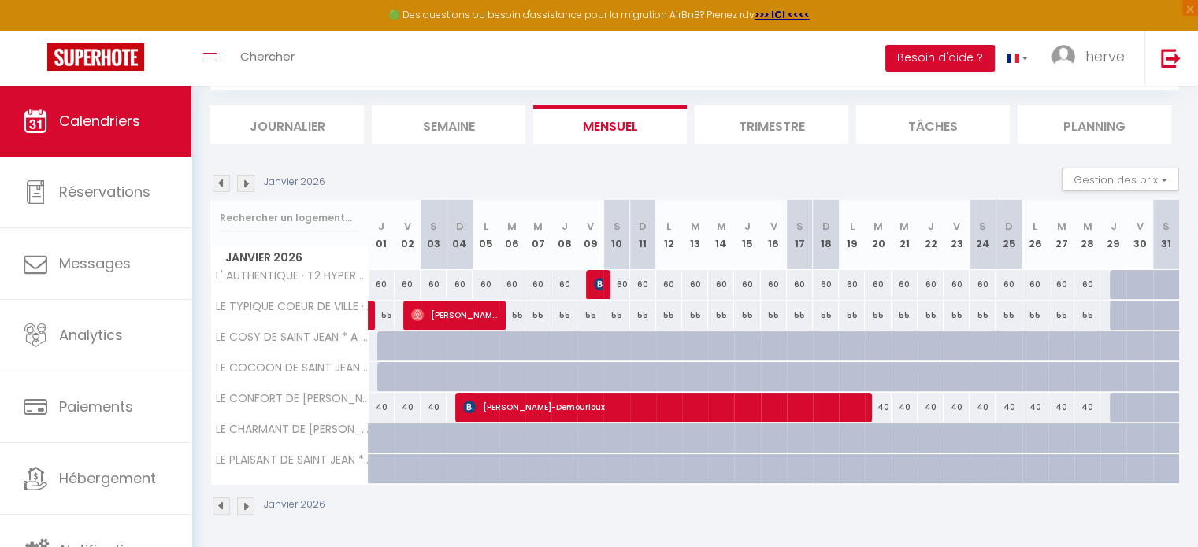
click at [221, 179] on img at bounding box center [221, 183] width 17 height 17
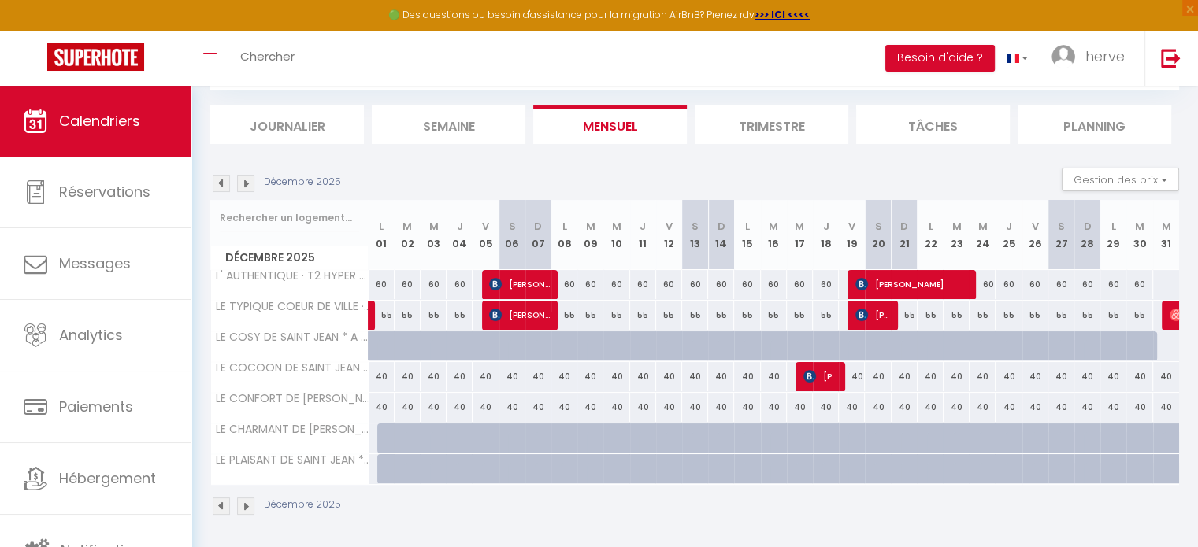
click at [248, 184] on img at bounding box center [245, 183] width 17 height 17
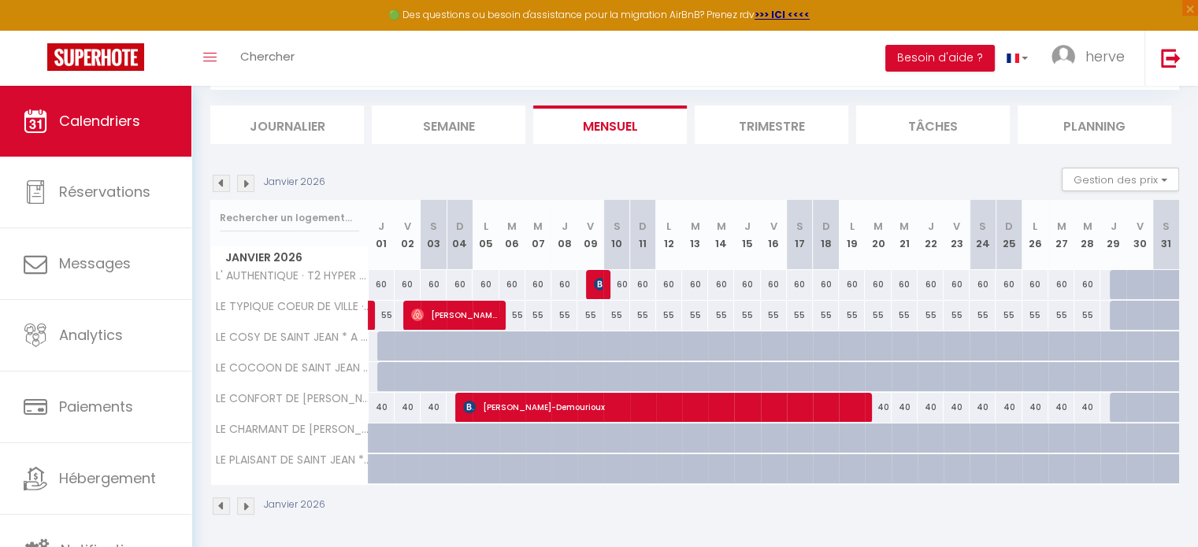
click at [221, 184] on img at bounding box center [221, 183] width 17 height 17
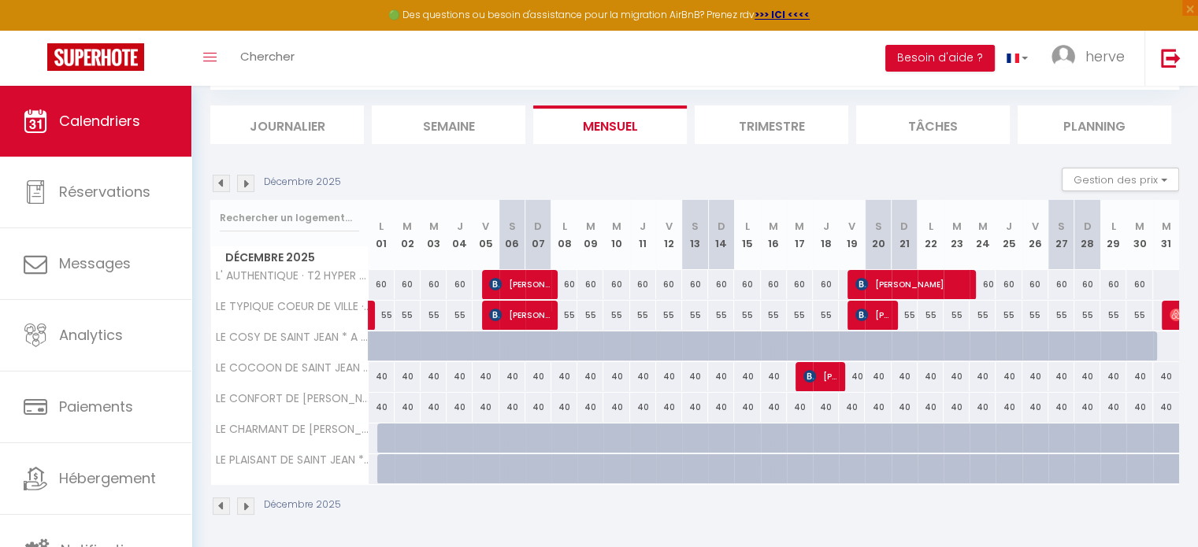
click at [222, 179] on img at bounding box center [221, 183] width 17 height 17
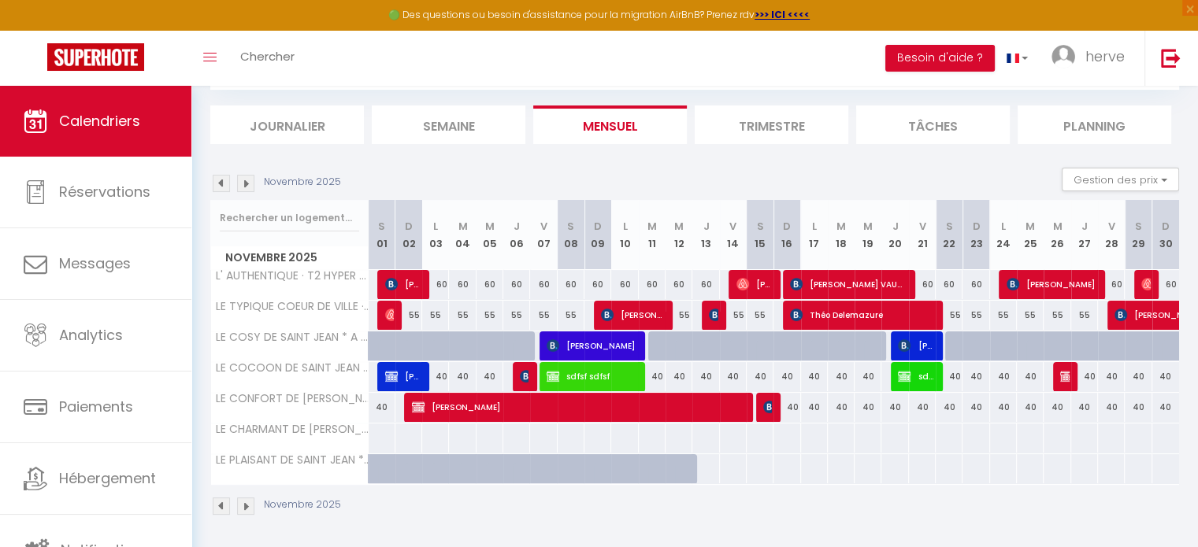
click at [244, 175] on img at bounding box center [245, 183] width 17 height 17
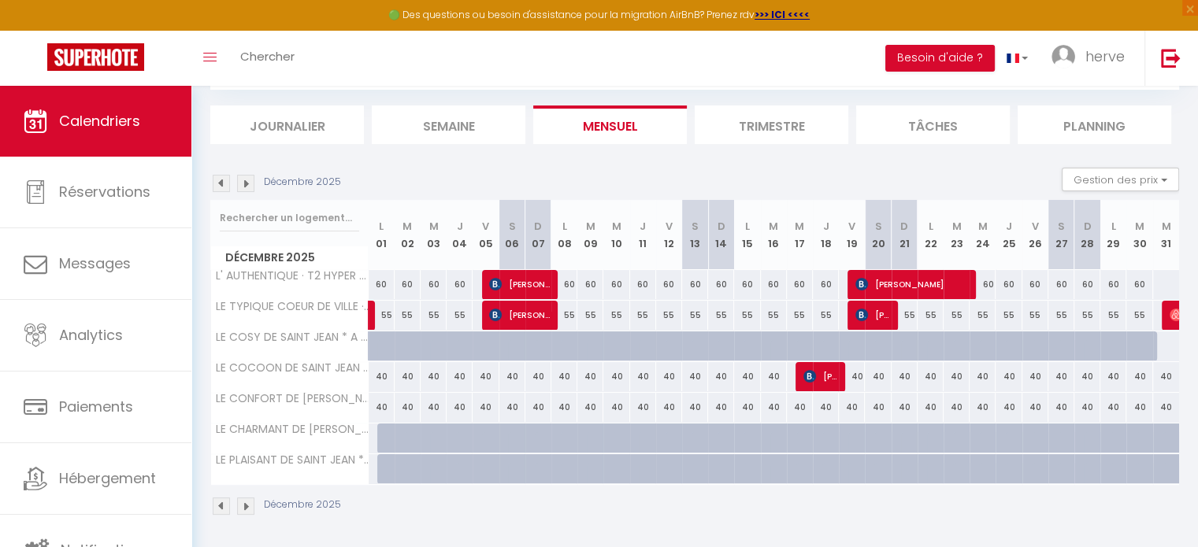
click at [244, 175] on img at bounding box center [245, 183] width 17 height 17
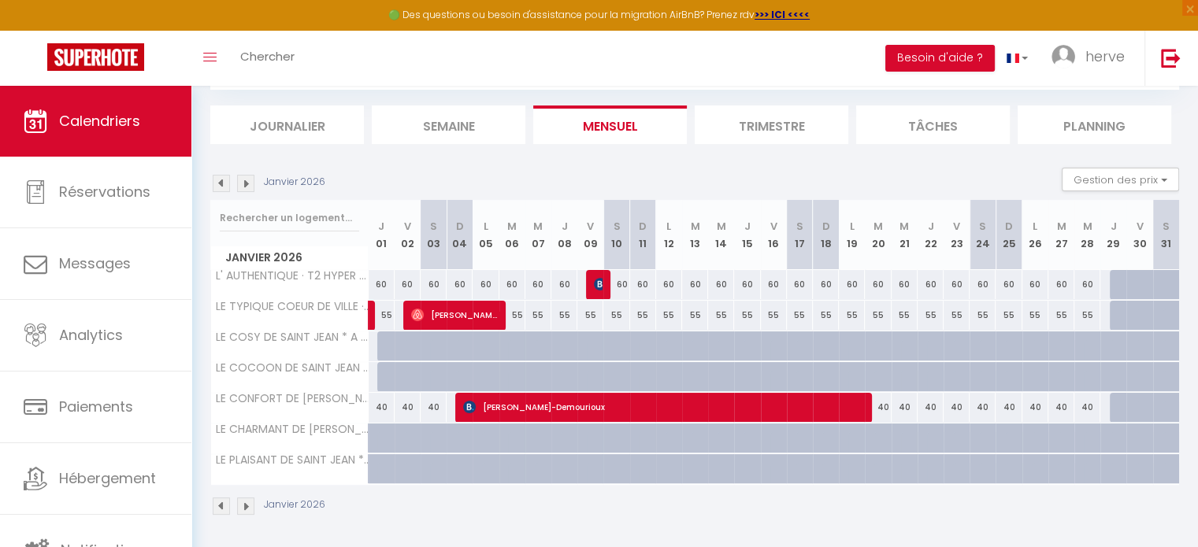
click at [244, 175] on img at bounding box center [245, 183] width 17 height 17
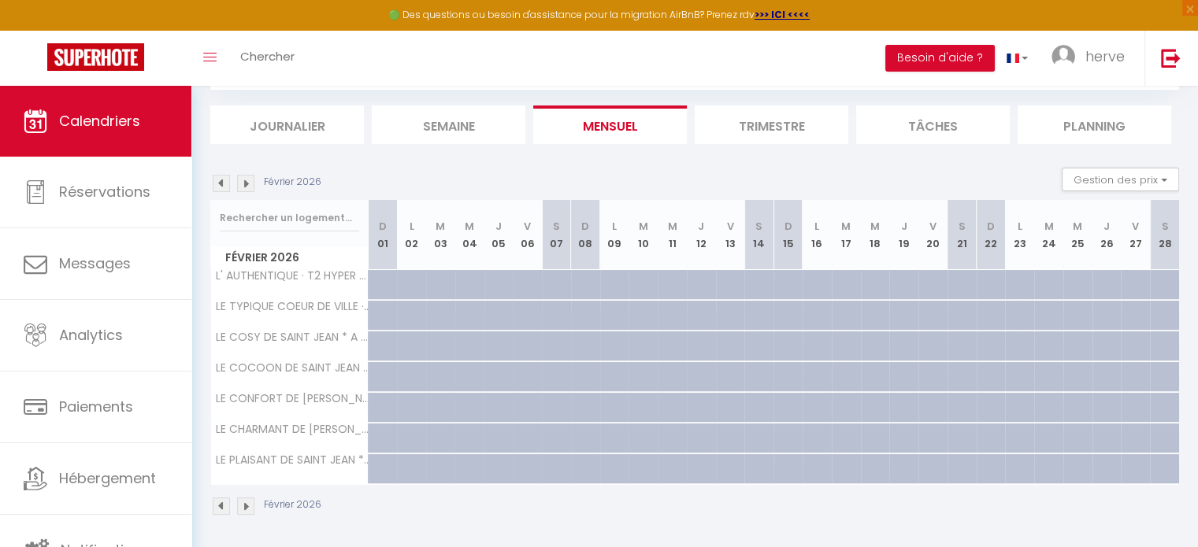
click at [243, 176] on img at bounding box center [245, 183] width 17 height 17
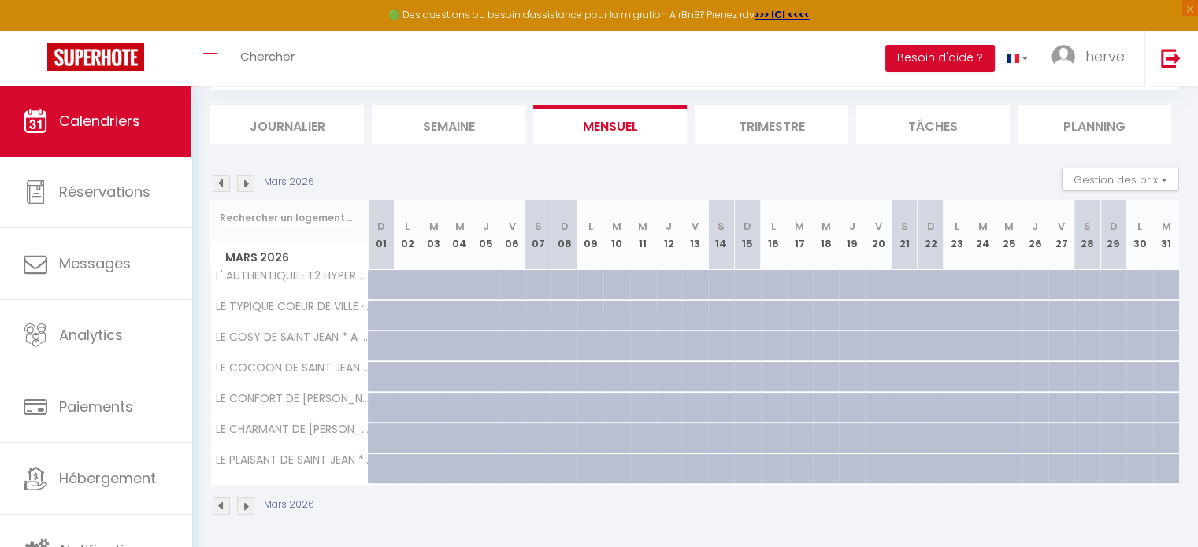
click at [224, 177] on img at bounding box center [221, 183] width 17 height 17
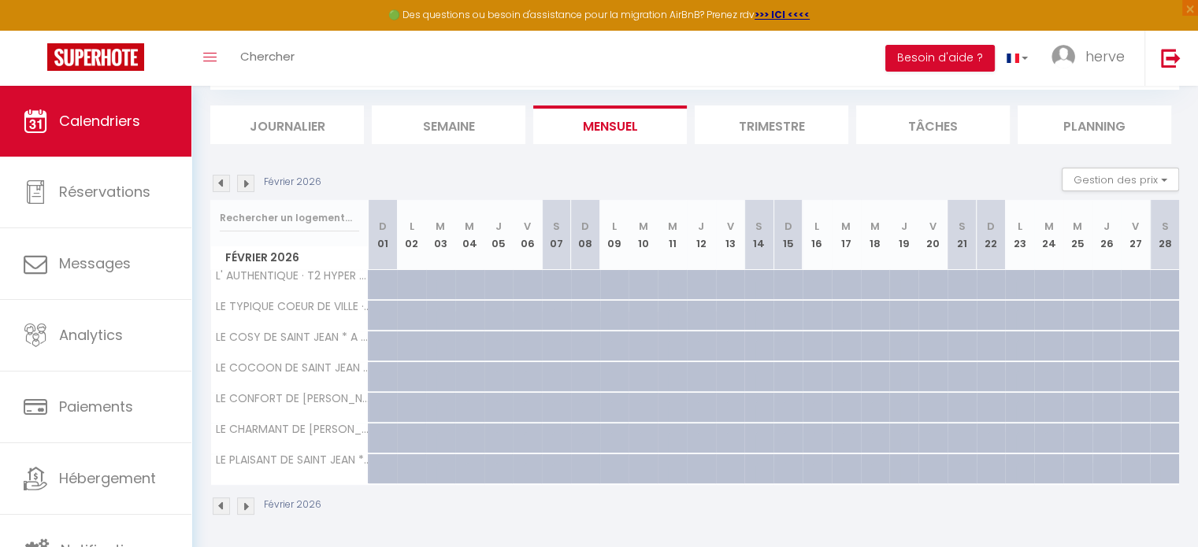
click at [224, 177] on img at bounding box center [221, 183] width 17 height 17
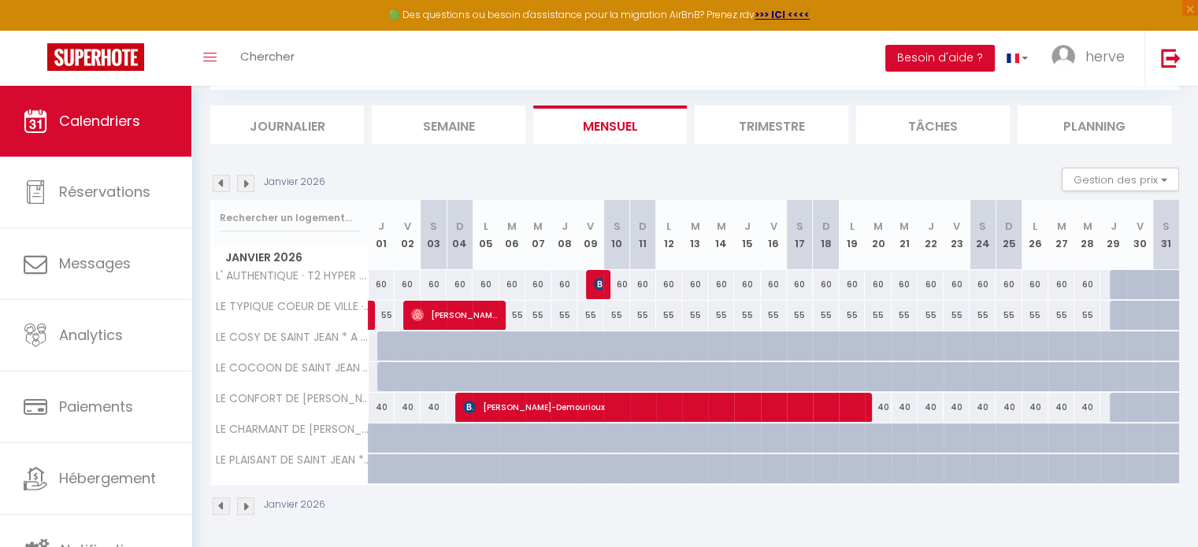
click at [221, 179] on img at bounding box center [221, 183] width 17 height 17
